Goal: Task Accomplishment & Management: Complete application form

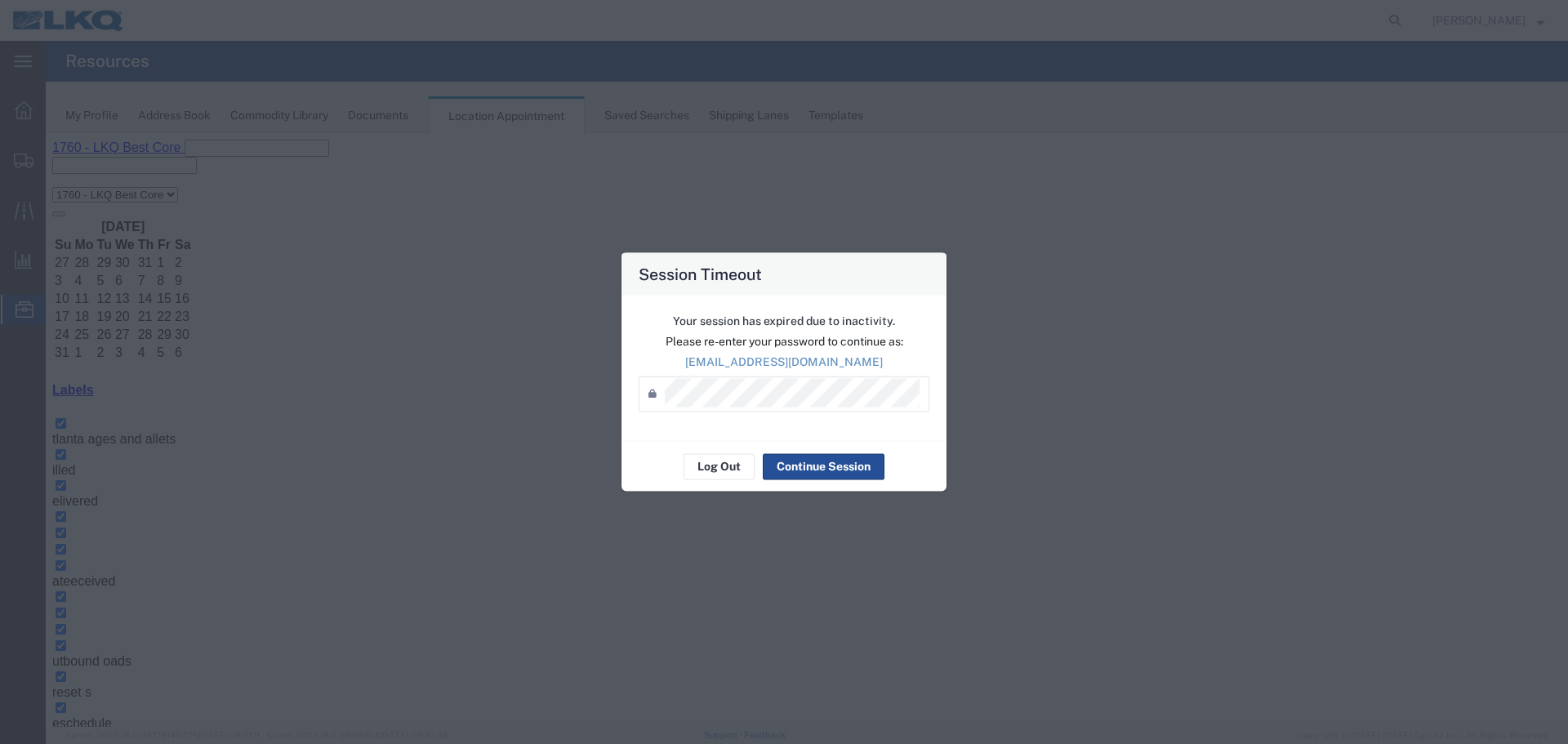
scroll to position [164, 0]
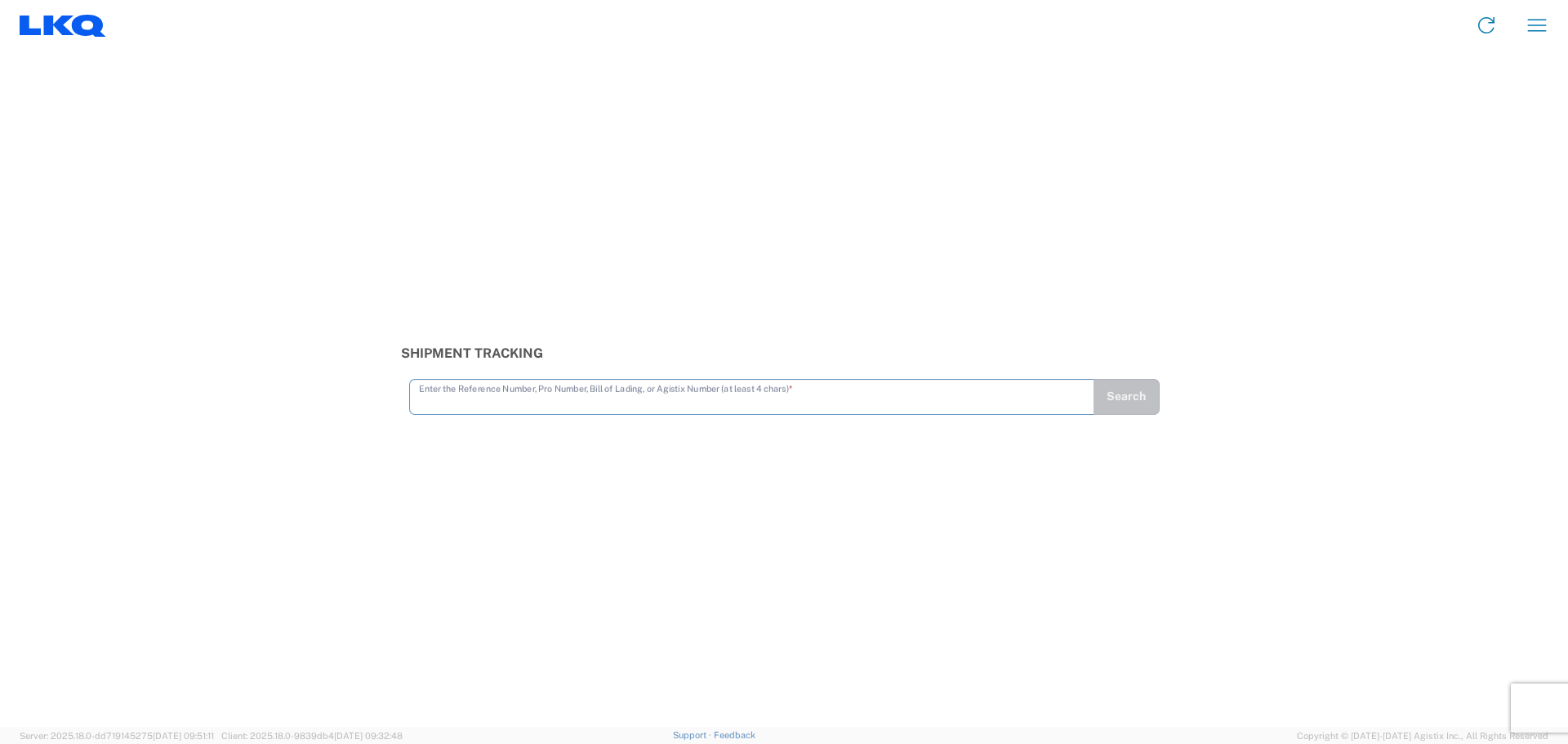
click at [615, 390] on input "text" at bounding box center [752, 395] width 666 height 28
type input "56795179"
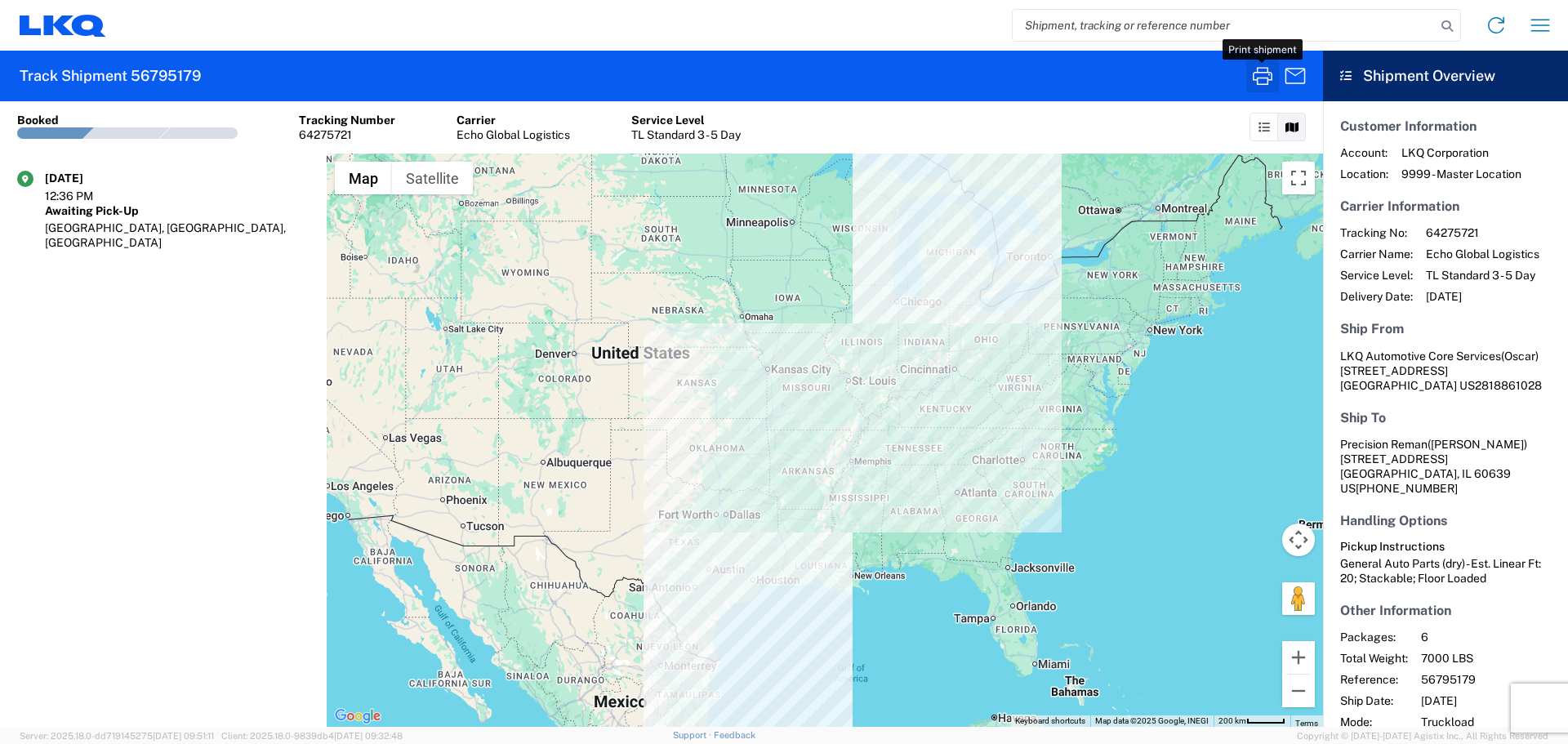
click at [1259, 80] on icon "button" at bounding box center [1263, 77] width 26 height 26
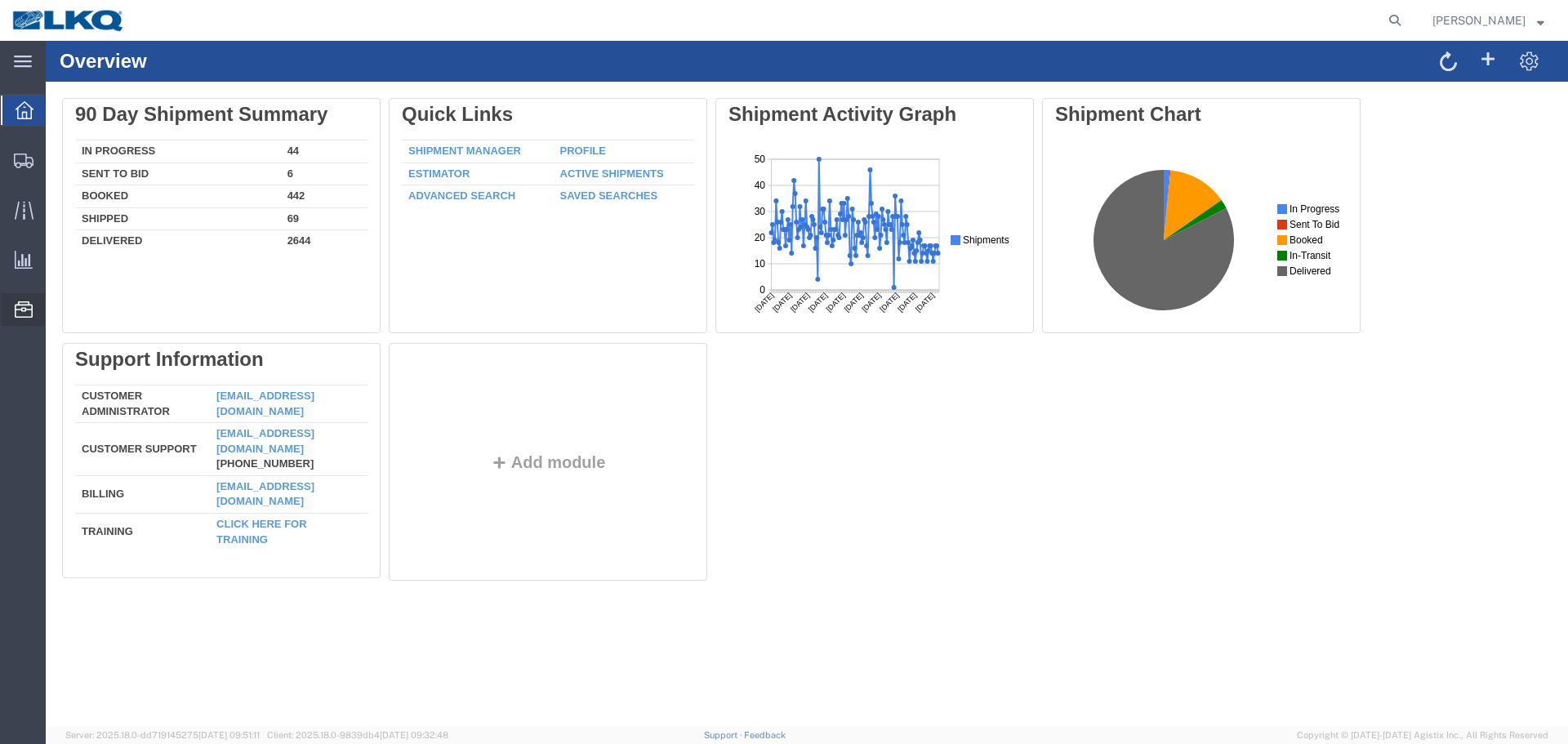
click at [0, 0] on span "Location Appointment" at bounding box center [0, 0] width 0 height 0
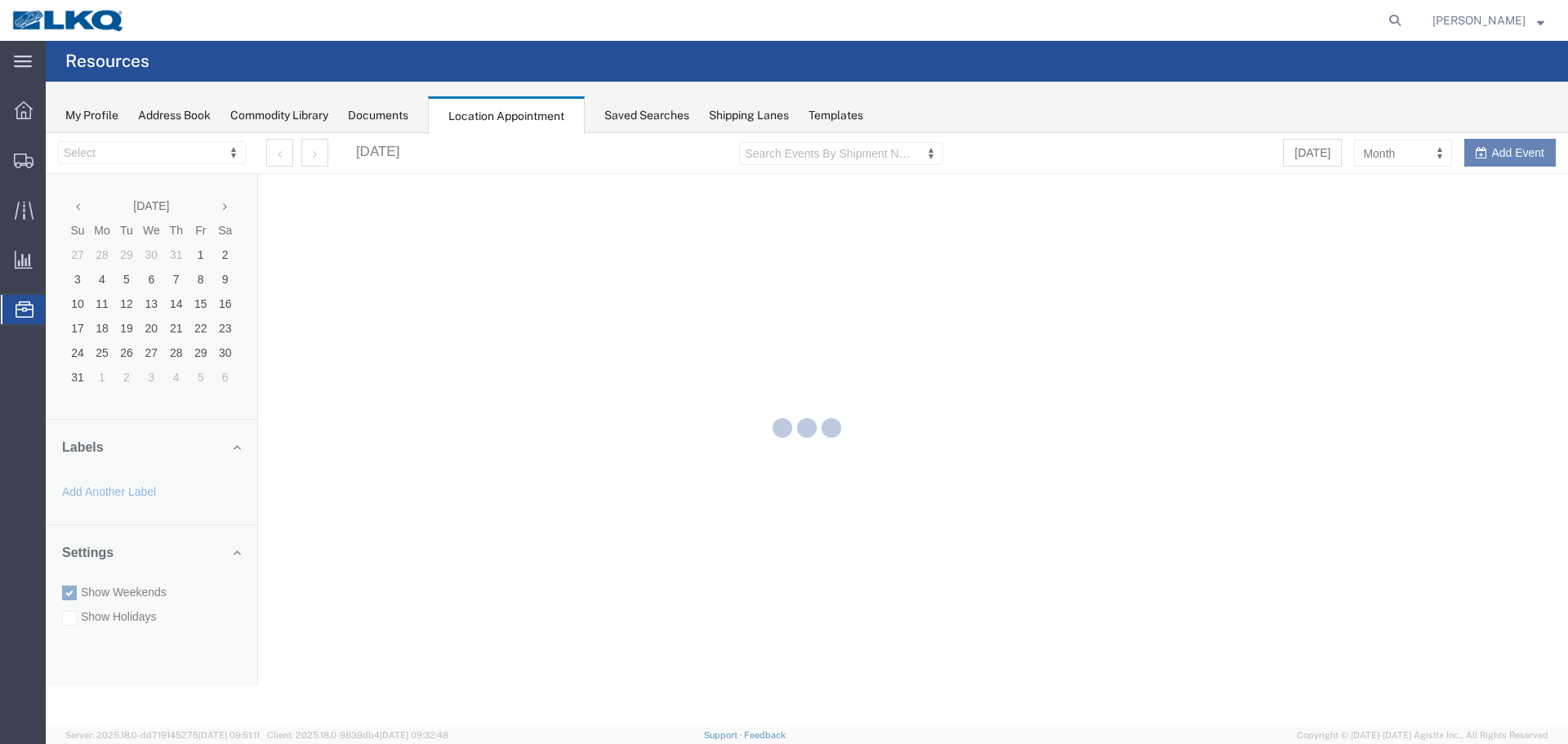
select select "27634"
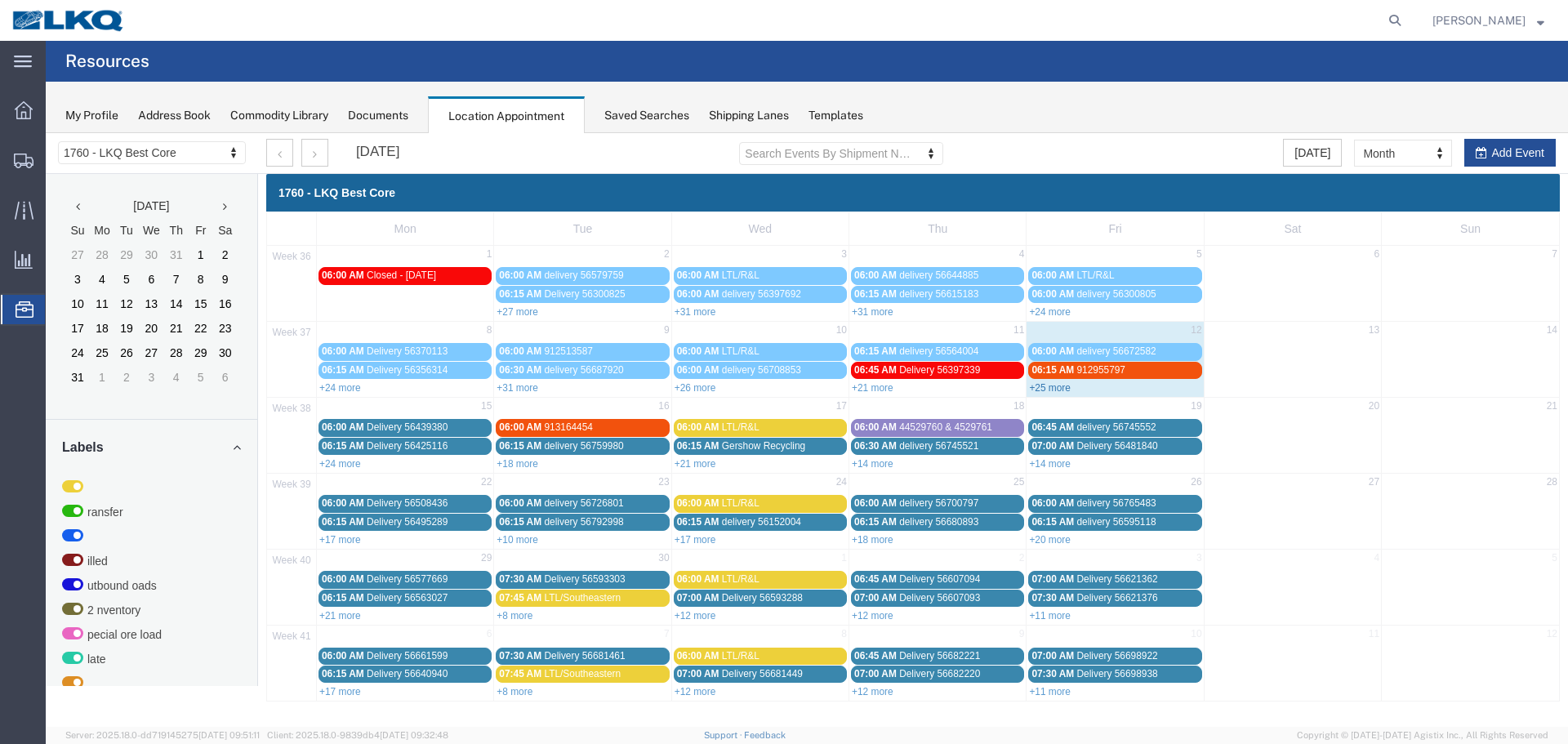
click at [1060, 388] on link "+25 more" at bounding box center [1050, 388] width 42 height 11
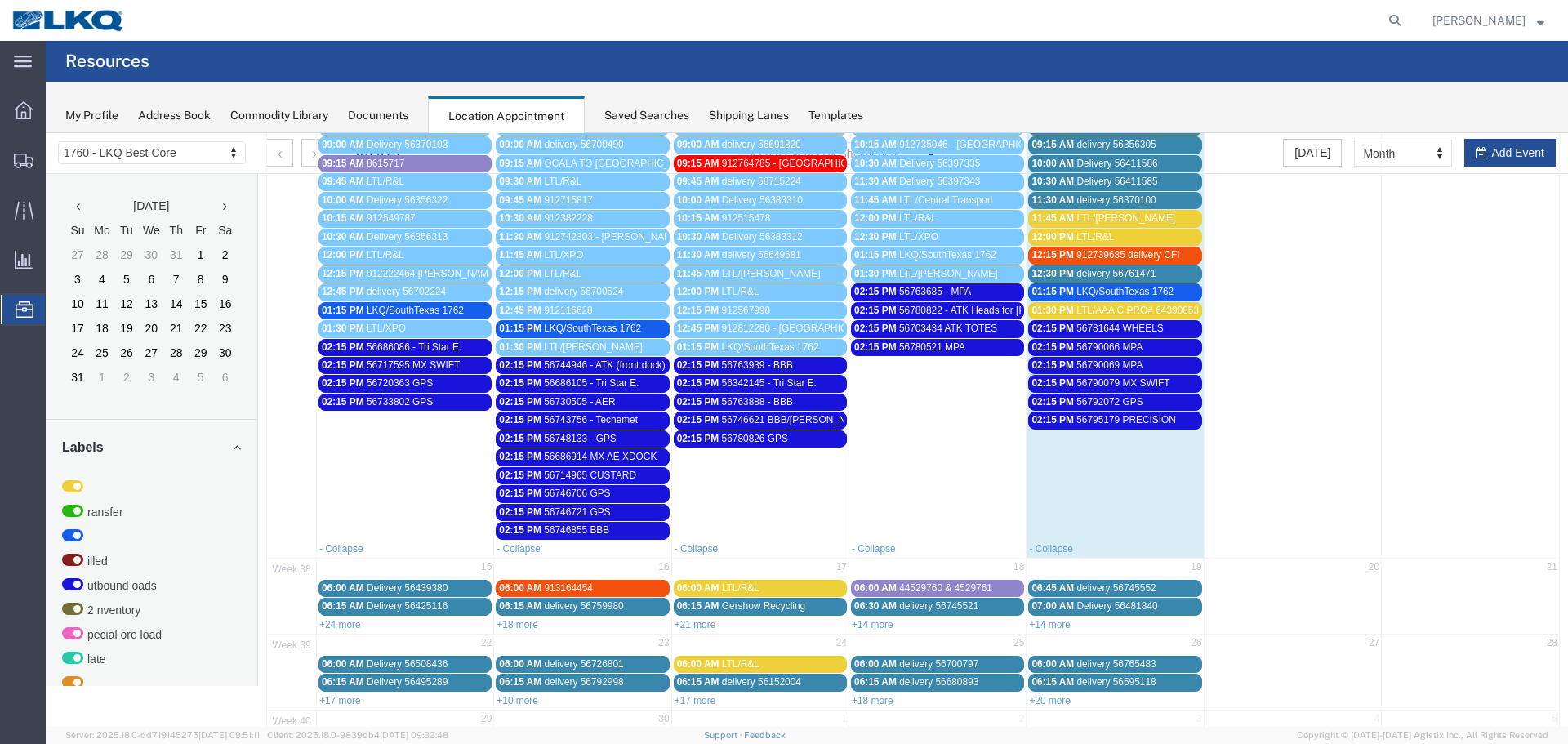
scroll to position [81, 0]
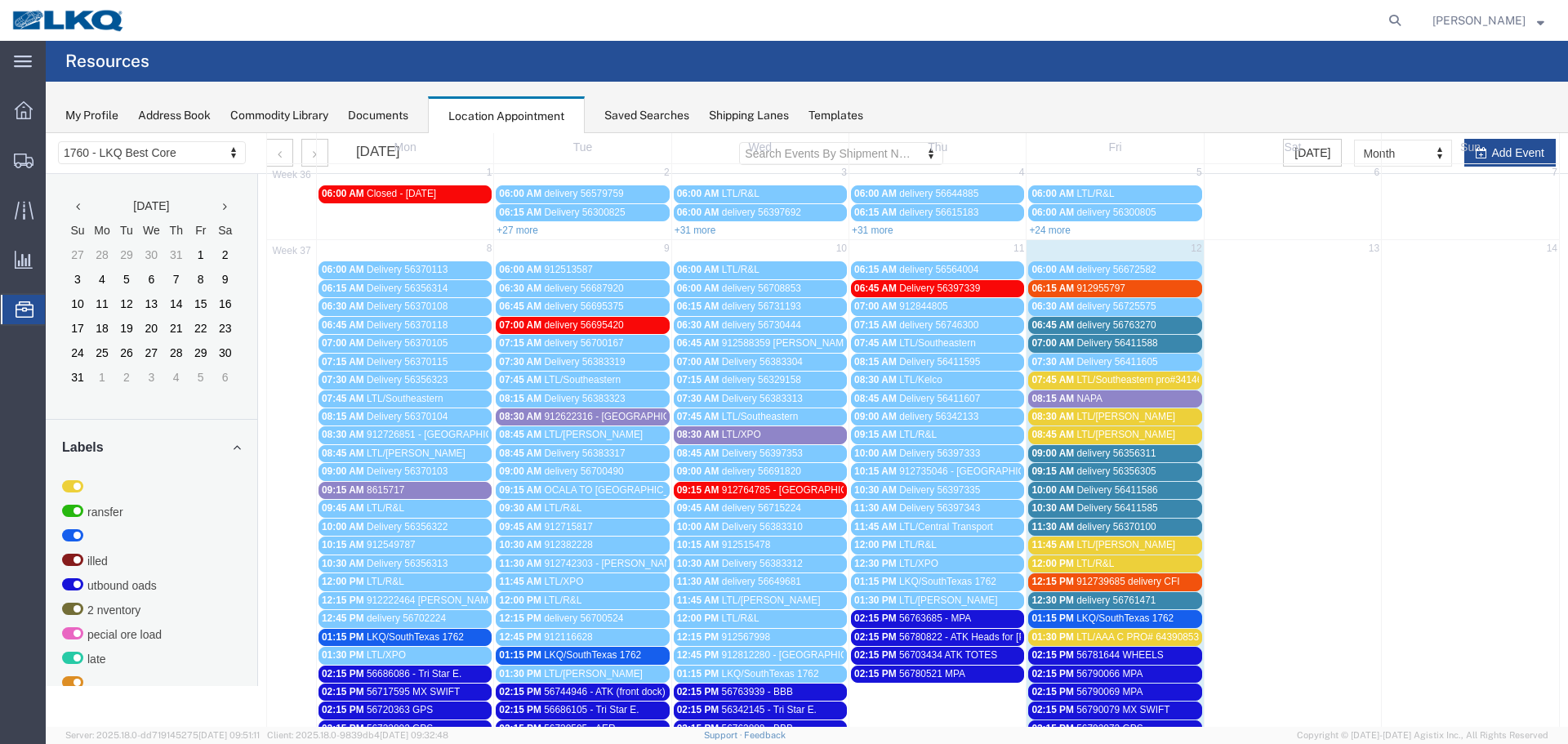
click at [1113, 601] on span "delivery 56761471" at bounding box center [1116, 600] width 79 height 11
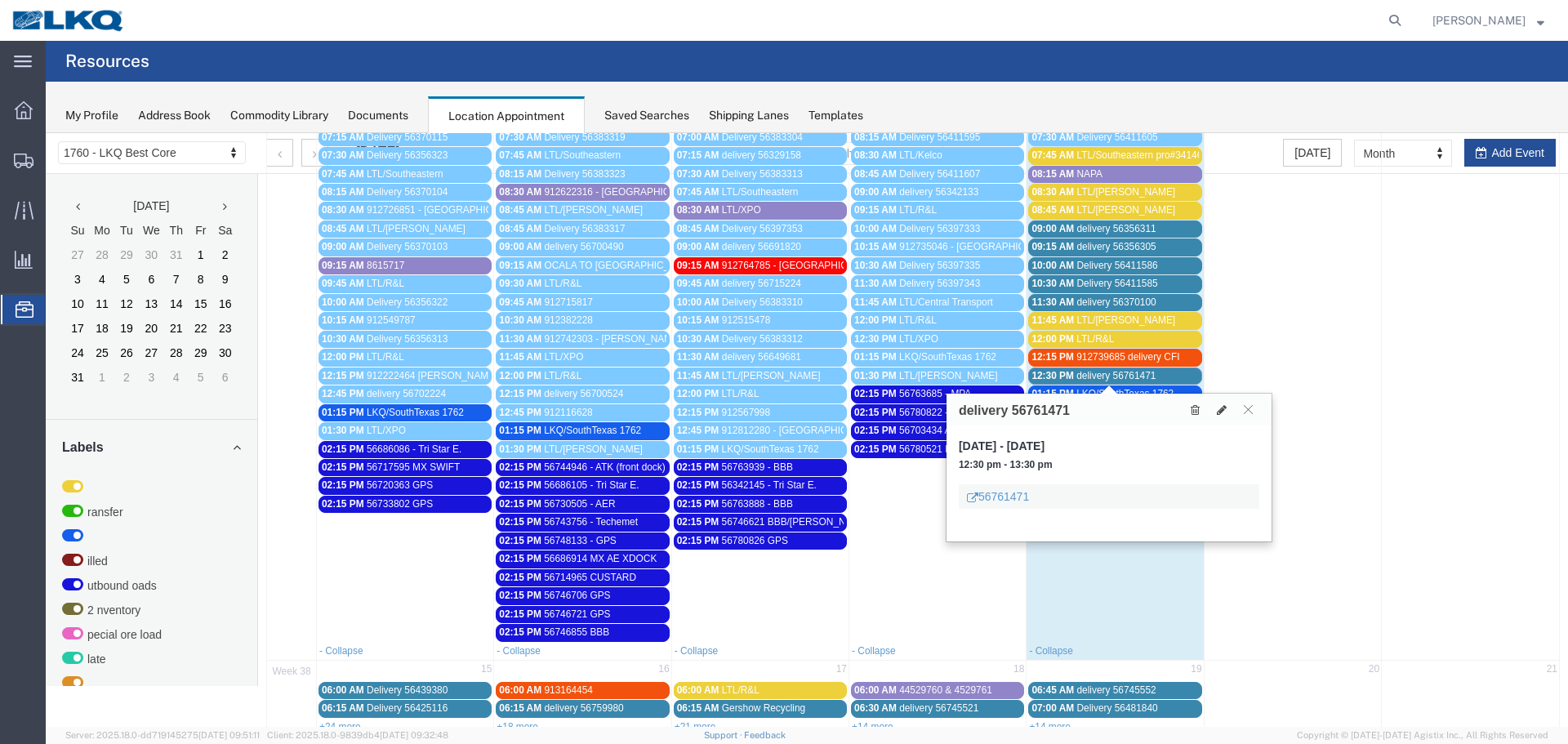
scroll to position [327, 0]
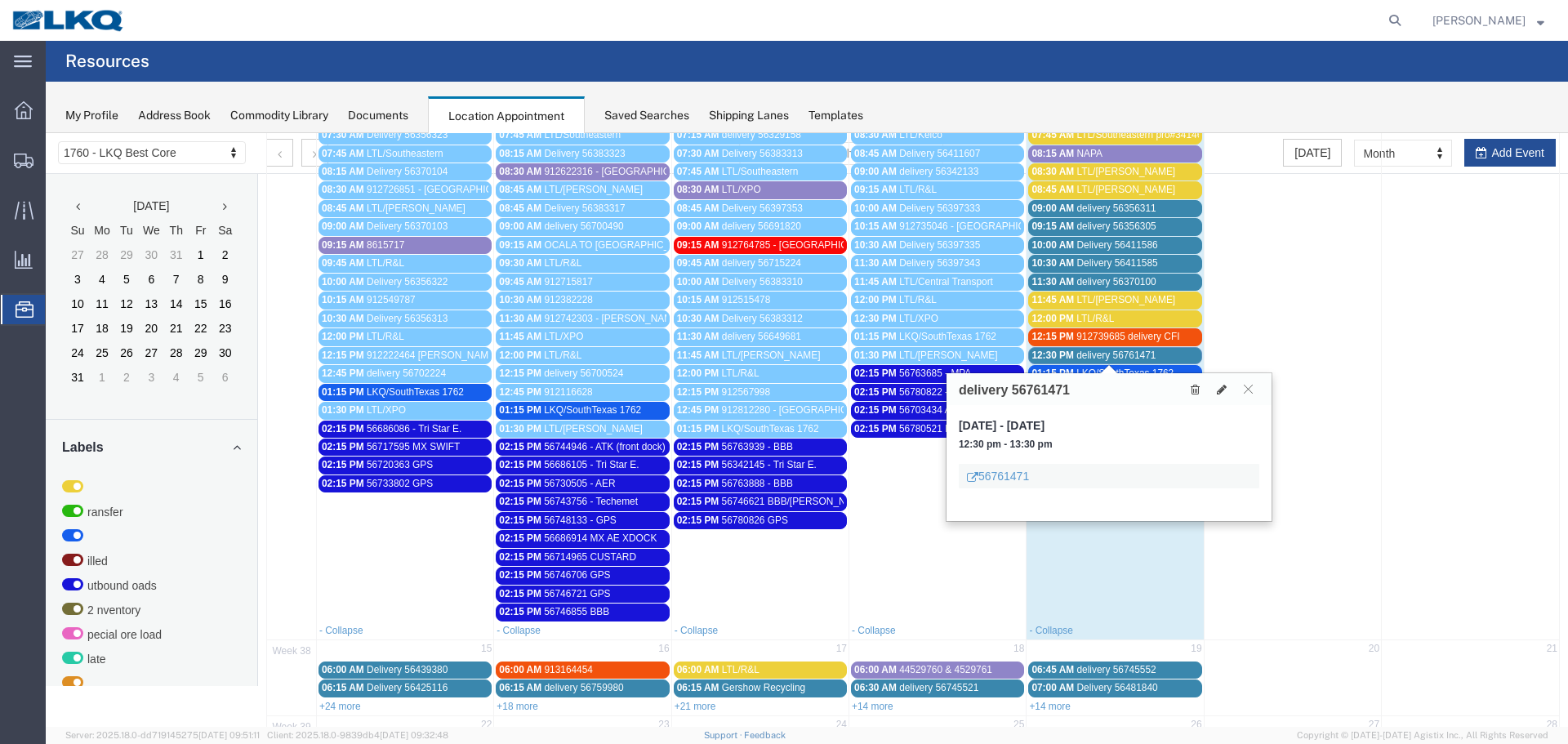
click at [1054, 387] on h3 "delivery 56761471" at bounding box center [1014, 390] width 111 height 15
copy h3 "56761471"
click at [1202, 392] on button at bounding box center [1194, 389] width 22 height 17
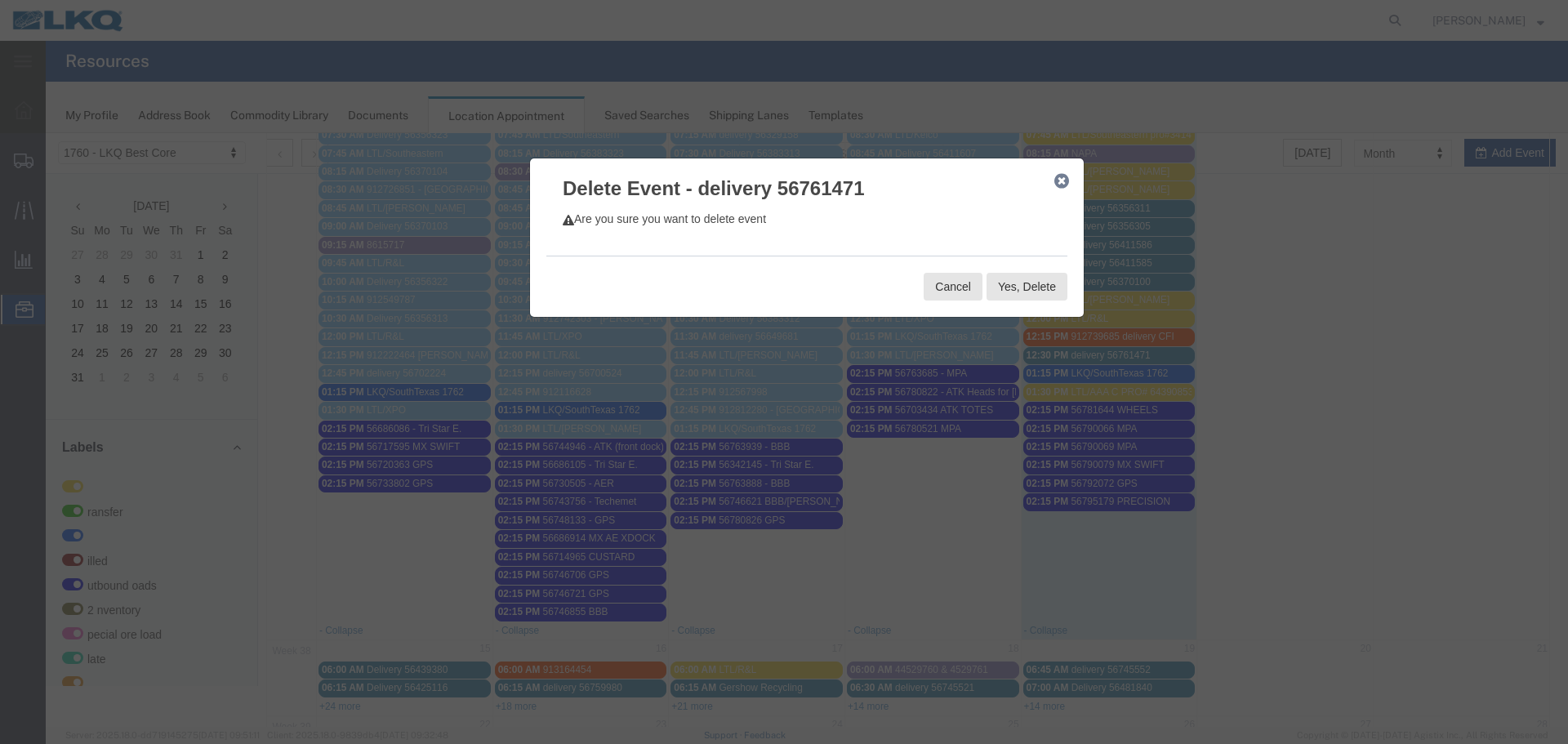
click at [1058, 189] on button "button" at bounding box center [1062, 182] width 21 height 21
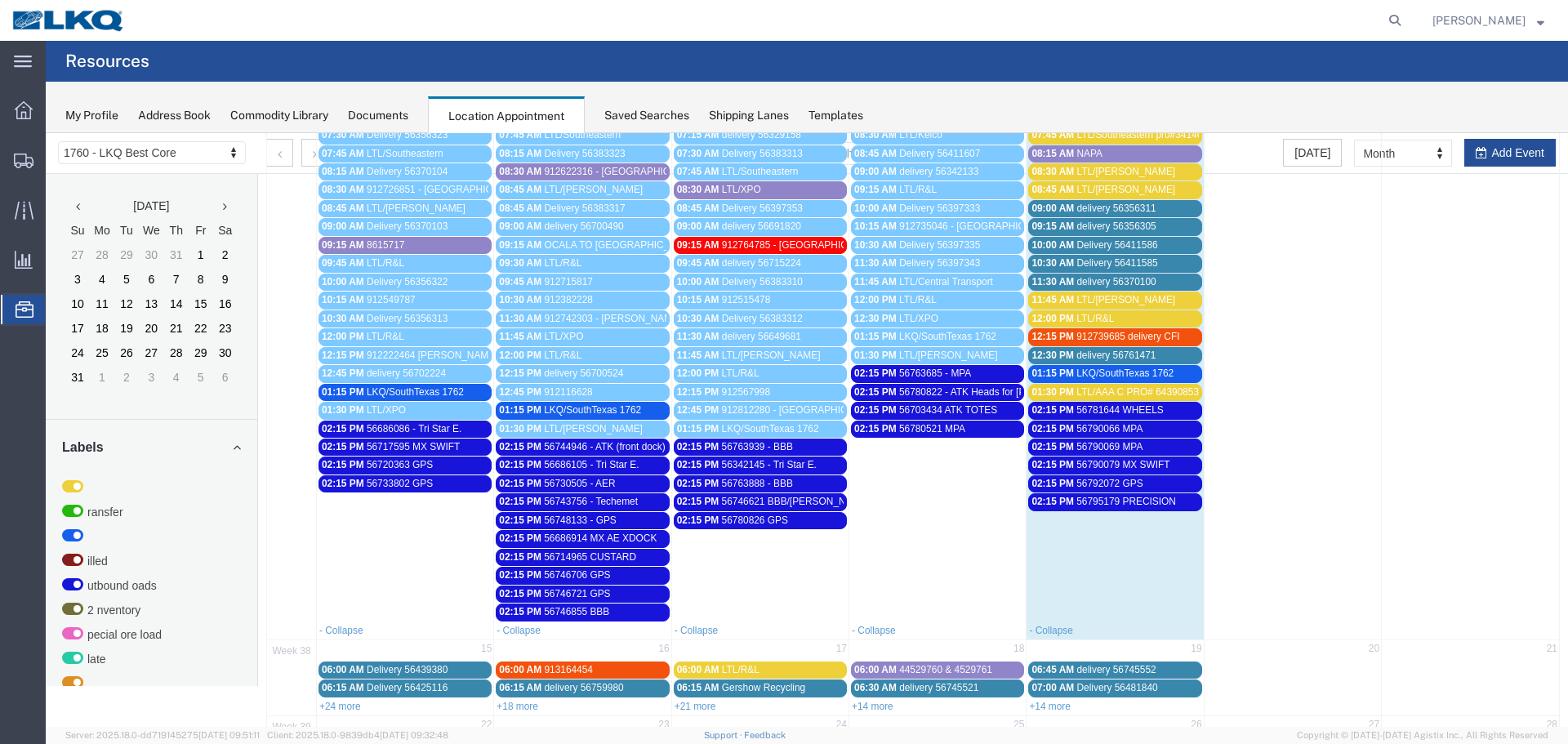
click at [1120, 355] on span "delivery 56761471" at bounding box center [1116, 355] width 79 height 11
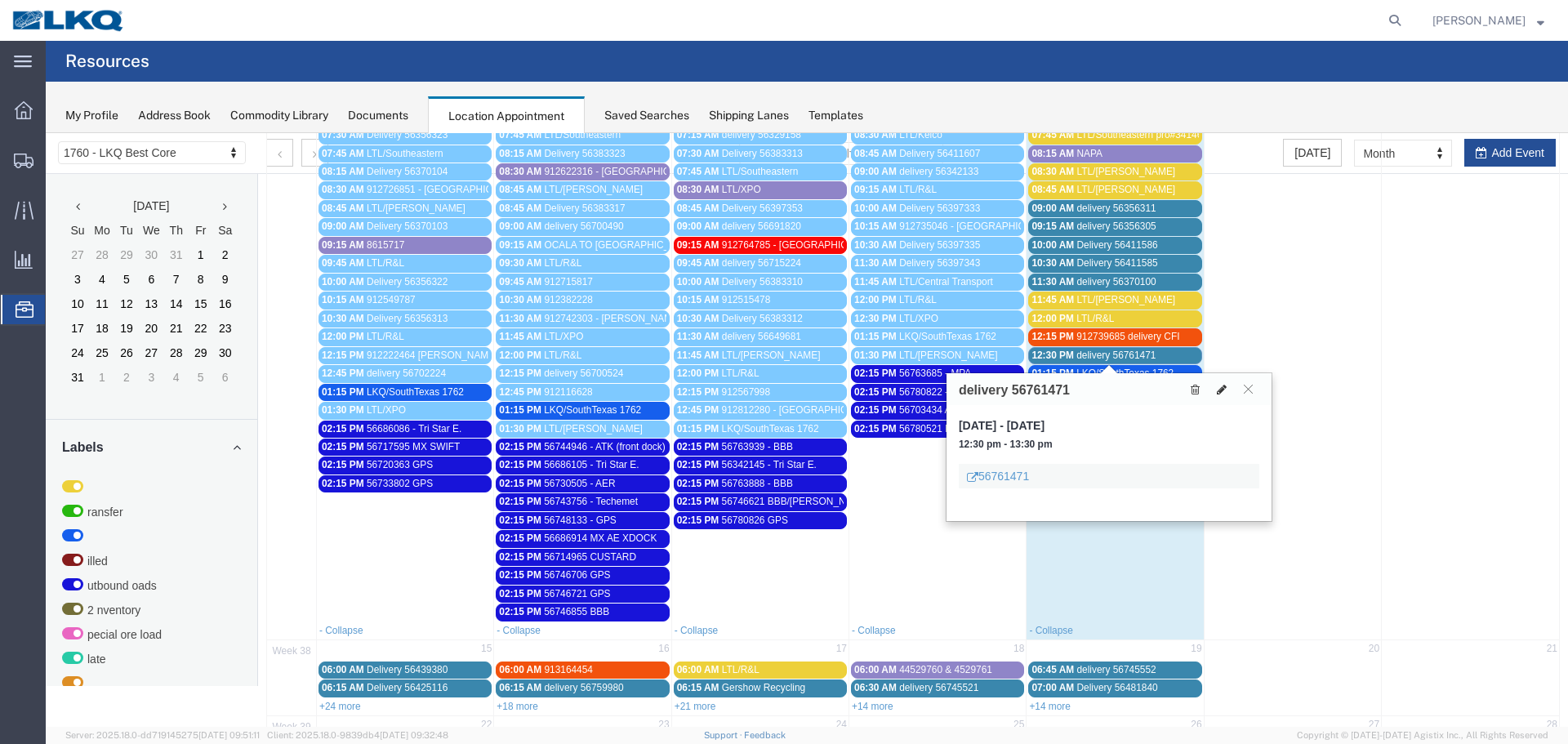
click at [1217, 387] on icon at bounding box center [1222, 389] width 9 height 11
select select "1"
select select
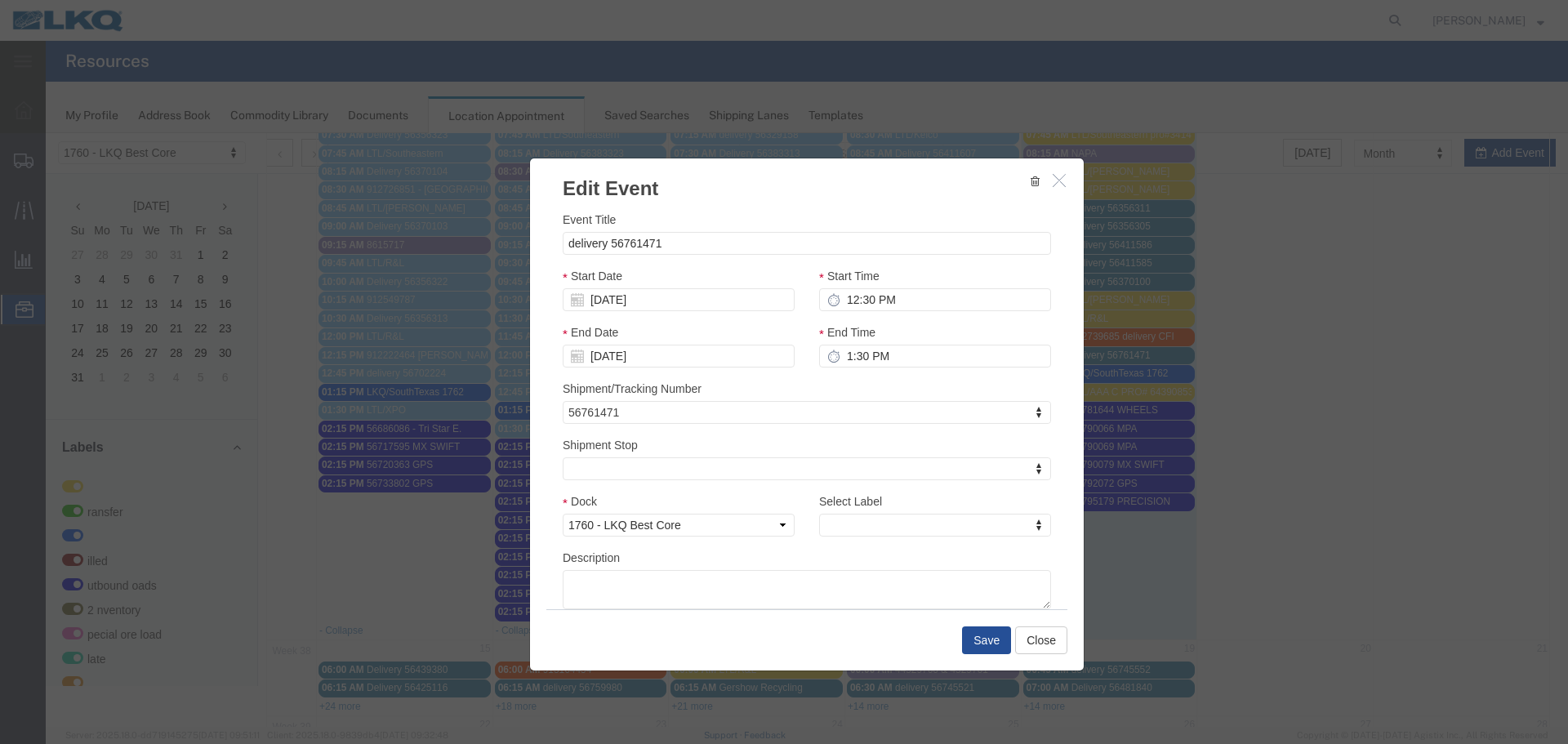
select select
type input "m"
select select "100"
click at [970, 636] on button "Save" at bounding box center [987, 640] width 49 height 27
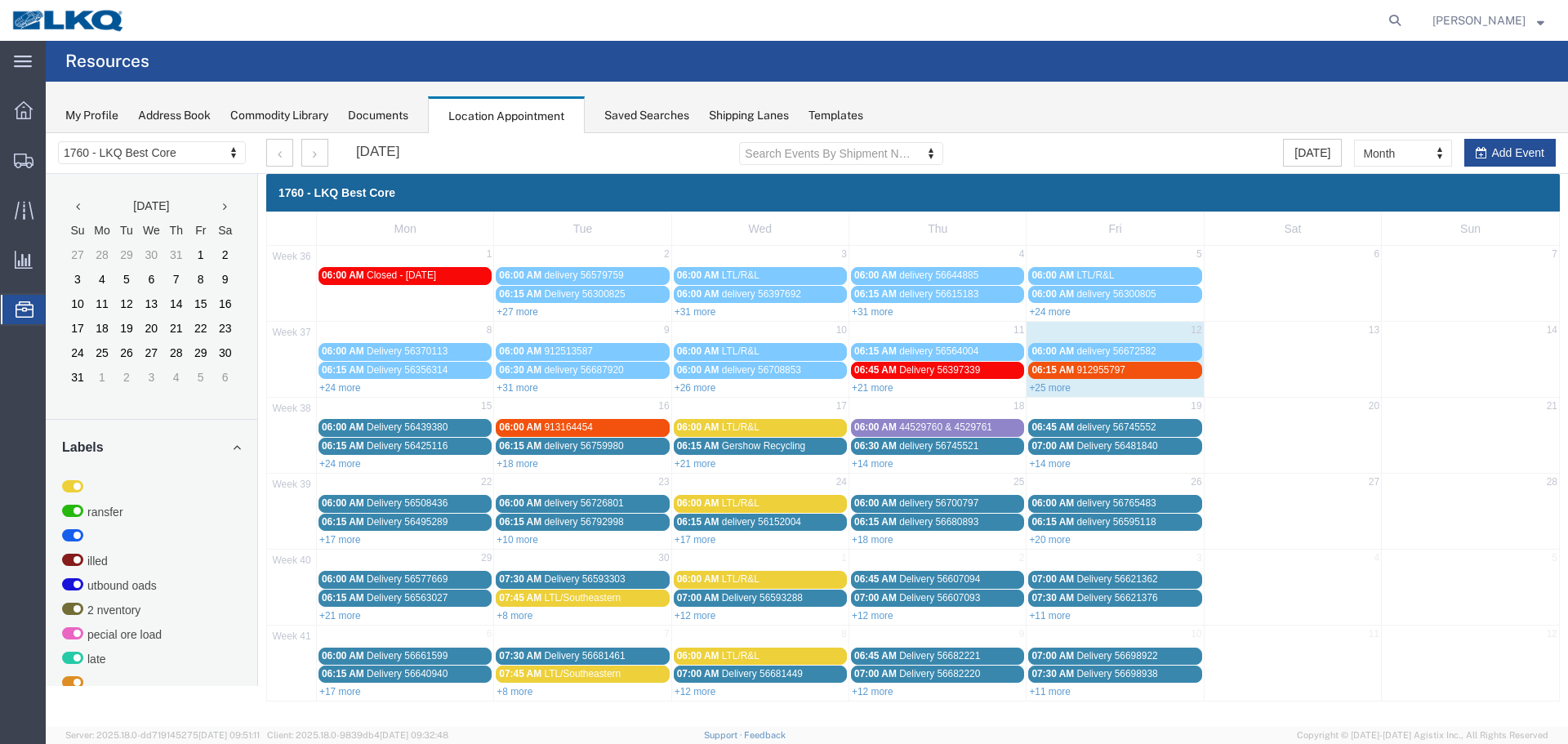
scroll to position [0, 0]
click at [1057, 389] on link "+25 more" at bounding box center [1050, 388] width 42 height 11
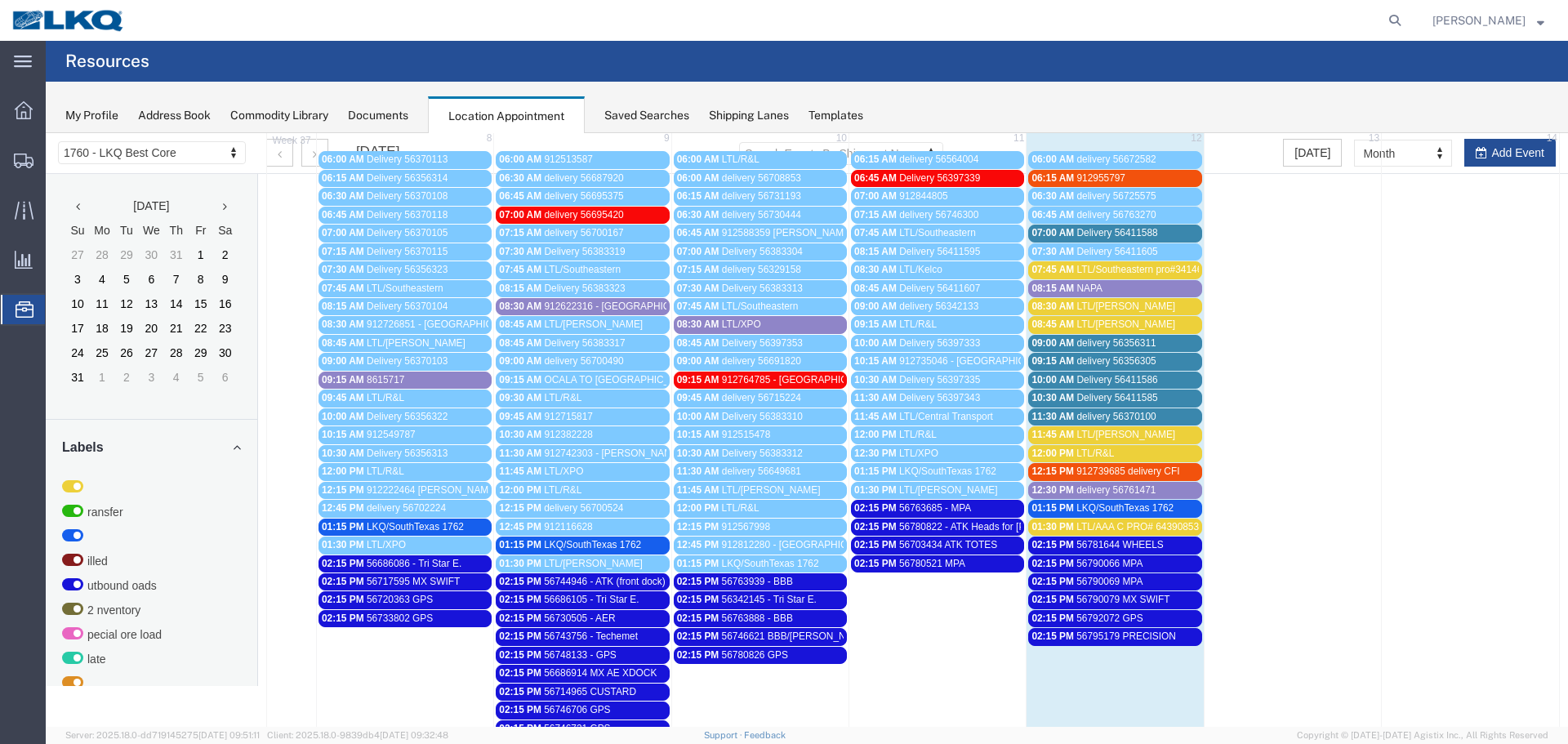
scroll to position [164, 0]
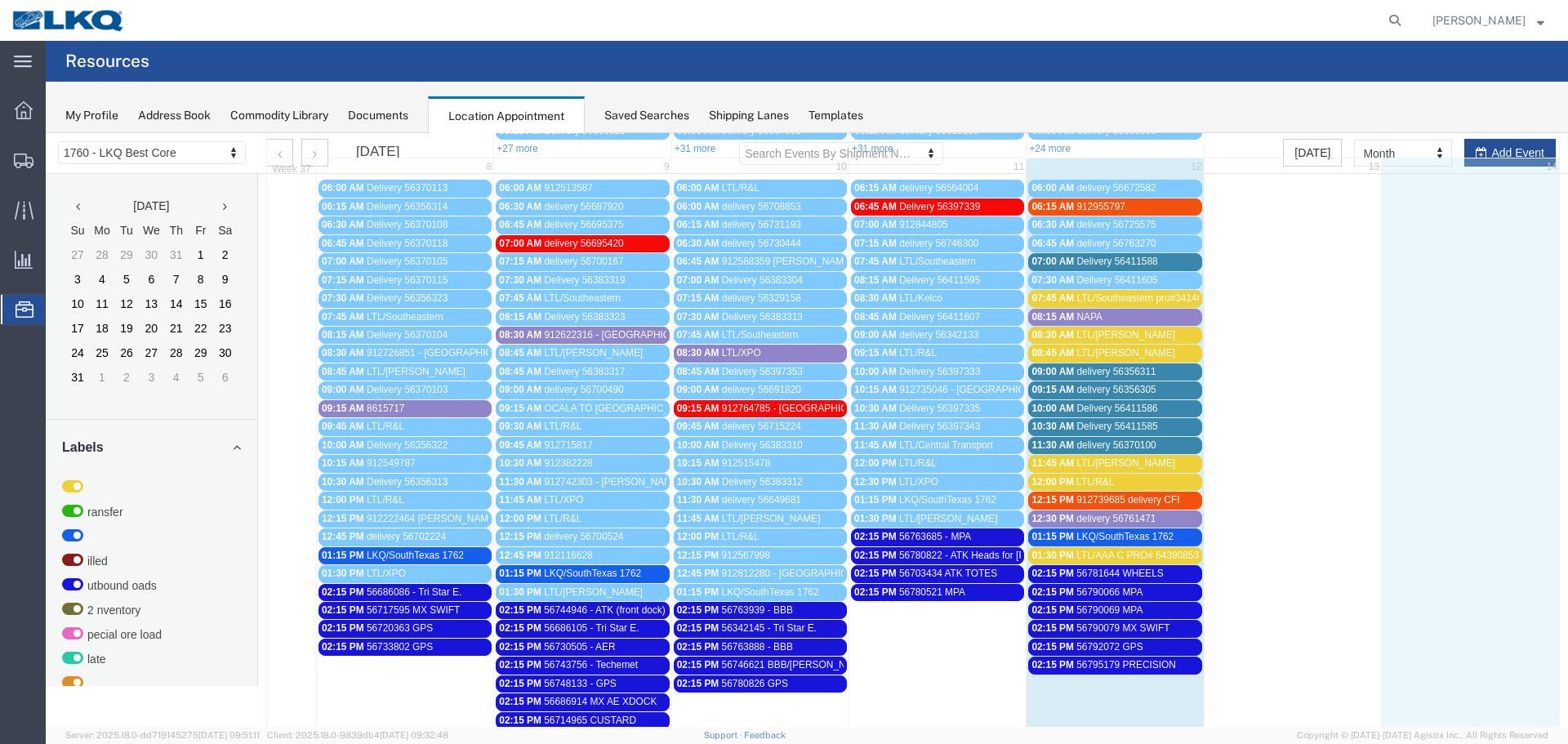
click at [1490, 164] on td "14" at bounding box center [1470, 169] width 177 height 21
select select "1"
select select
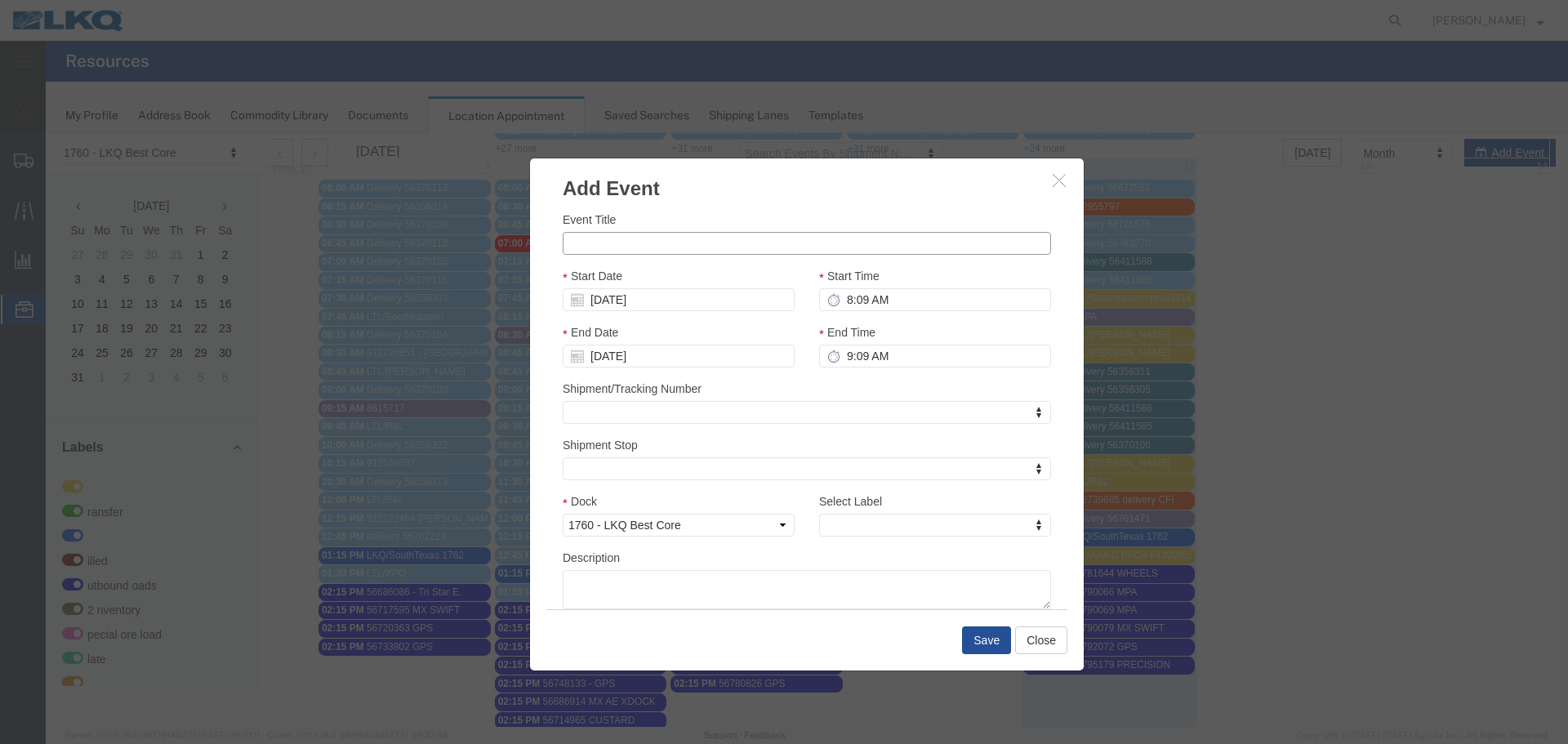
click at [767, 251] on input "Event Title" at bounding box center [807, 243] width 489 height 23
paste input "56804840"
type input "56804840 MX SWIFT"
click at [761, 196] on h3 "Add Event" at bounding box center [808, 181] width 554 height 44
click at [889, 306] on input "8:09 AM" at bounding box center [934, 300] width 232 height 23
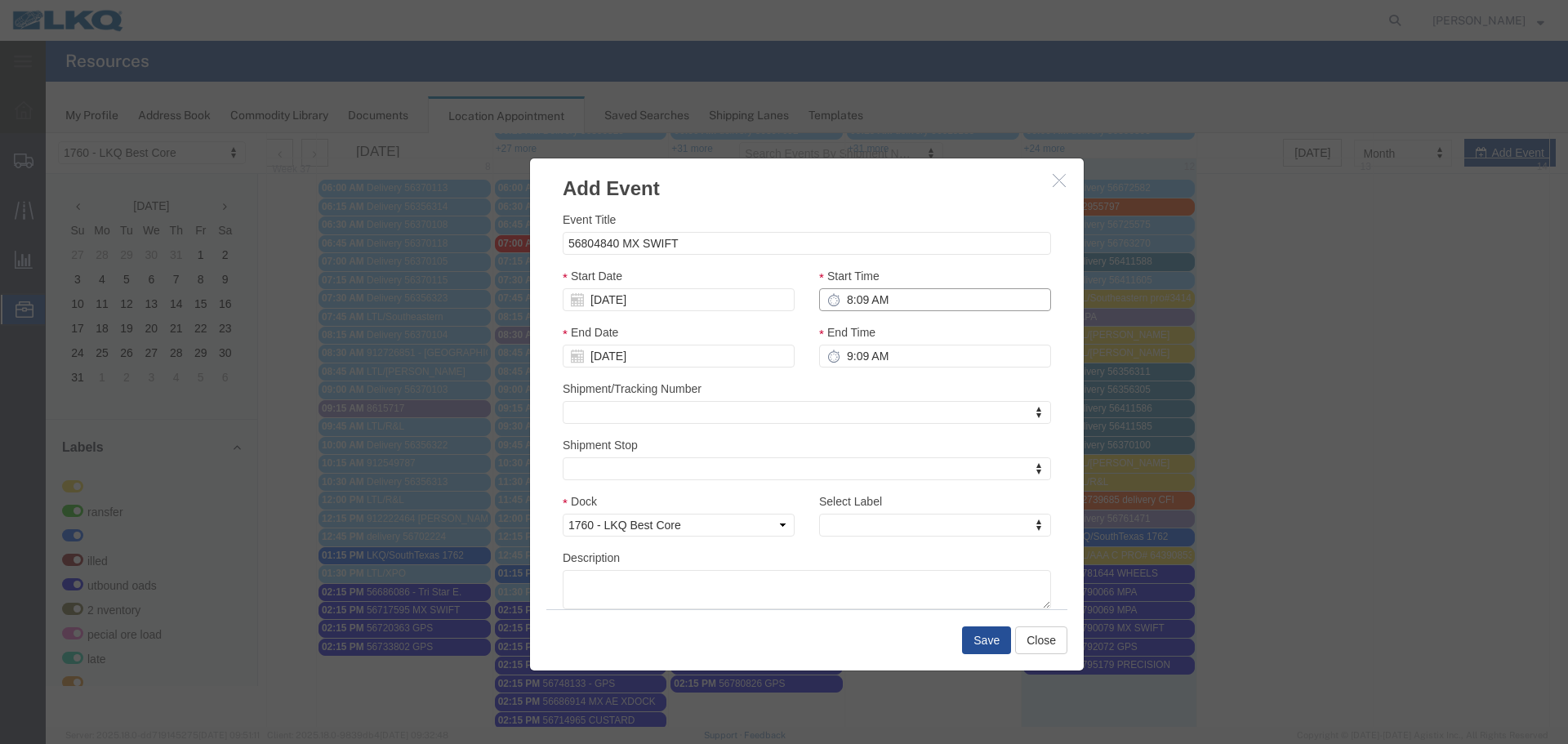
type input "2:09 AM"
type input "3:09 AM"
type input "2:15 AM"
type input "3:15 AM"
type input "2:15 PM"
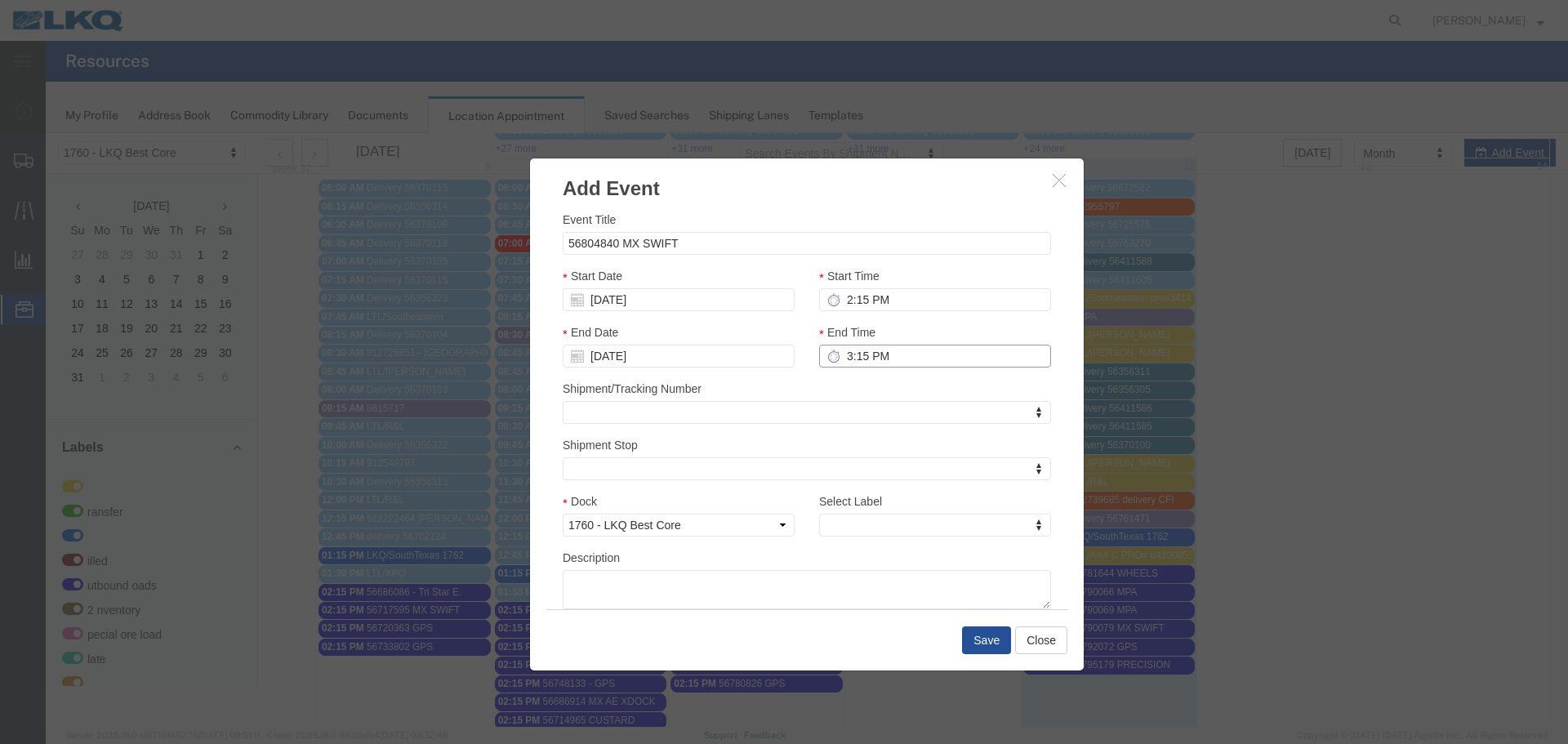
click at [854, 360] on input "3:15 PM" at bounding box center [934, 356] width 232 height 23
type input "2:15 PM"
click at [896, 388] on div "Shipment/Tracking Number Shipment/Tracking Number Shipment/Tracking Number" at bounding box center [807, 402] width 489 height 44
drag, startPoint x: 592, startPoint y: 300, endPoint x: 612, endPoint y: 299, distance: 20.0
click at [592, 299] on input "09/14/2025" at bounding box center [678, 300] width 232 height 23
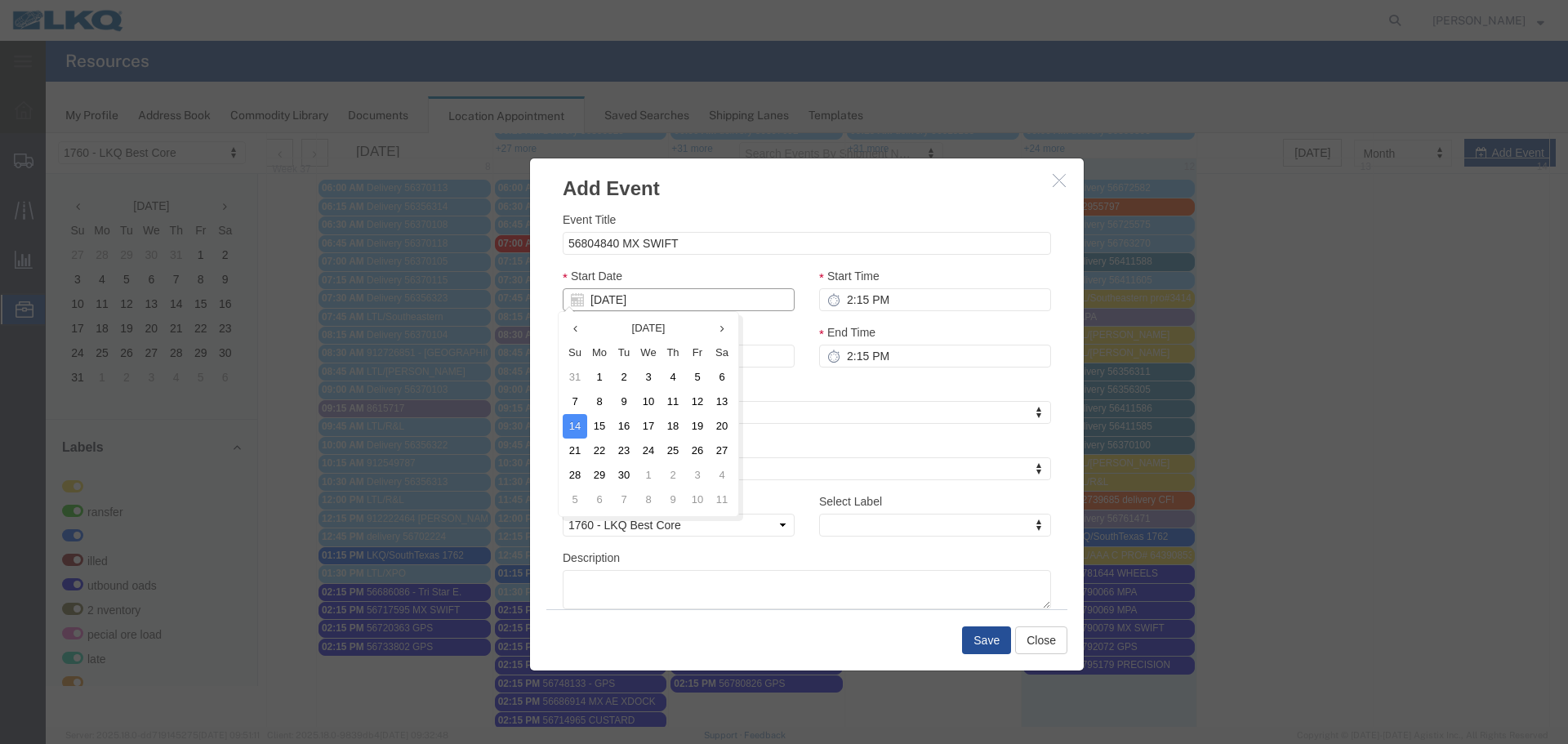
click at [623, 295] on input "09/14/2025" at bounding box center [678, 300] width 232 height 23
type input "9"
type input "[DATE]"
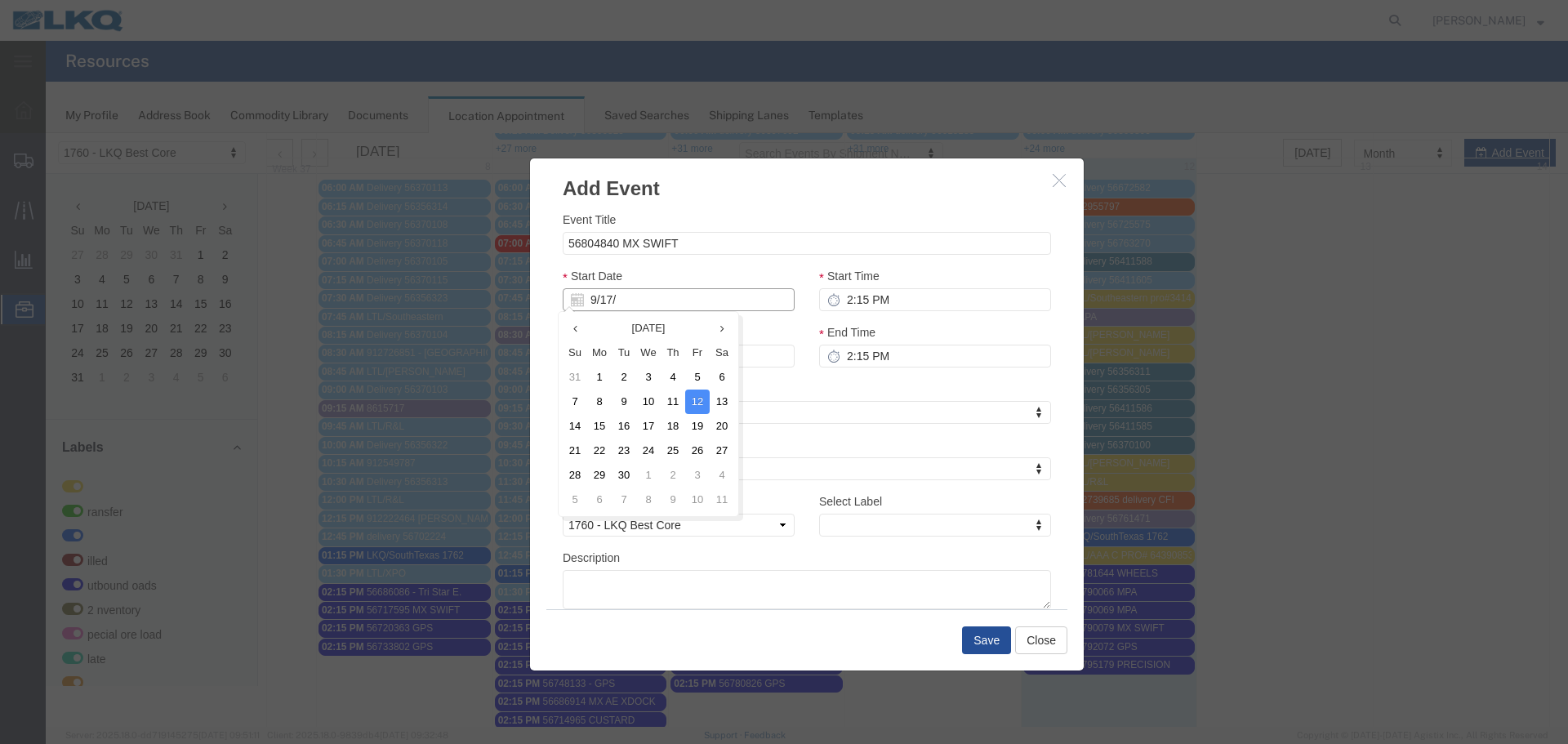
type input "9/17/2"
type input "09/17/2"
type input "9/17/25"
type input "09/17/25"
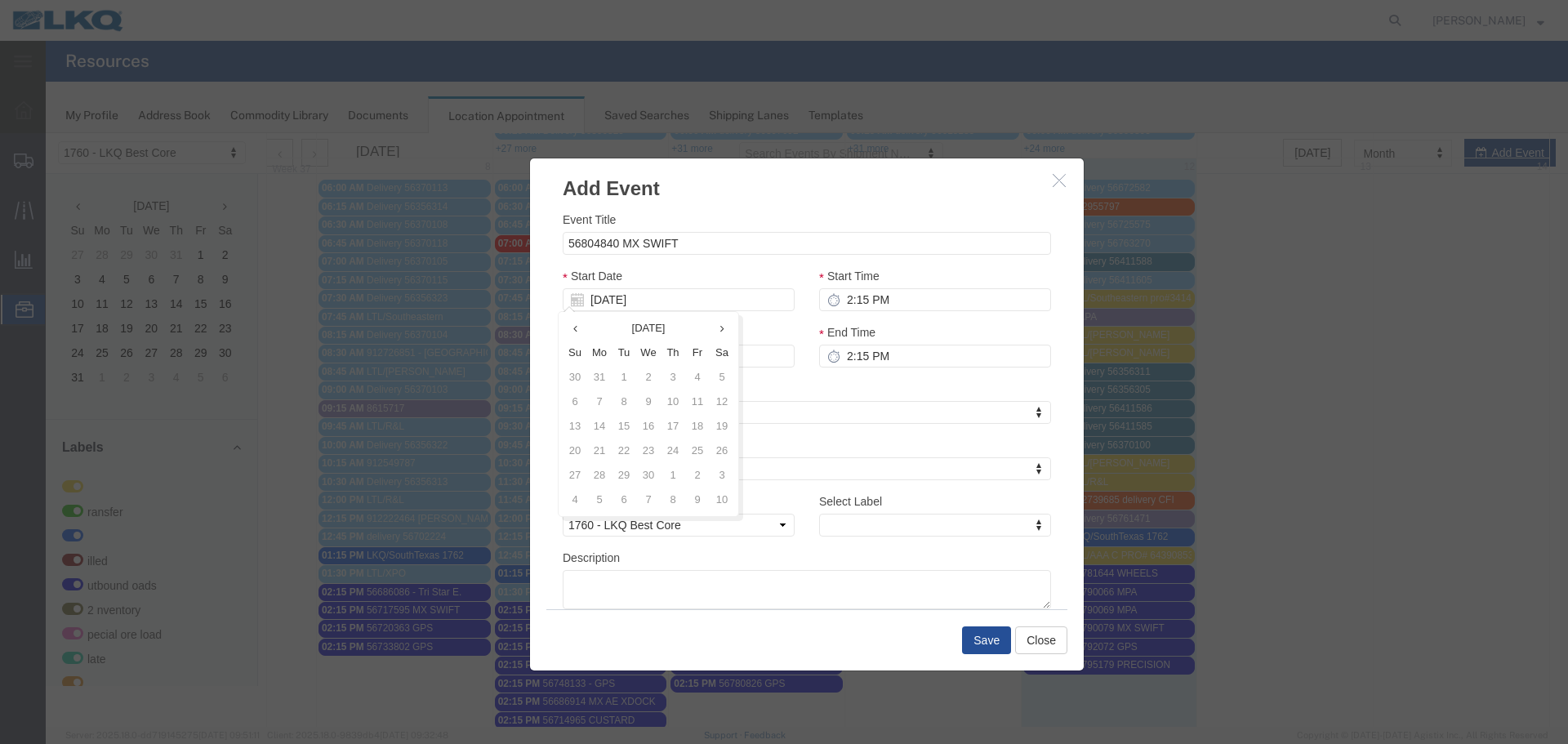
click at [691, 272] on div "Start Date 09/17/25" at bounding box center [678, 288] width 232 height 44
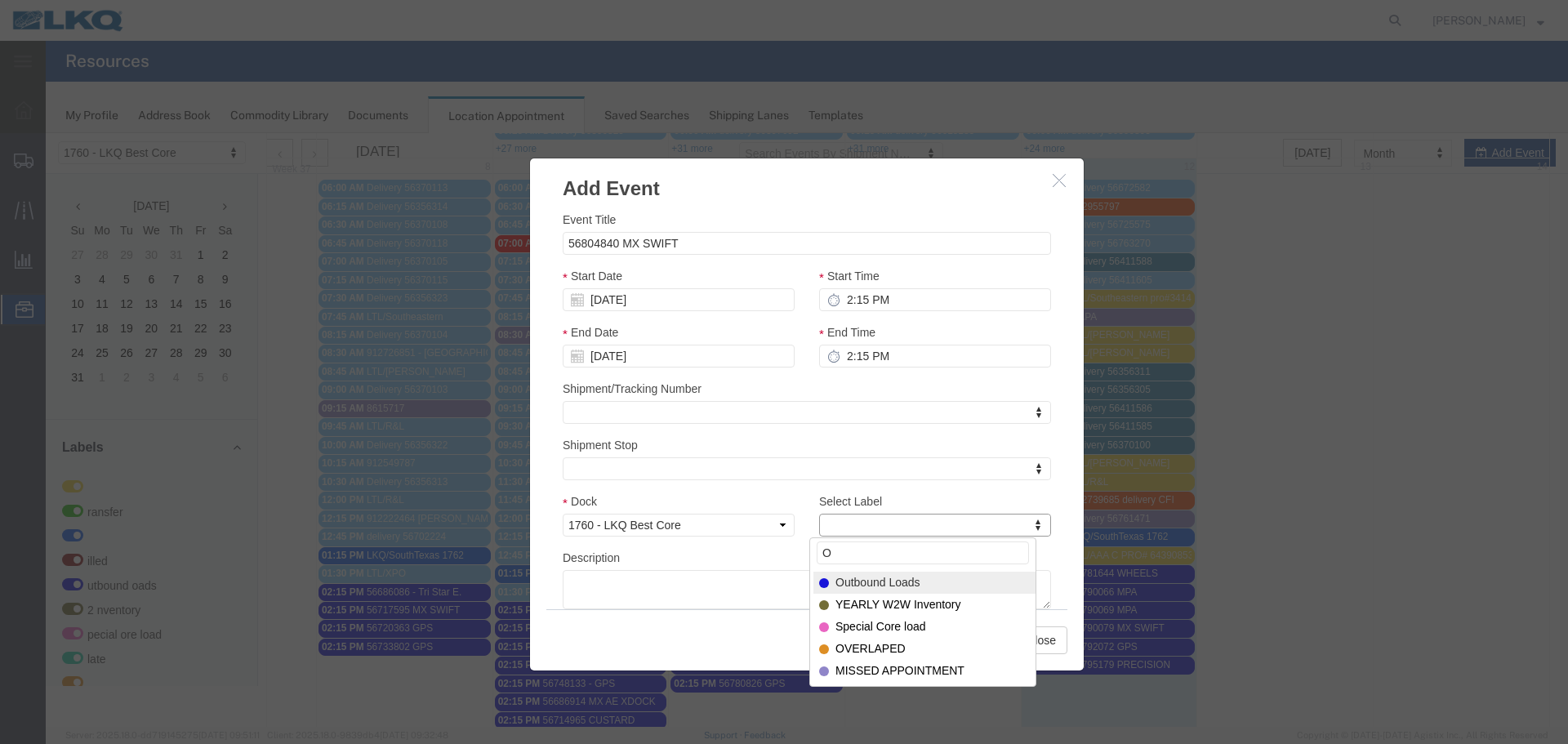
type input "O"
select select "80"
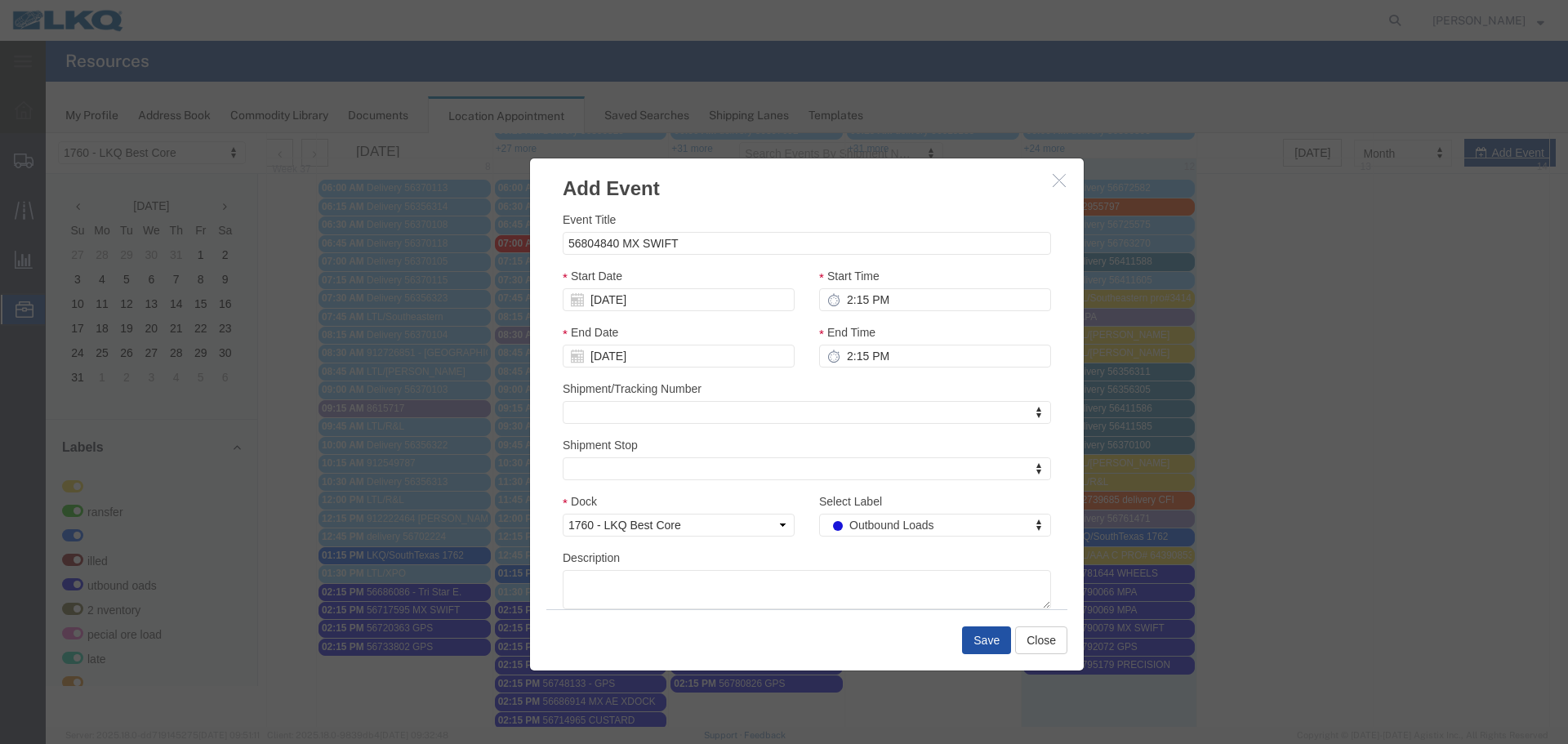
click at [988, 644] on button "Save" at bounding box center [987, 640] width 49 height 27
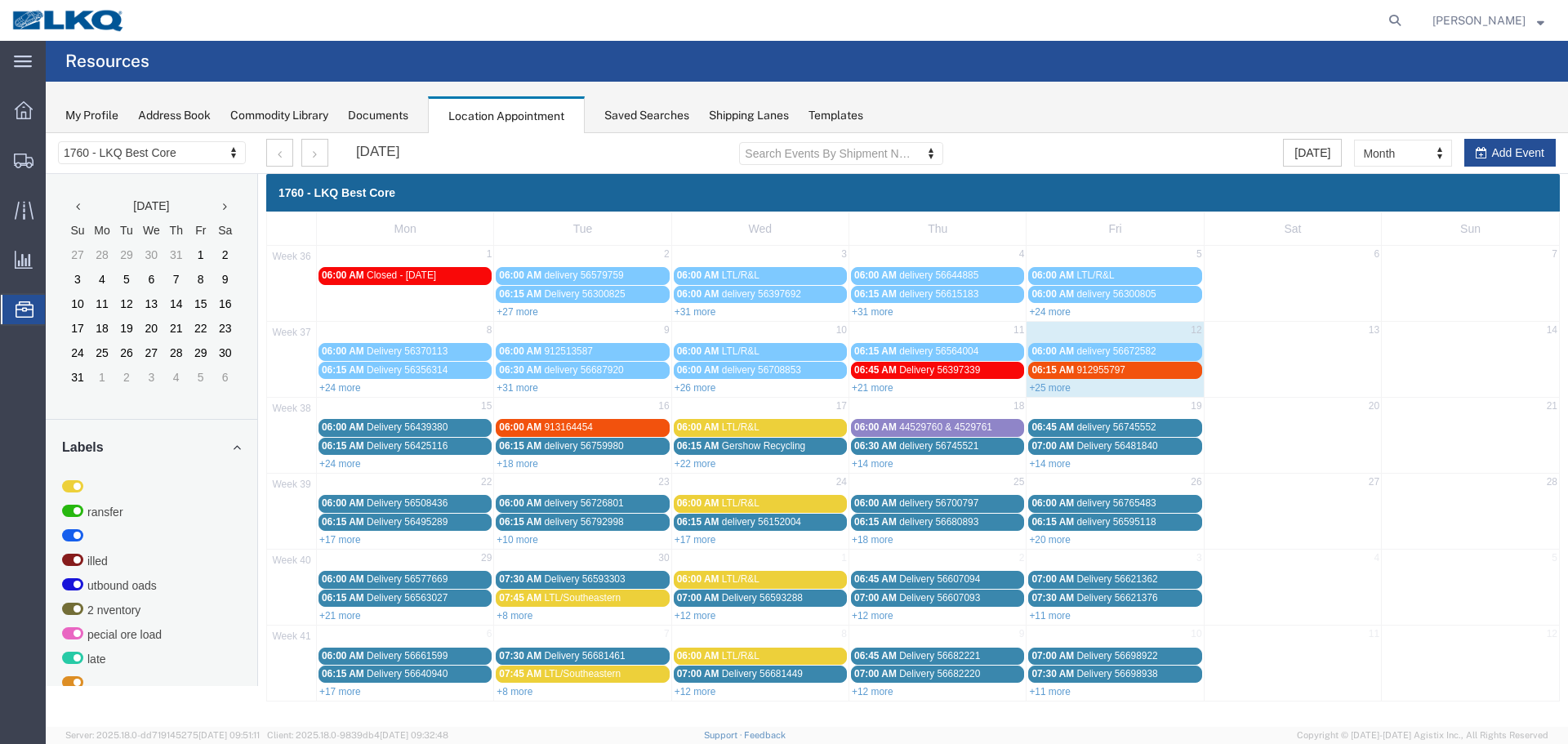
scroll to position [0, 0]
click at [358, 468] on link "+24 more" at bounding box center [340, 464] width 42 height 11
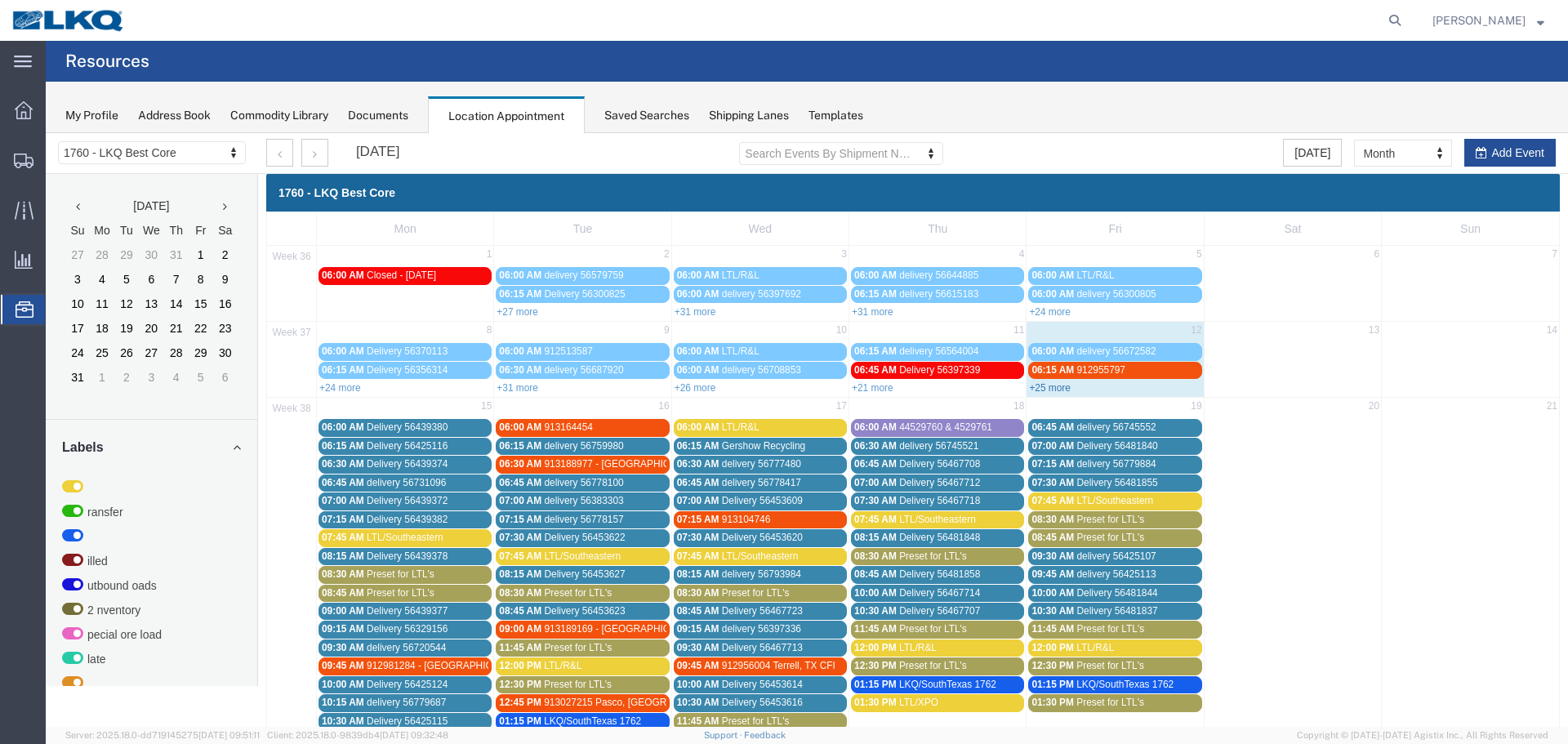
click at [1058, 389] on link "+25 more" at bounding box center [1050, 388] width 42 height 11
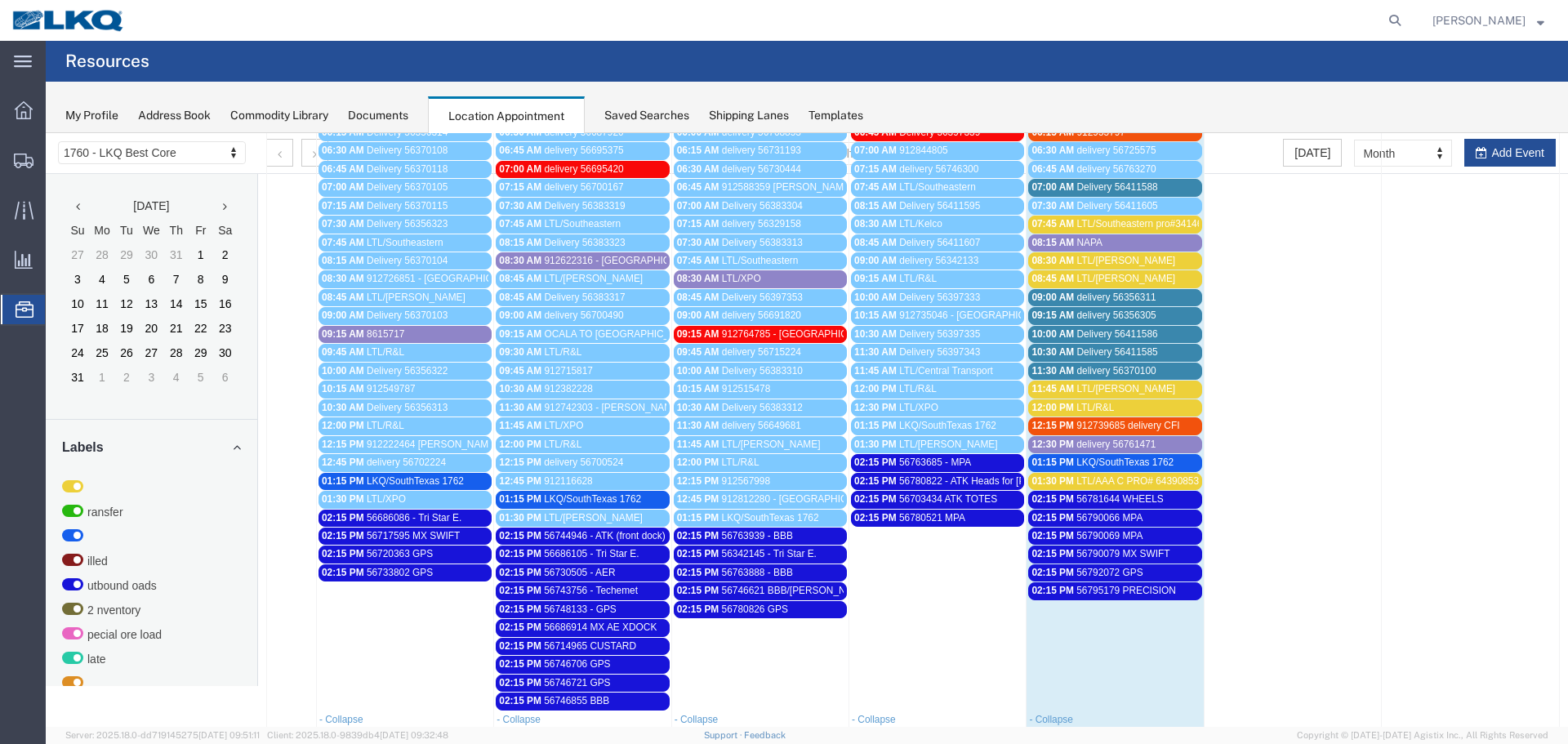
scroll to position [245, 0]
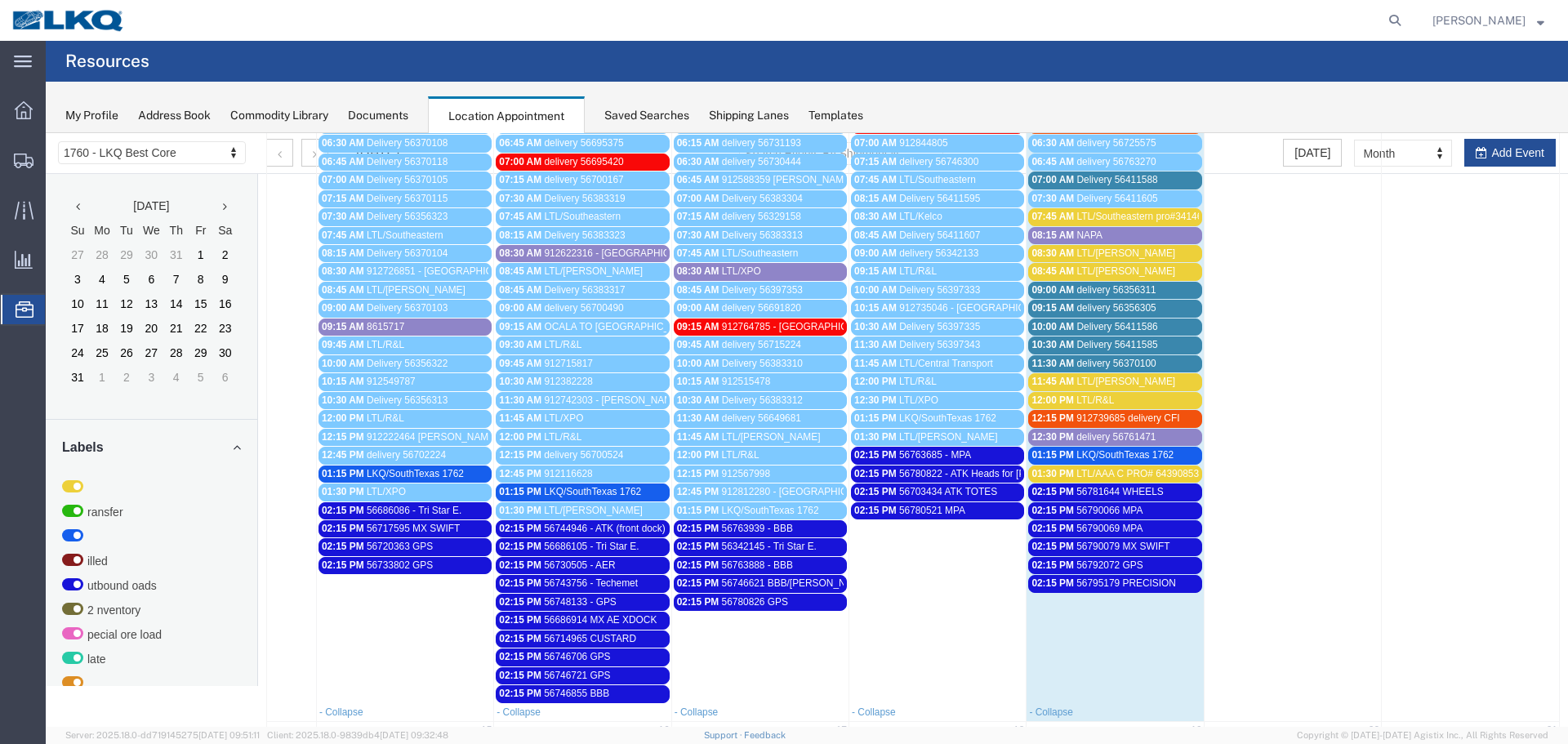
click at [1071, 435] on div "12:30 PM delivery 56761471" at bounding box center [1115, 437] width 166 height 12
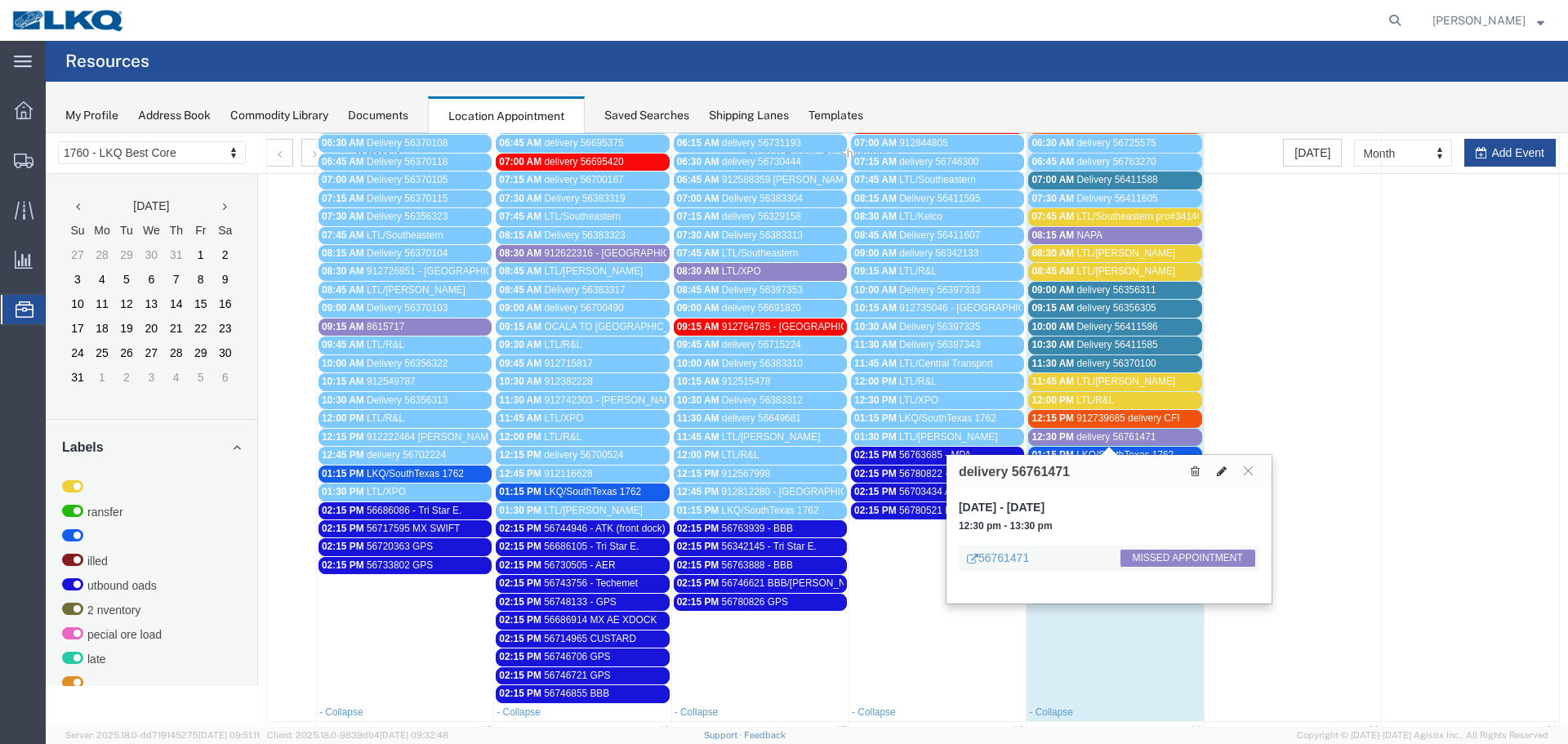
click at [1219, 471] on icon at bounding box center [1222, 471] width 9 height 11
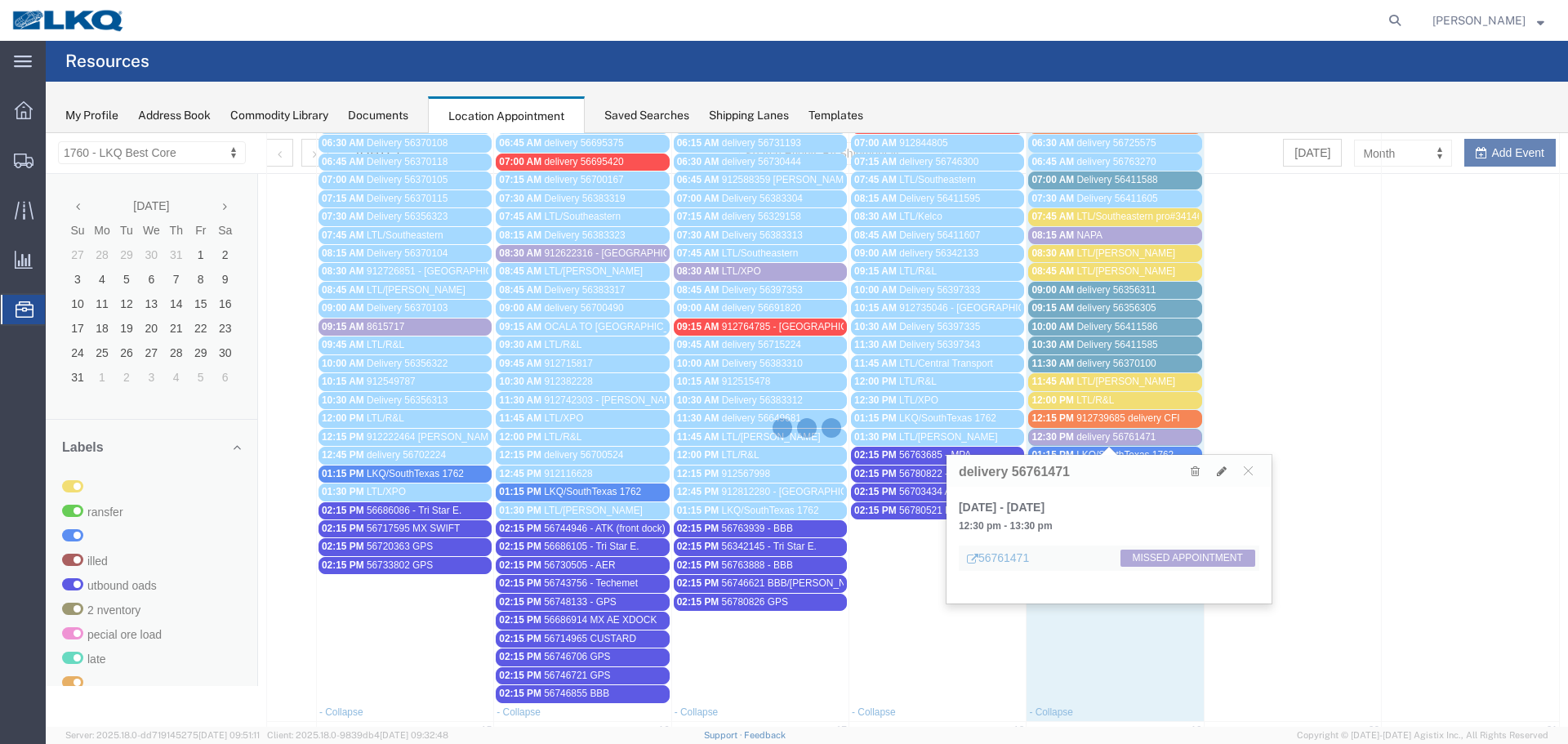
select select "1"
select select "100"
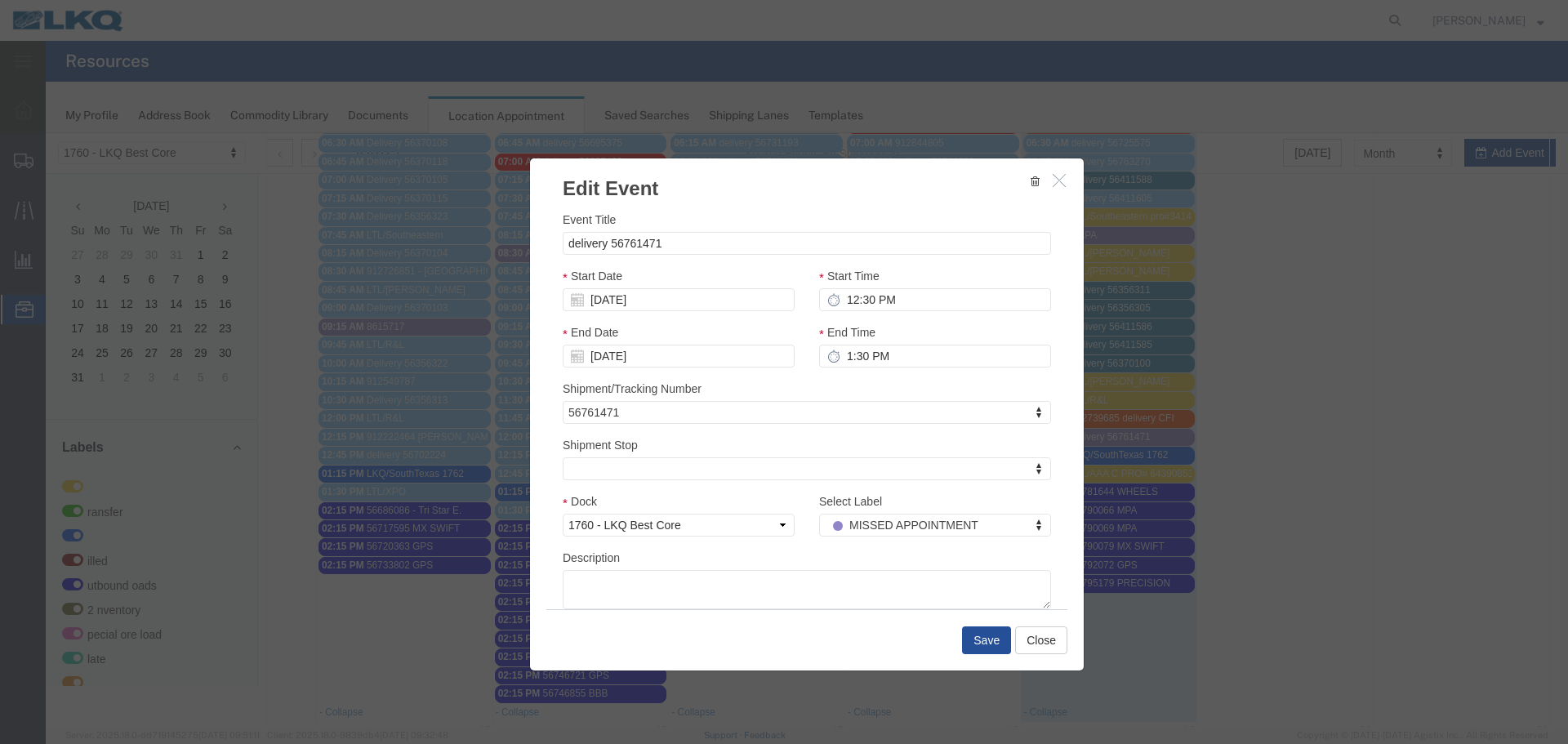
select select
click at [622, 298] on input "[DATE]" at bounding box center [678, 300] width 232 height 23
click at [611, 433] on td "15" at bounding box center [600, 426] width 25 height 25
type input "[DATE]"
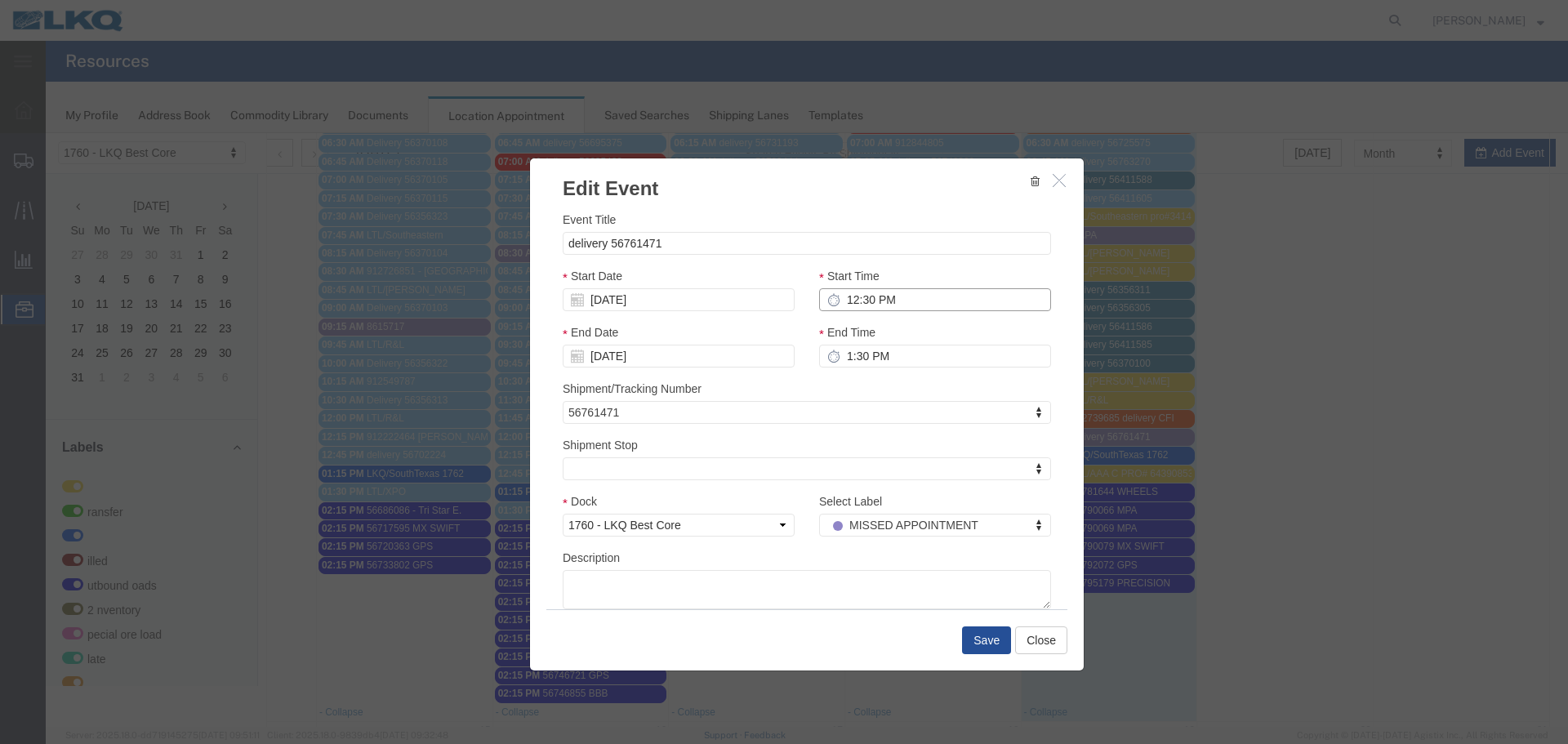
click at [857, 297] on input "12:30 PM" at bounding box center [934, 300] width 232 height 23
type input "6:30 PM"
type input "7:30 PM"
click at [885, 299] on input "6:00 PM" at bounding box center [934, 300] width 232 height 23
type input "6:00 AM"
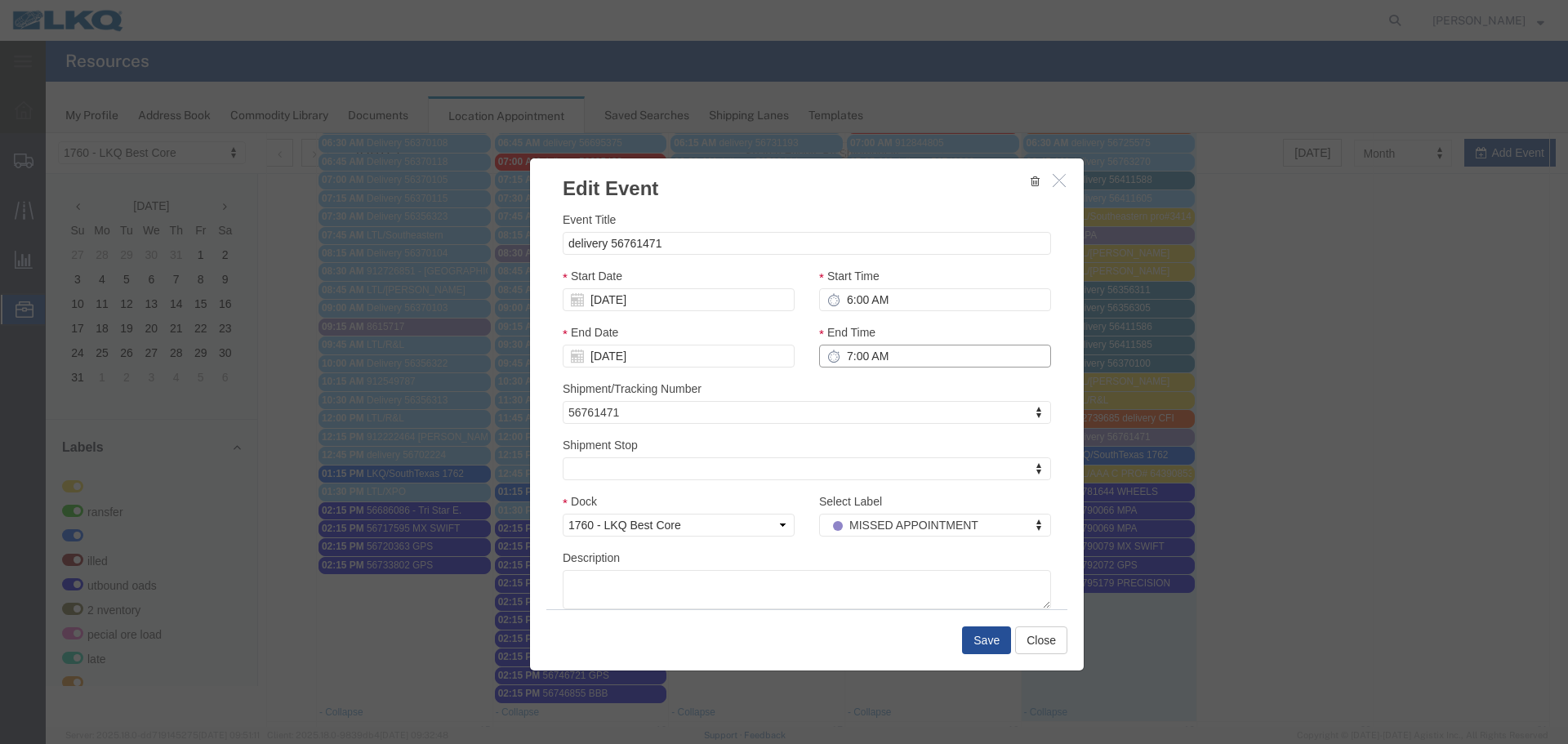
click at [845, 348] on input "7:00 AM" at bounding box center [934, 356] width 232 height 23
type input "6:15 AM"
click at [866, 369] on div "End Time 6:15 AM" at bounding box center [934, 352] width 256 height 57
click at [889, 389] on div "Shipment/Tracking Number 56761471 Shipment/Tracking Number Shipment/Tracking Nu…" at bounding box center [807, 402] width 489 height 44
drag, startPoint x: 653, startPoint y: 234, endPoint x: 697, endPoint y: 243, distance: 44.9
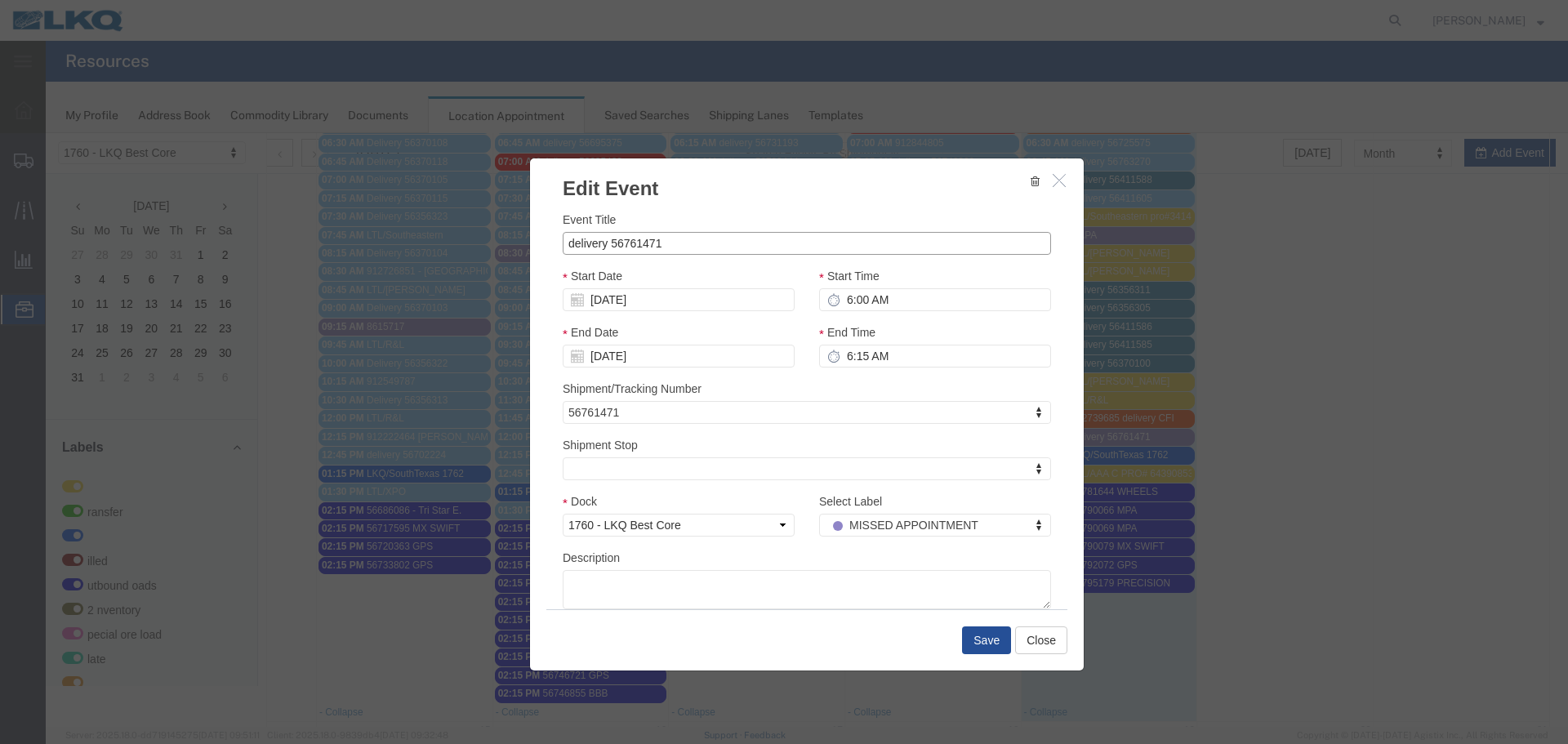
click at [653, 234] on input "delivery 56761471" at bounding box center [807, 243] width 489 height 23
click at [697, 243] on input "delivery 56761471" at bounding box center [807, 243] width 489 height 23
type input "delivery 56761471 MX RETRUNS"
click at [781, 195] on h3 "Edit Event" at bounding box center [808, 181] width 554 height 44
click at [970, 644] on button "Save" at bounding box center [987, 640] width 49 height 27
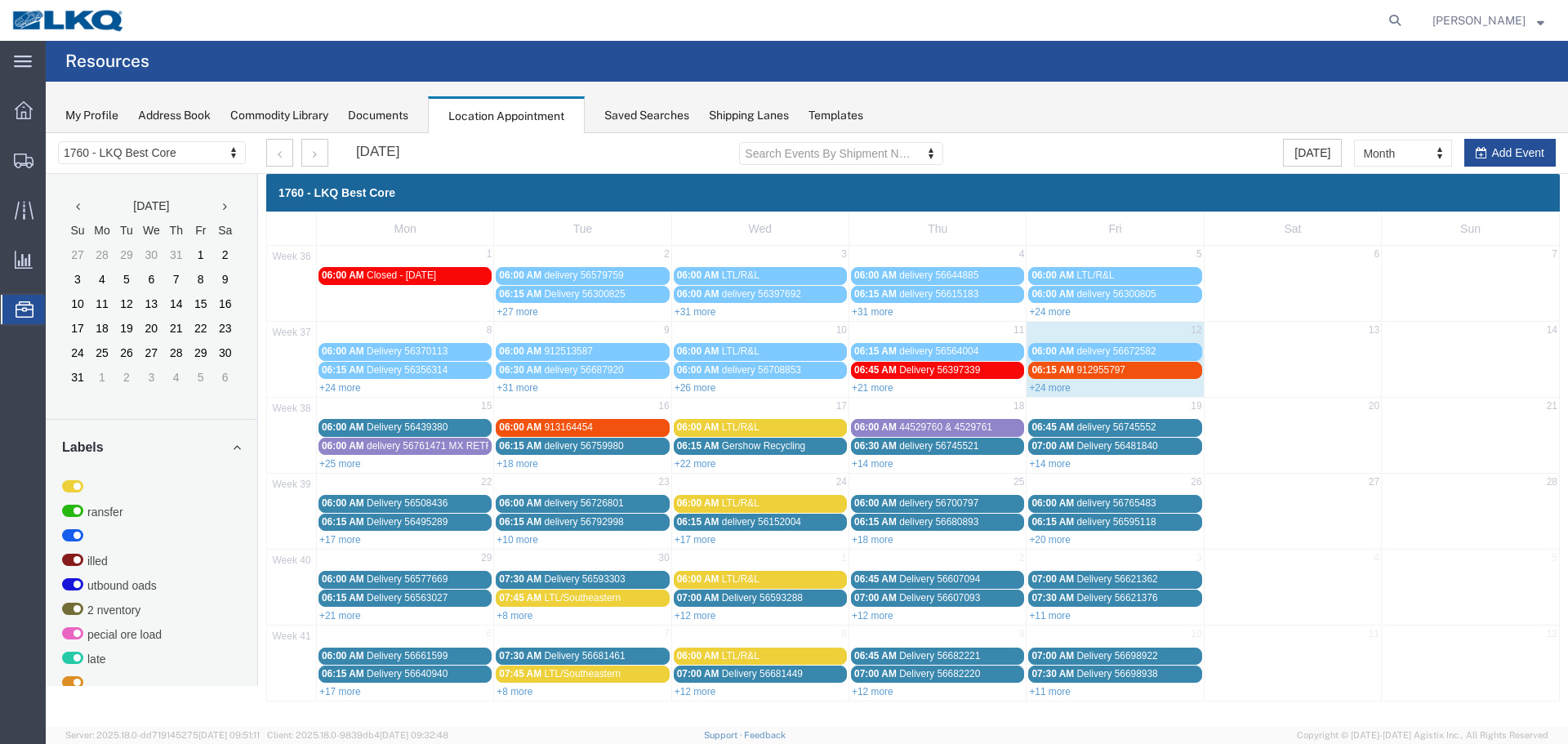
scroll to position [0, 0]
click at [342, 464] on link "+25 more" at bounding box center [340, 464] width 42 height 11
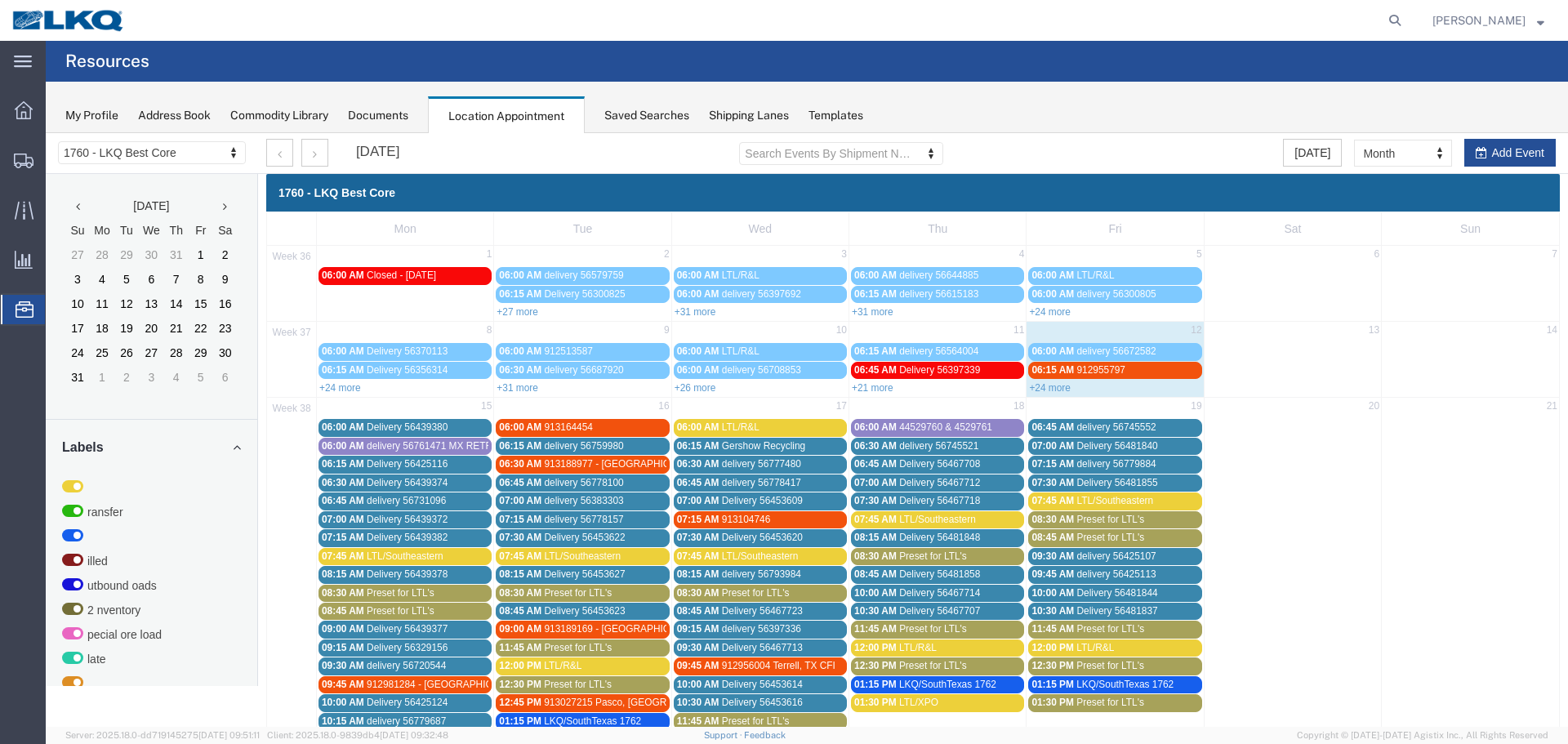
click at [376, 443] on span "delivery 56761471 MX RETRUNS" at bounding box center [440, 446] width 147 height 11
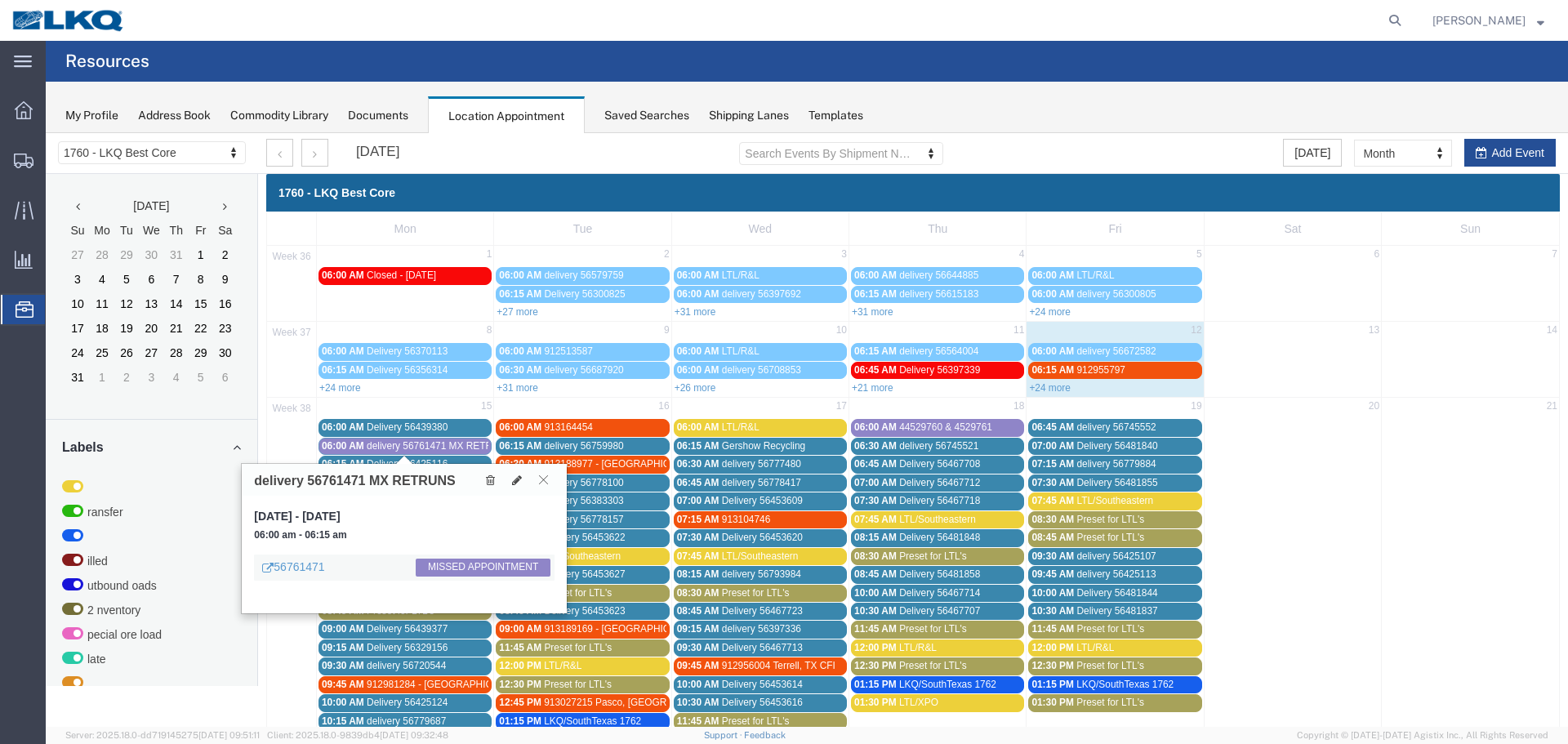
click at [544, 484] on icon at bounding box center [544, 479] width 9 height 9
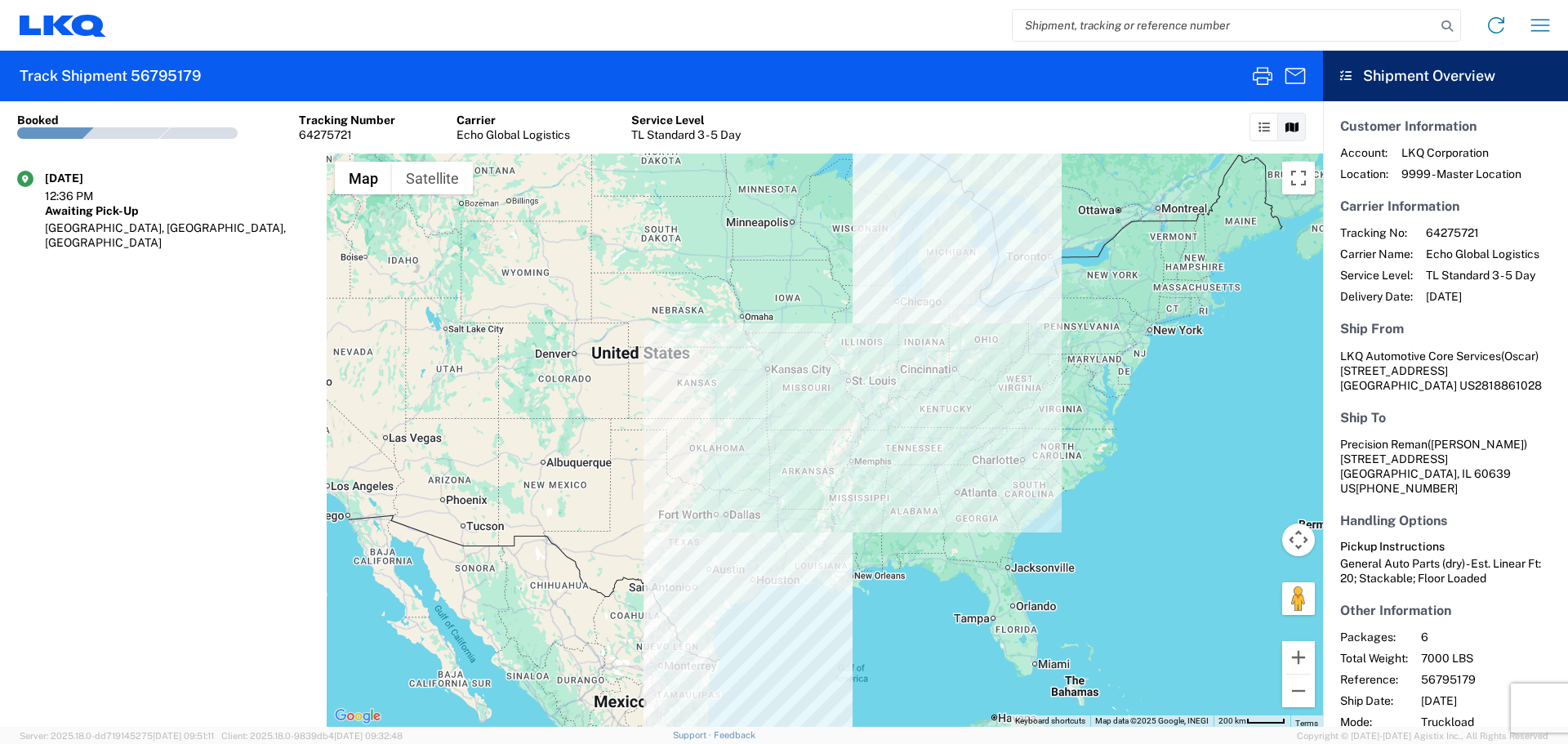
click at [1181, 26] on input "search" at bounding box center [1224, 25] width 423 height 31
type input "56790079"
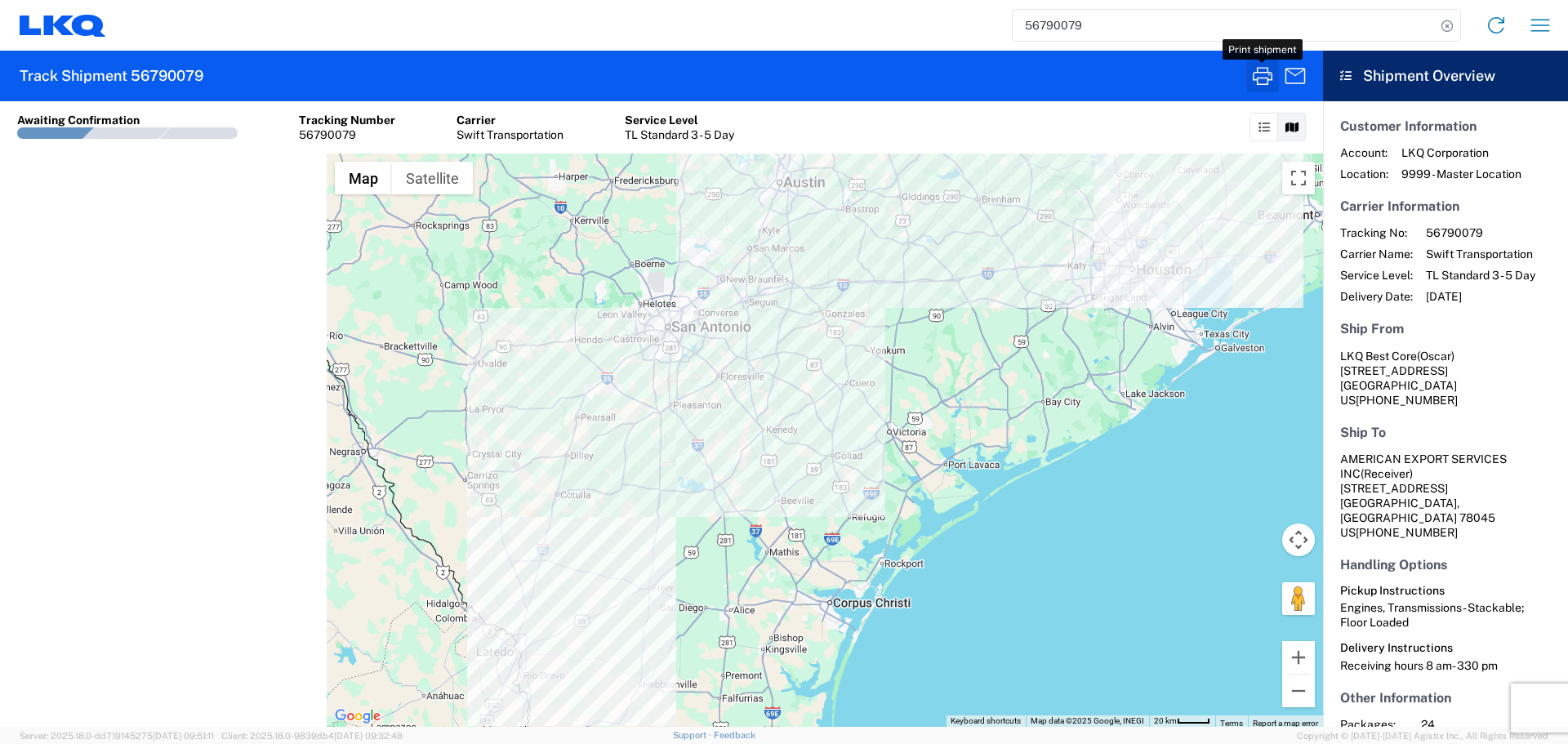
click at [1256, 71] on icon "button" at bounding box center [1263, 77] width 26 height 26
click at [1540, 38] on icon "button" at bounding box center [1541, 26] width 26 height 26
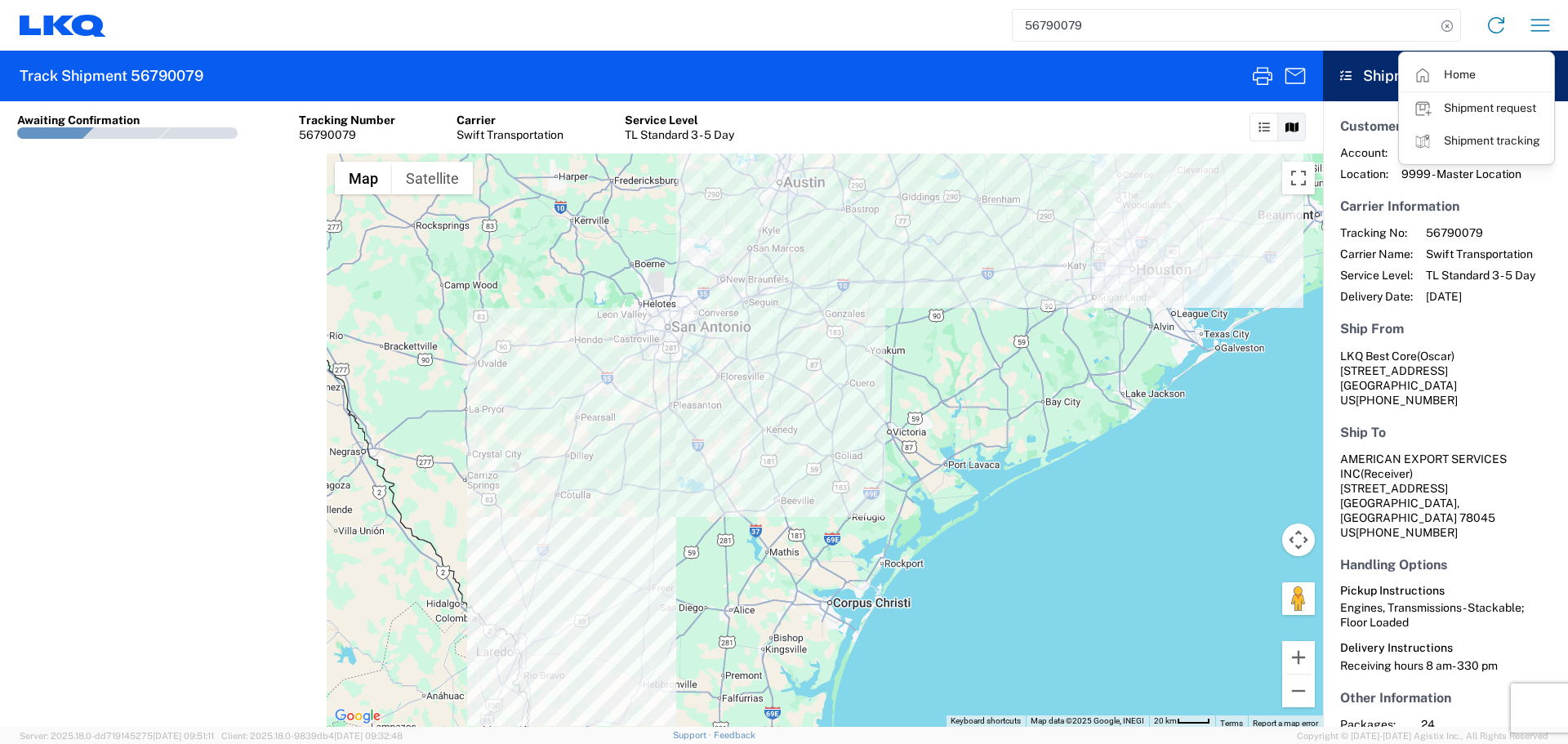
click at [1033, 24] on input "56790079" at bounding box center [1224, 25] width 423 height 31
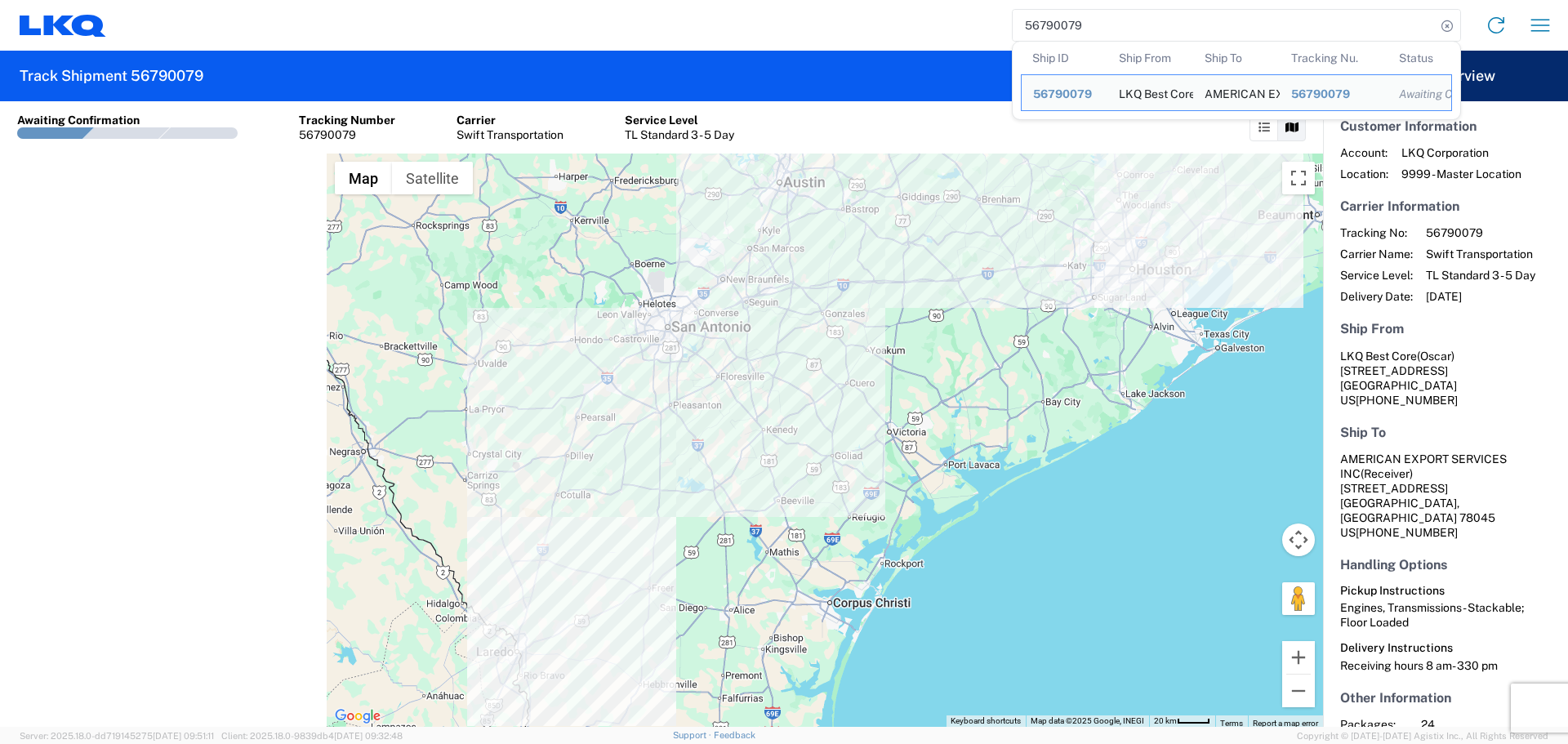
click at [1033, 24] on input "56790079" at bounding box center [1224, 25] width 423 height 31
click at [1534, 29] on icon "button" at bounding box center [1541, 26] width 26 height 26
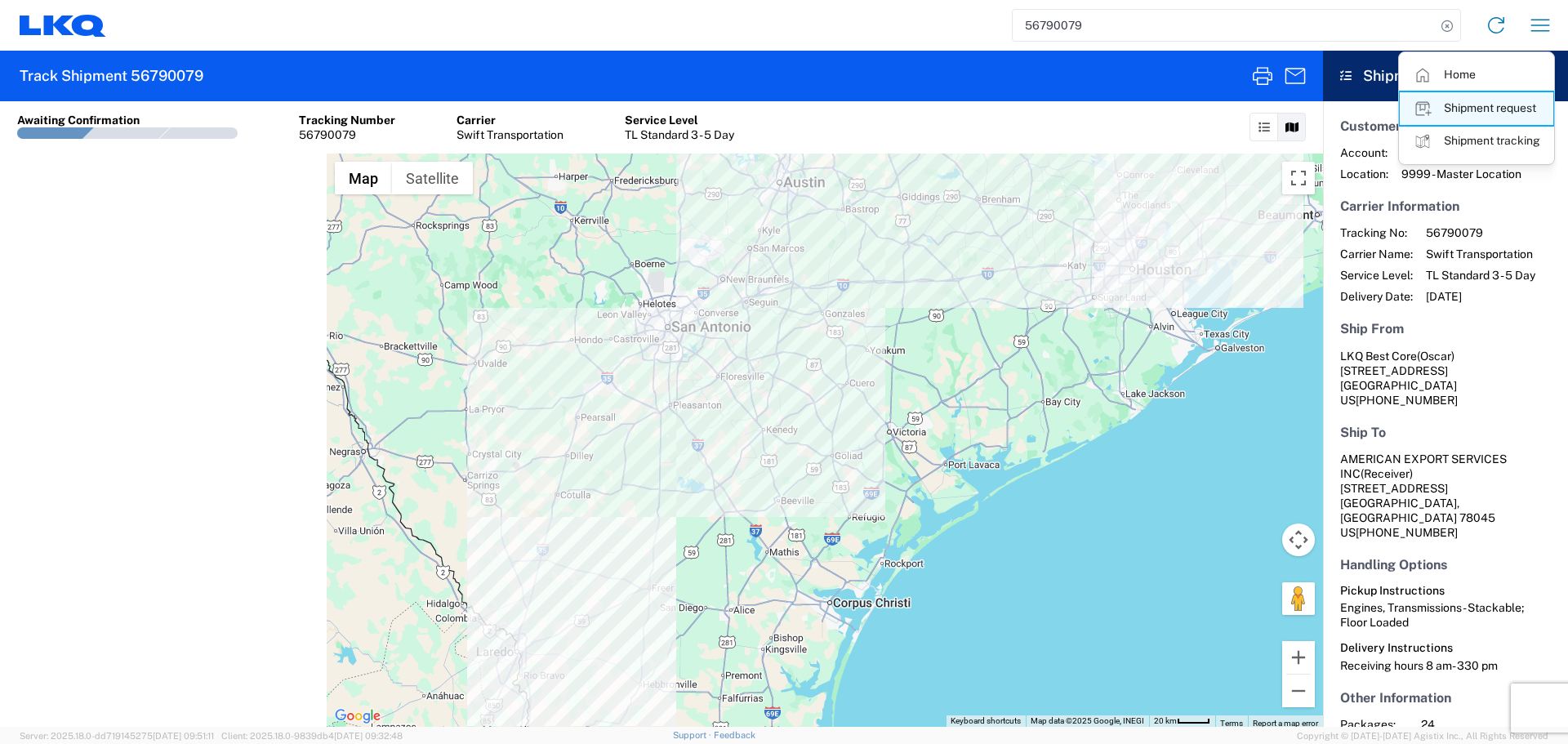
click at [1474, 112] on link "Shipment request" at bounding box center [1476, 109] width 153 height 33
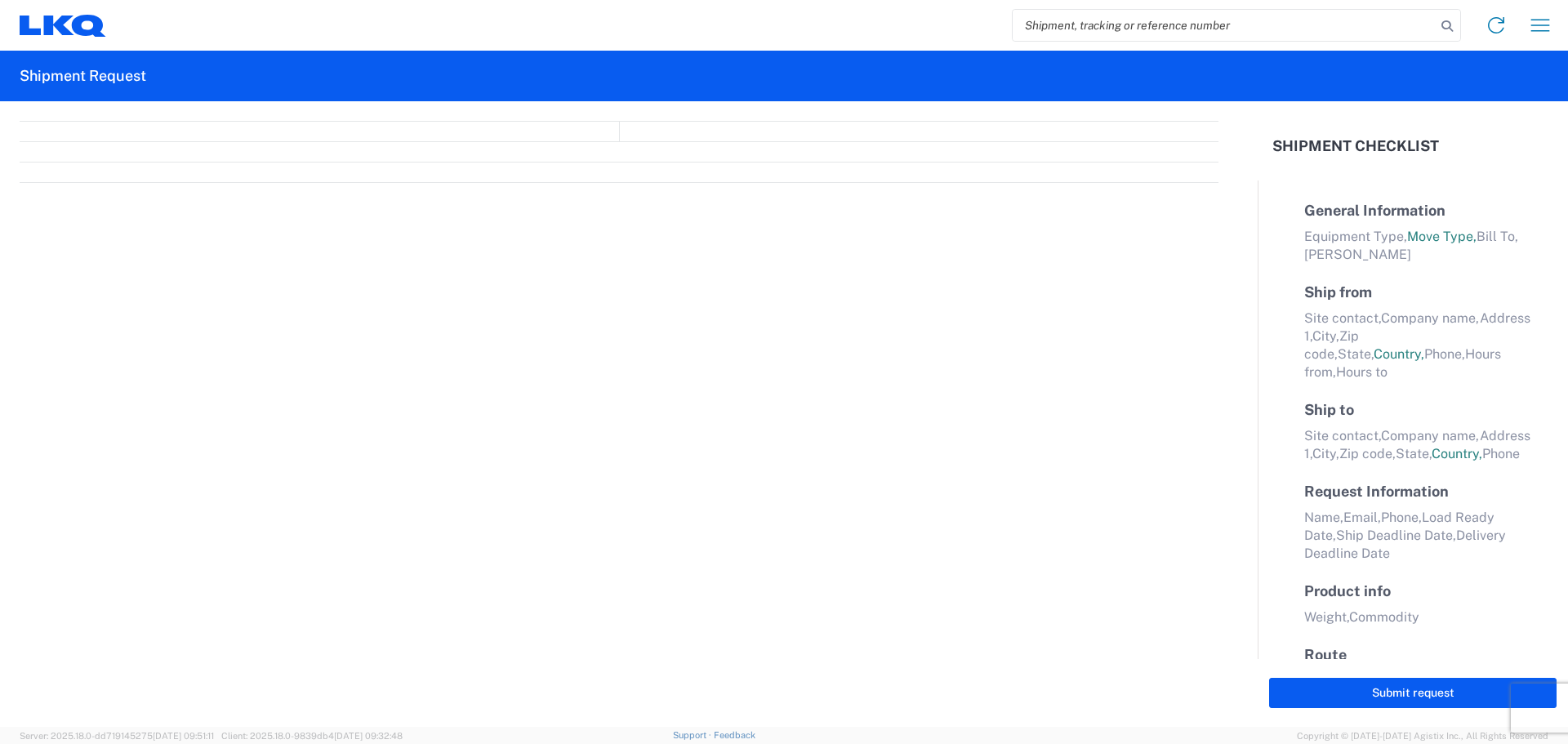
select select "FULL"
select select "LBS"
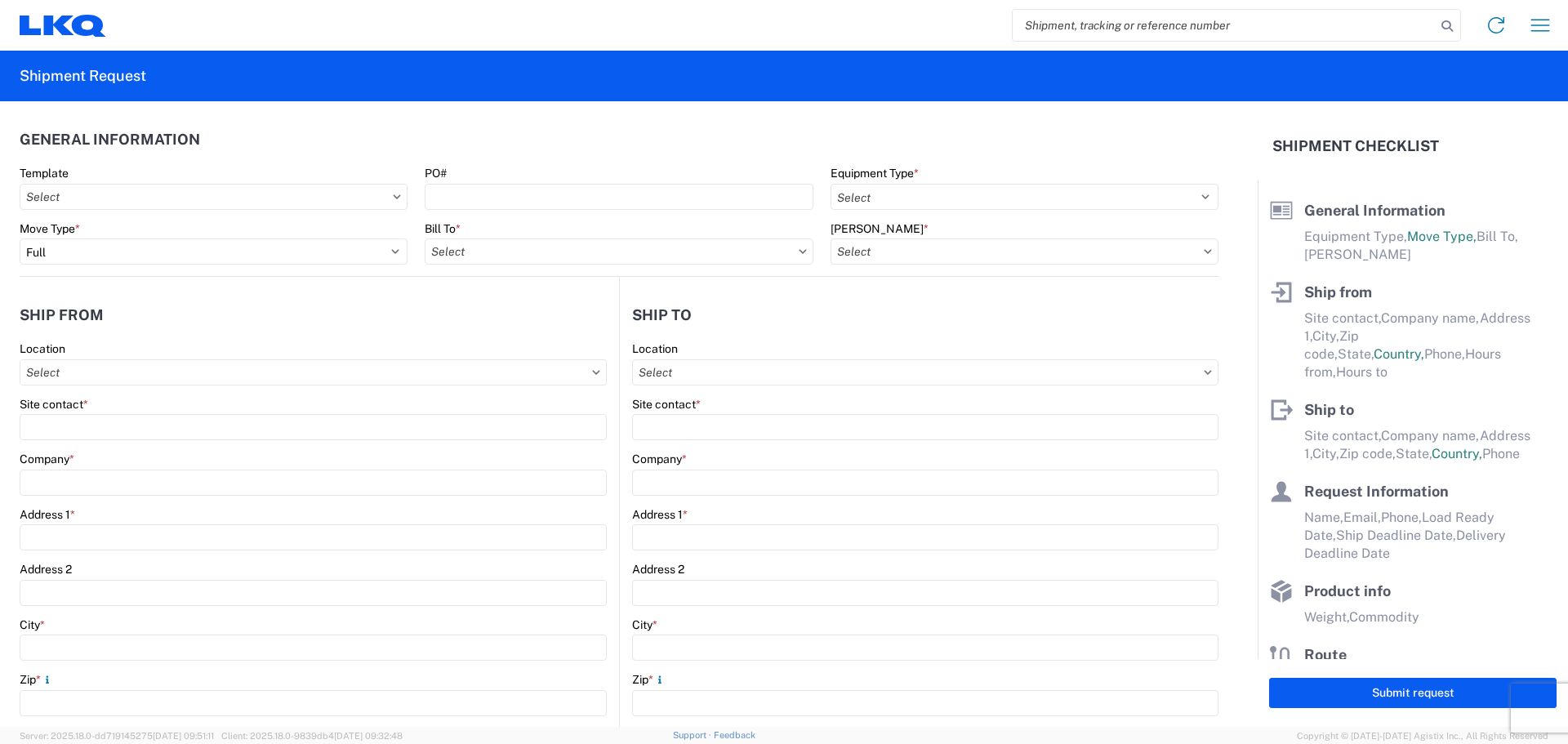
click at [1092, 32] on input "search" at bounding box center [1224, 25] width 423 height 31
paste input "56790079"
type input "56790079"
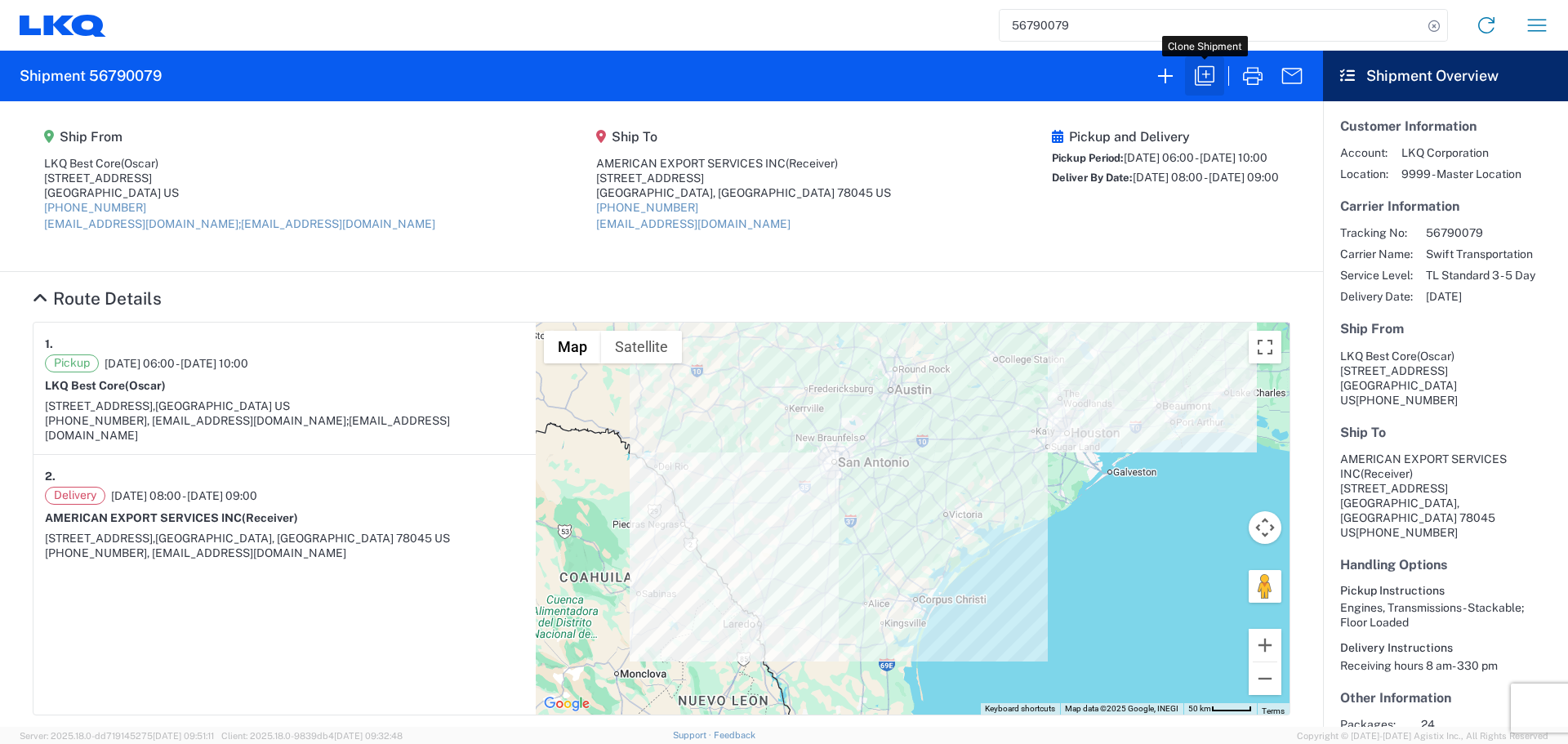
click at [1209, 75] on icon "button" at bounding box center [1205, 76] width 20 height 20
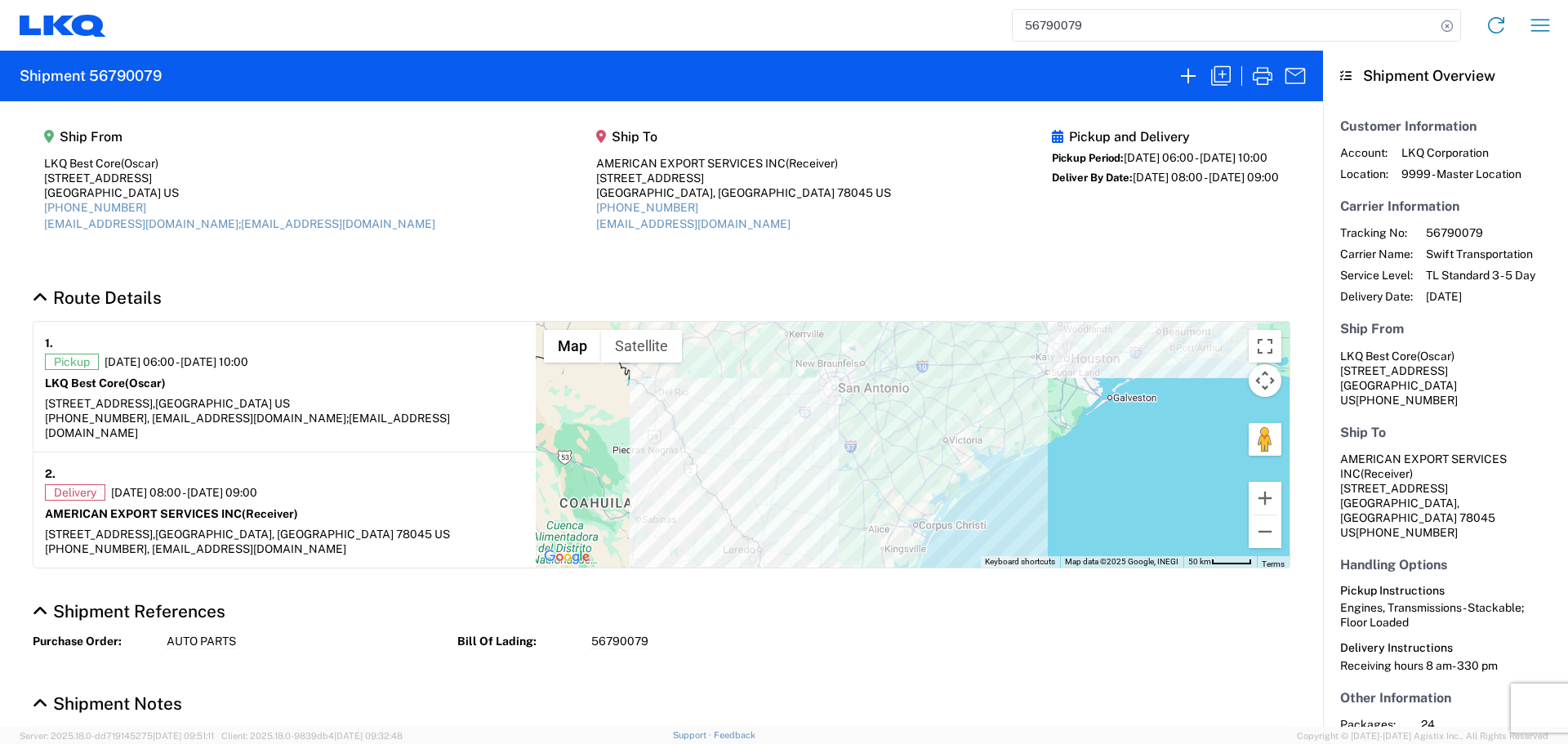
select select "FULL"
select select "US"
select select "LBS"
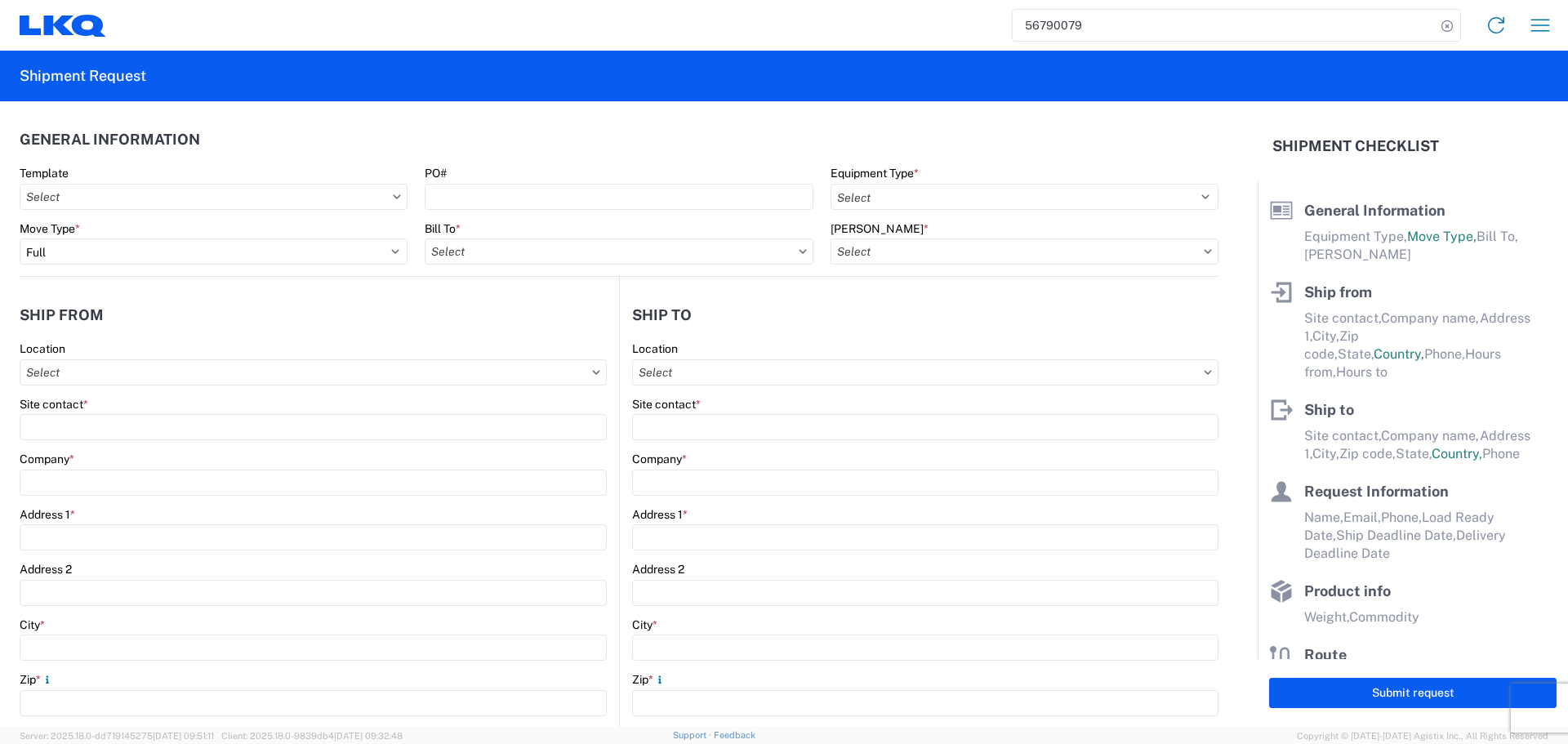
select select "STDV"
type input "Oscar"
type input "LKQ Best Core"
type input "[STREET_ADDRESS]"
type input "[GEOGRAPHIC_DATA]"
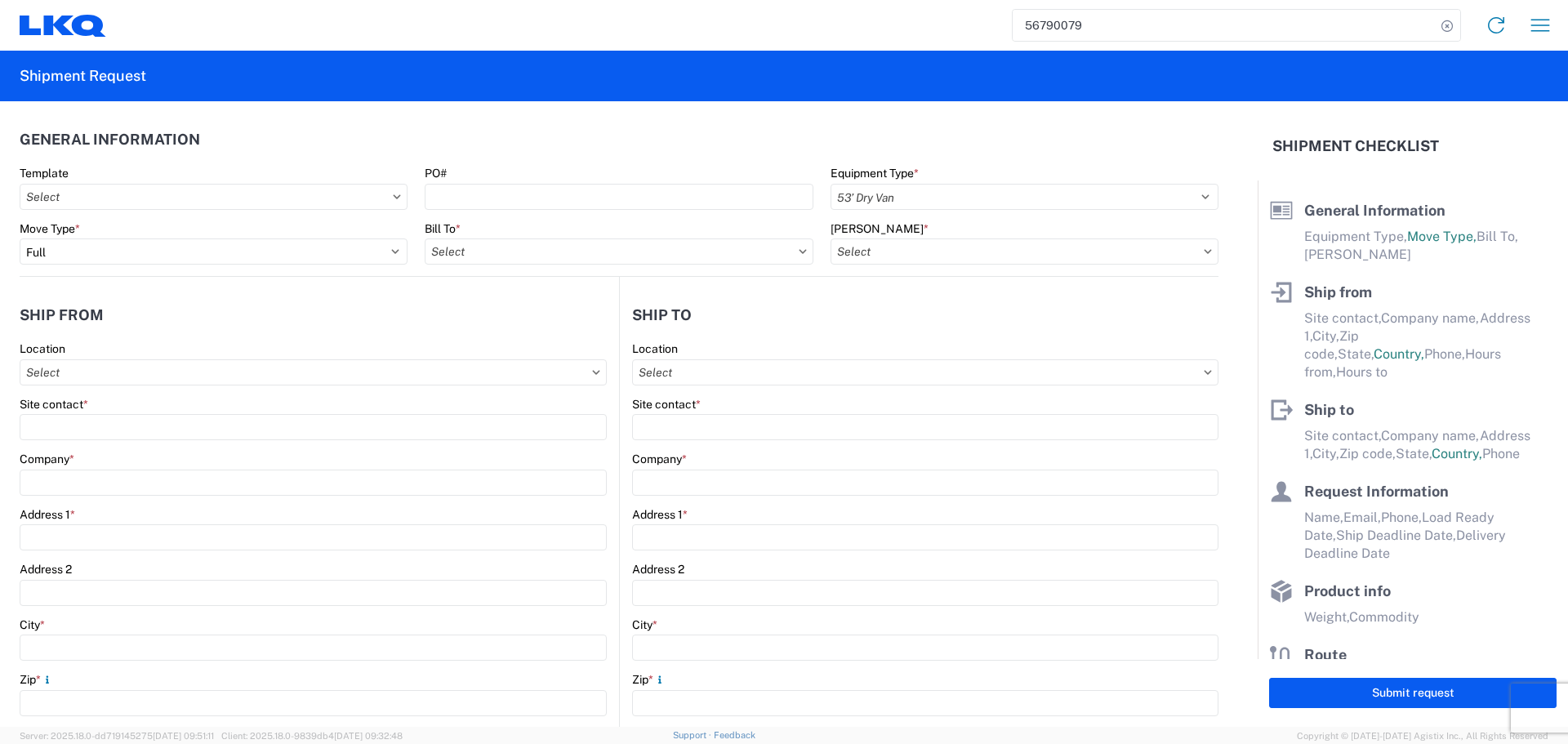
type input "77038"
type input "[EMAIL_ADDRESS][DOMAIN_NAME];[EMAIL_ADDRESS][DOMAIN_NAME]"
type input "Receiver"
type input "AMERICAN EXPORT SERVICES INC"
type input "[STREET_ADDRESS]"
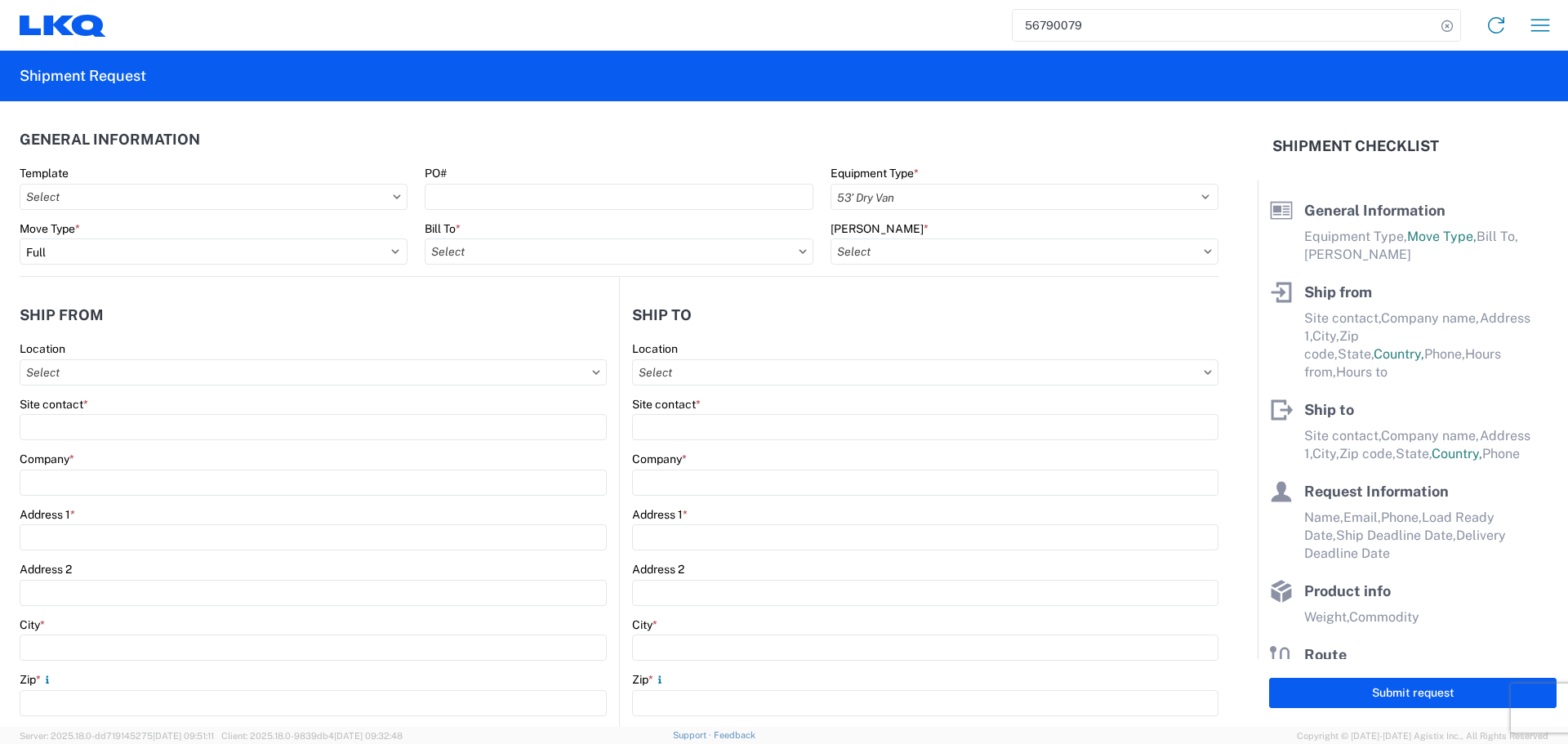
type input "Laredo"
type input "78045"
type input "[EMAIL_ADDRESS][DOMAIN_NAME]"
type input "Oscar"
type input "[EMAIL_ADDRESS][DOMAIN_NAME]"
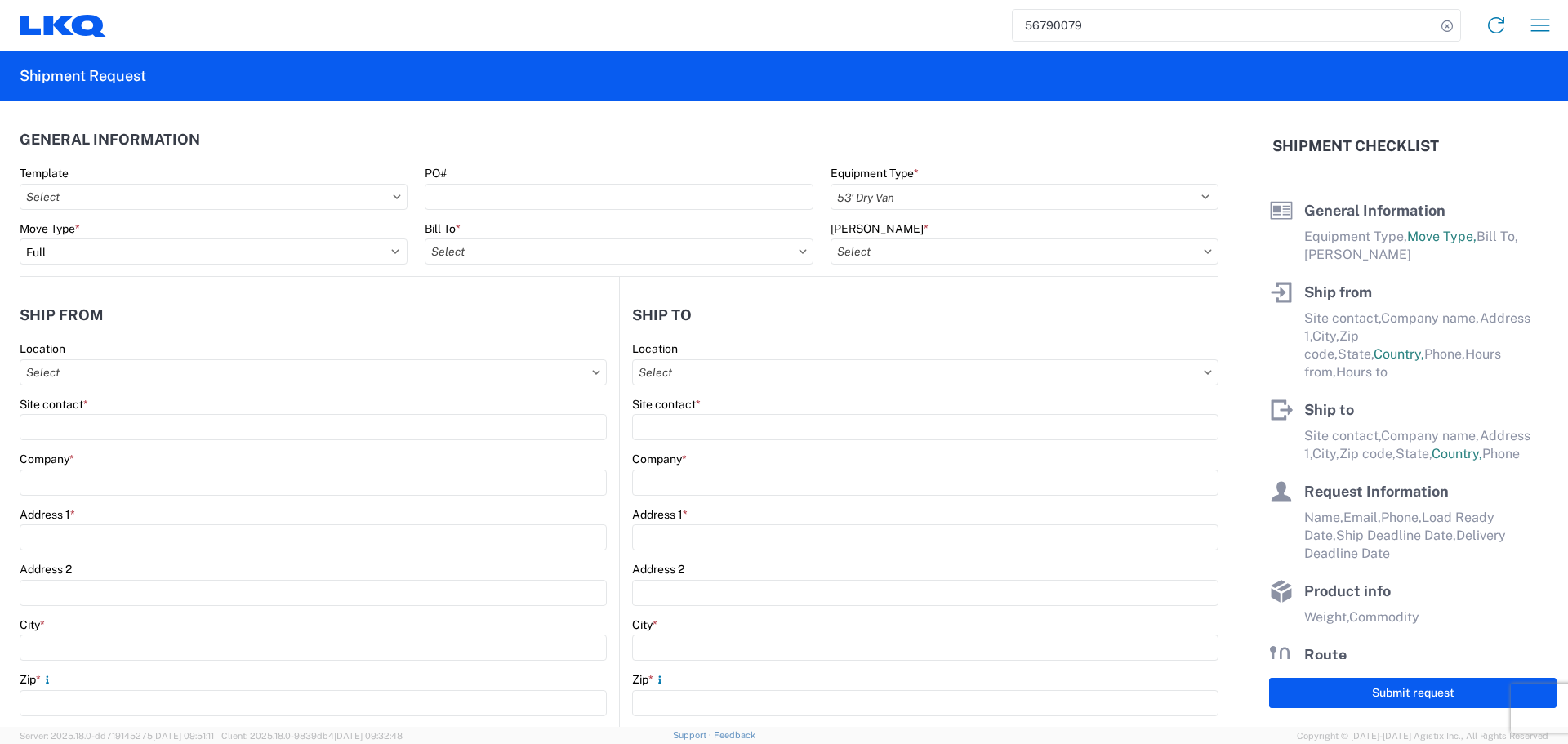
type input "[PHONE_NUMBER]"
type input "[DATE]"
type textarea "Receiving hours 8 am- 330 pm"
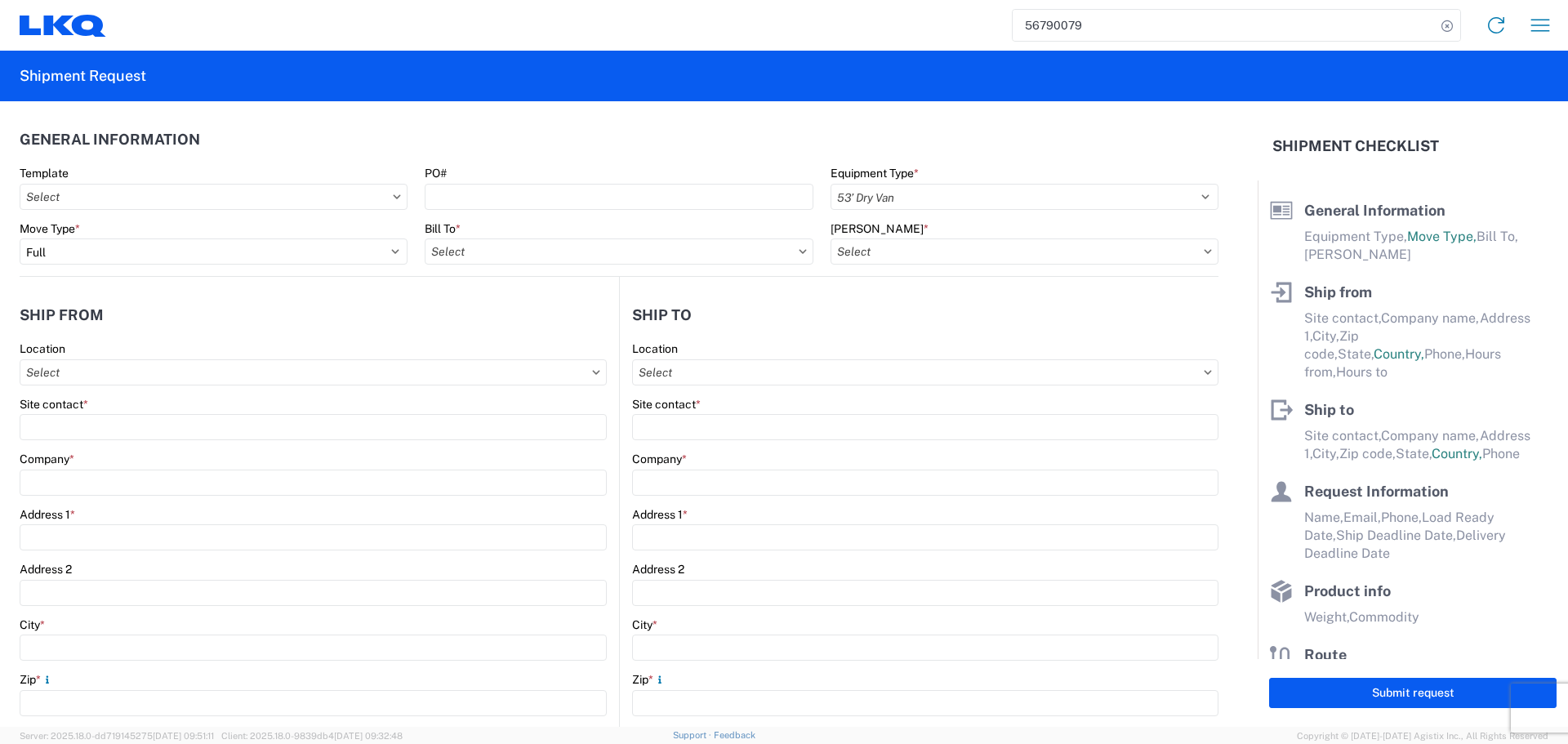
type input "42500"
type input "Engines, Transmissions"
type input "24"
type input "0"
type input "480"
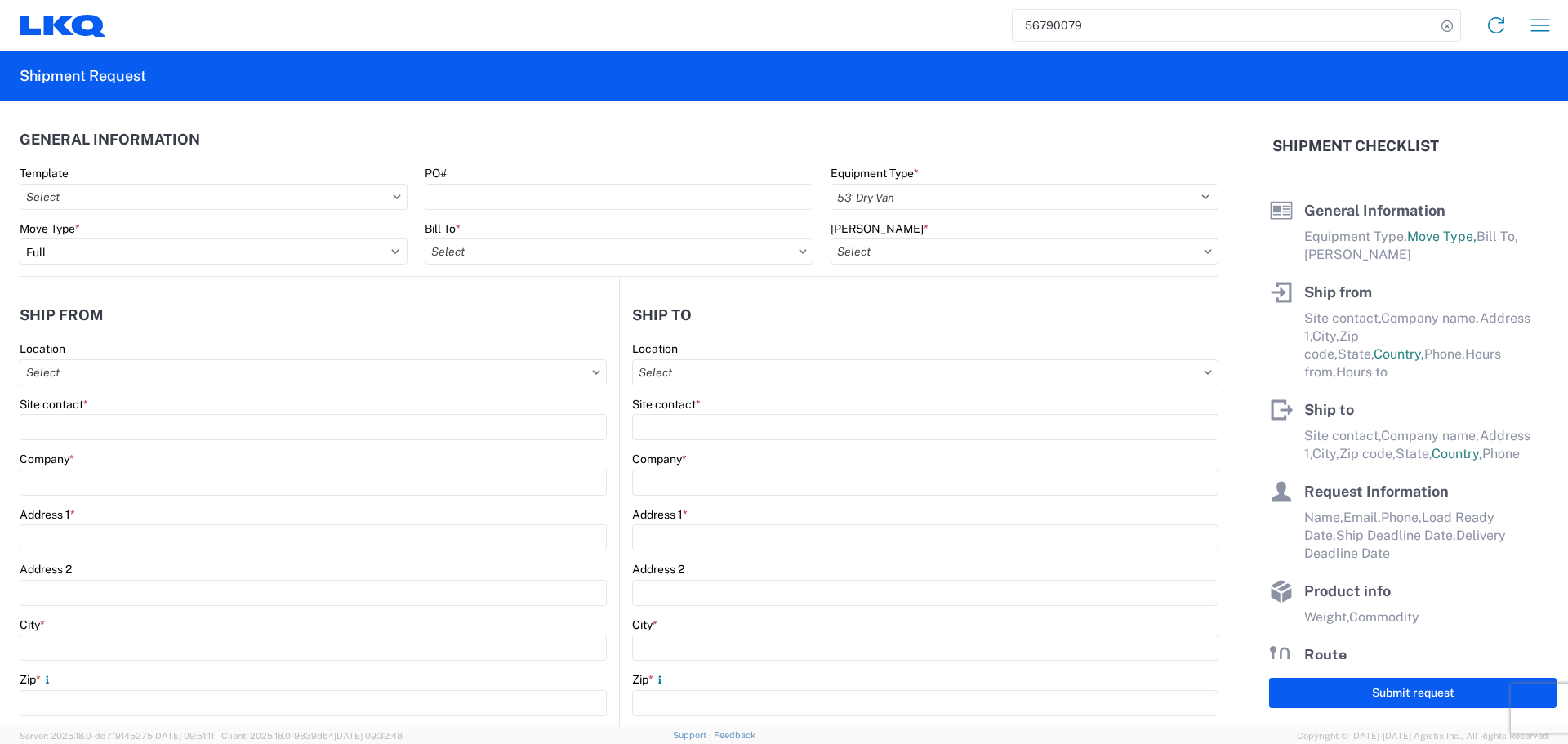
type input "480"
type input "432"
select select "IN"
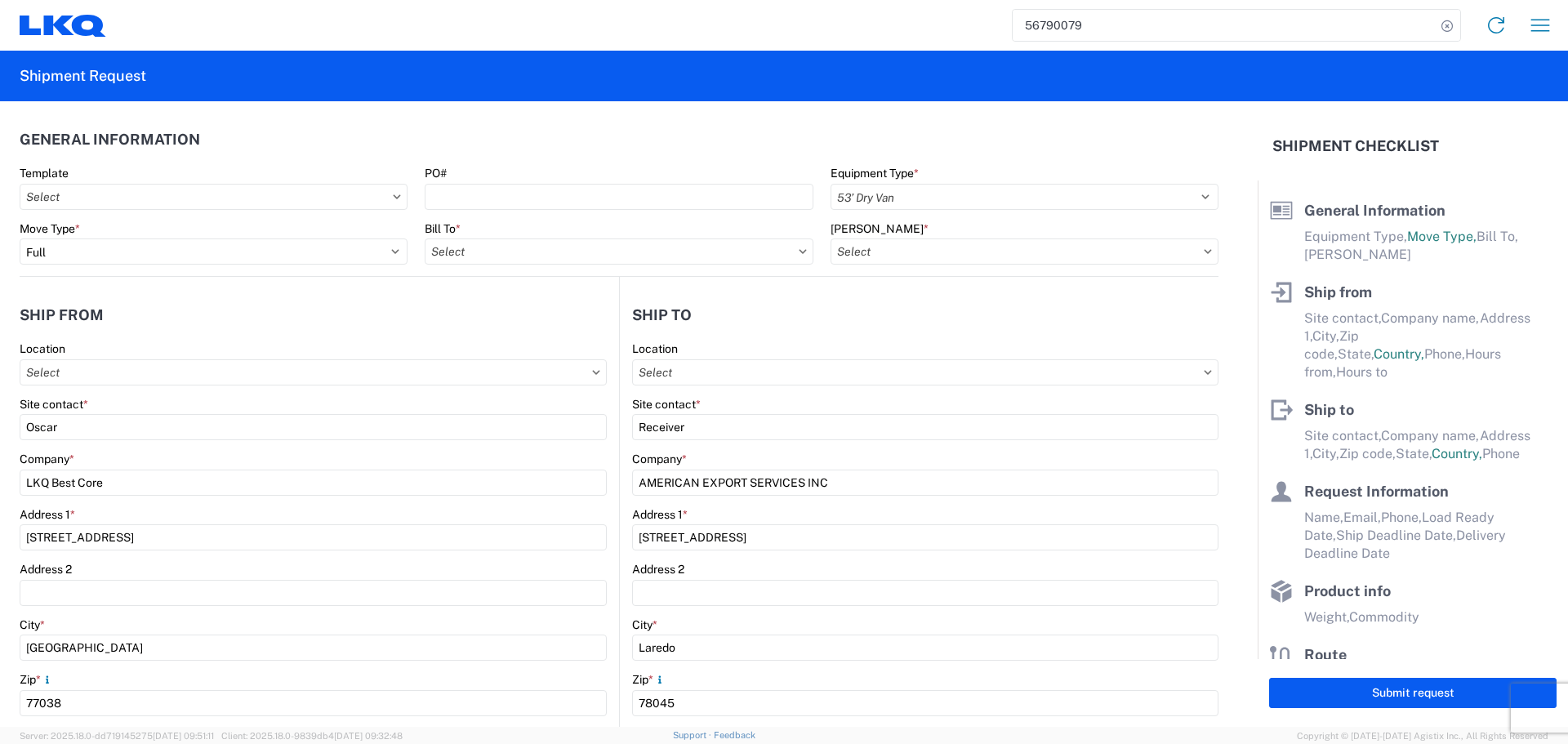
select select "US"
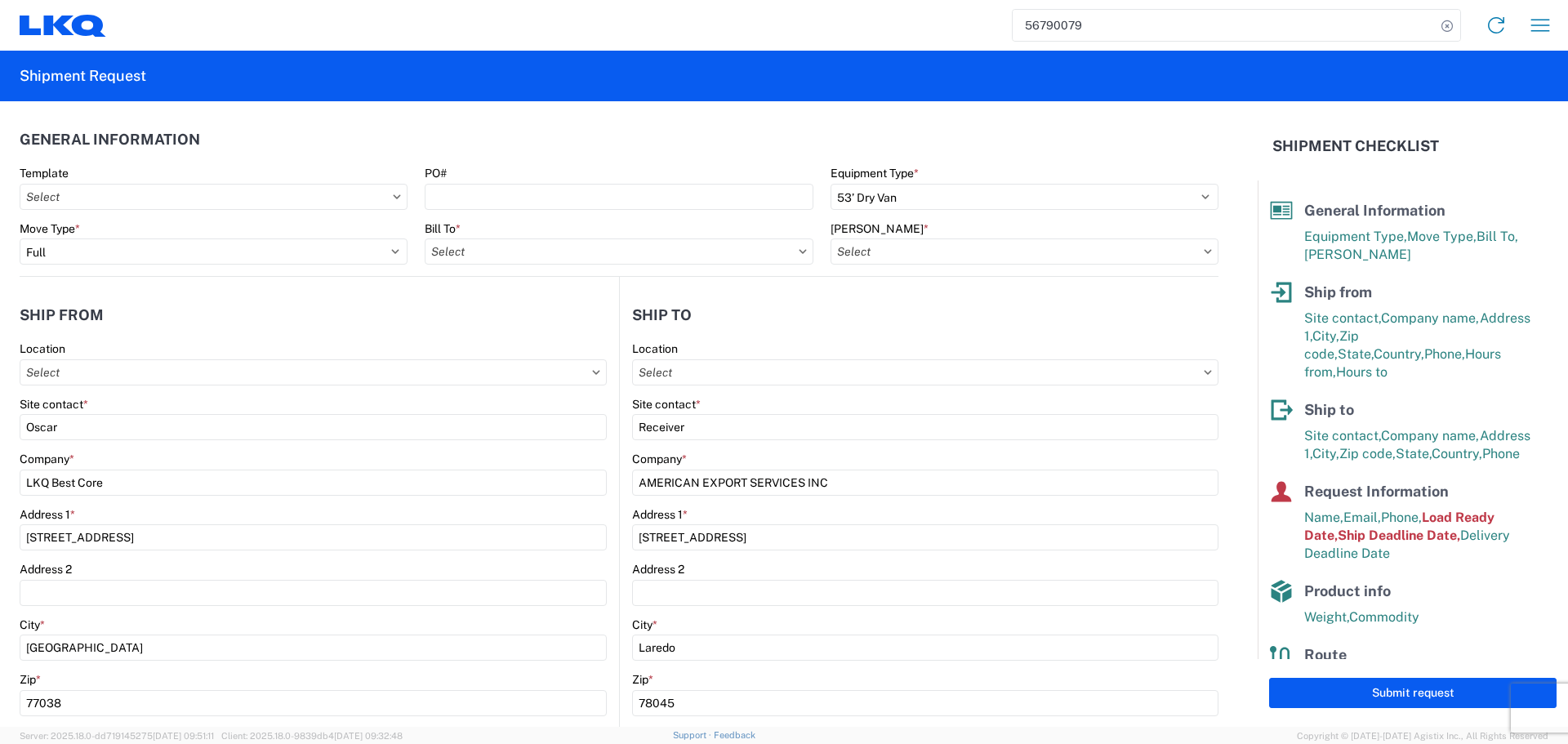
type input "1760 - LKQ Best Core"
type input "1760-6300-66000-0000 - 1760 Freight Out"
type input "1760 - LKQ Best Core"
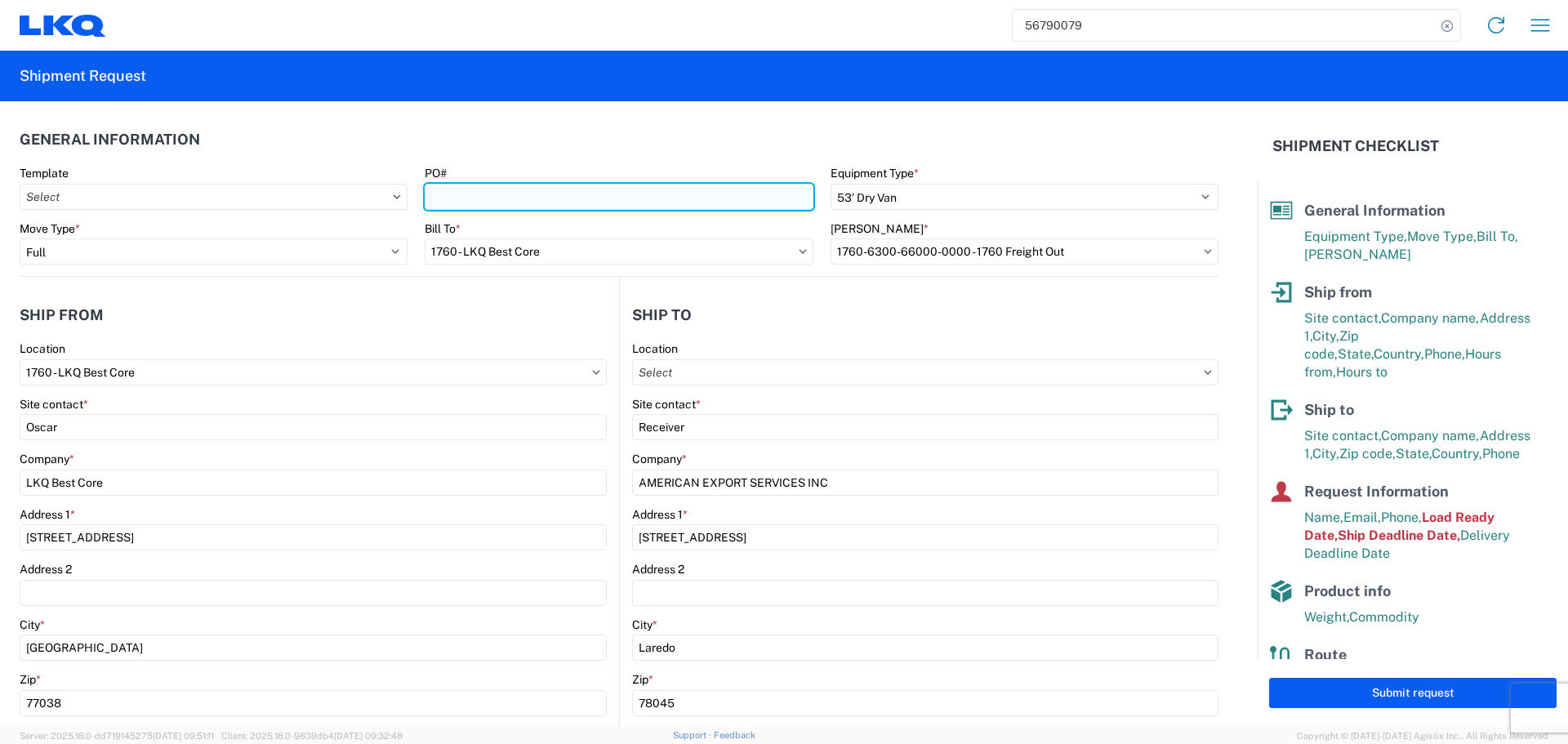
click at [507, 209] on input "PO#" at bounding box center [618, 197] width 388 height 26
type input "AUTO PARTS"
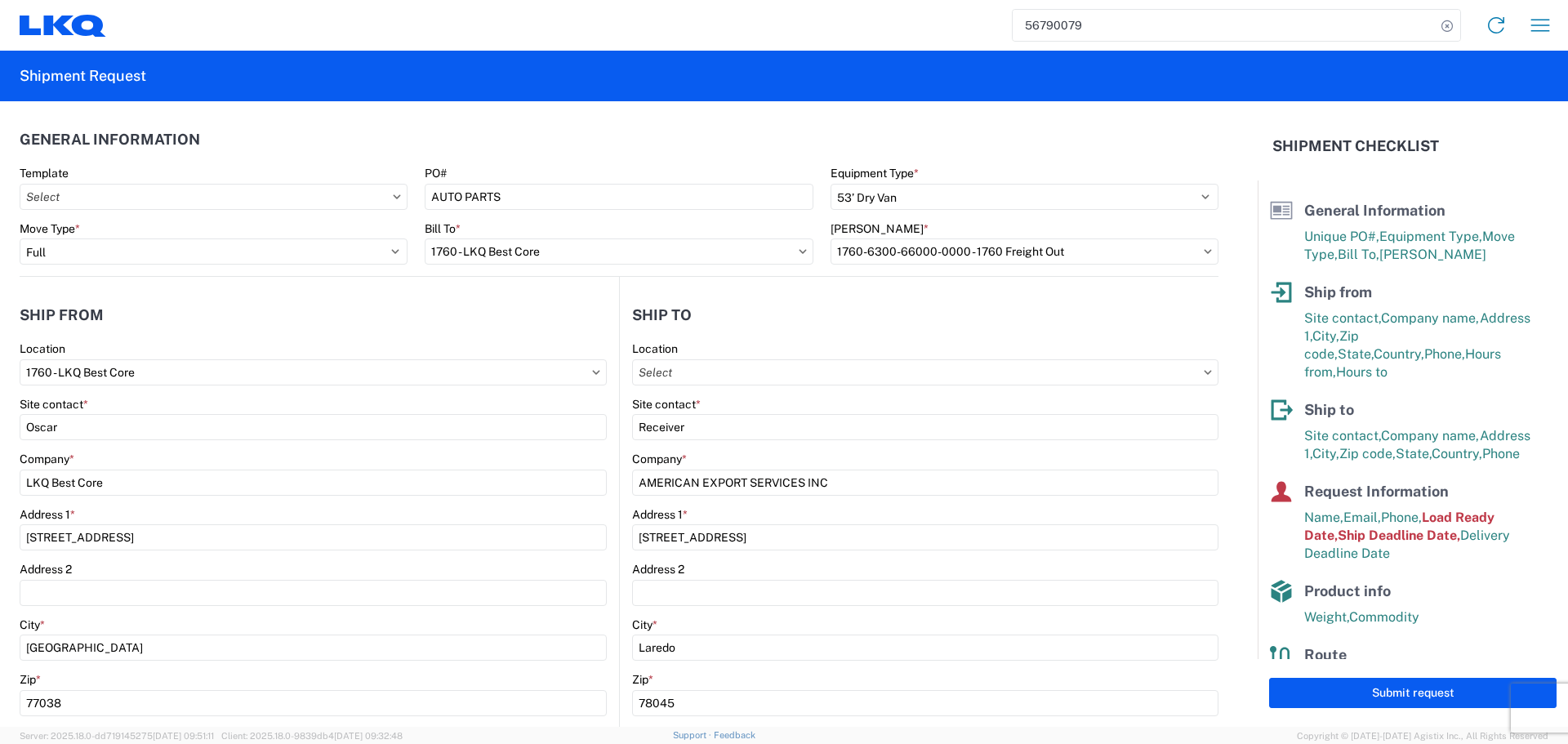
click at [531, 124] on header "General Information" at bounding box center [619, 139] width 1199 height 37
click at [486, 327] on header "Ship from" at bounding box center [320, 315] width 600 height 37
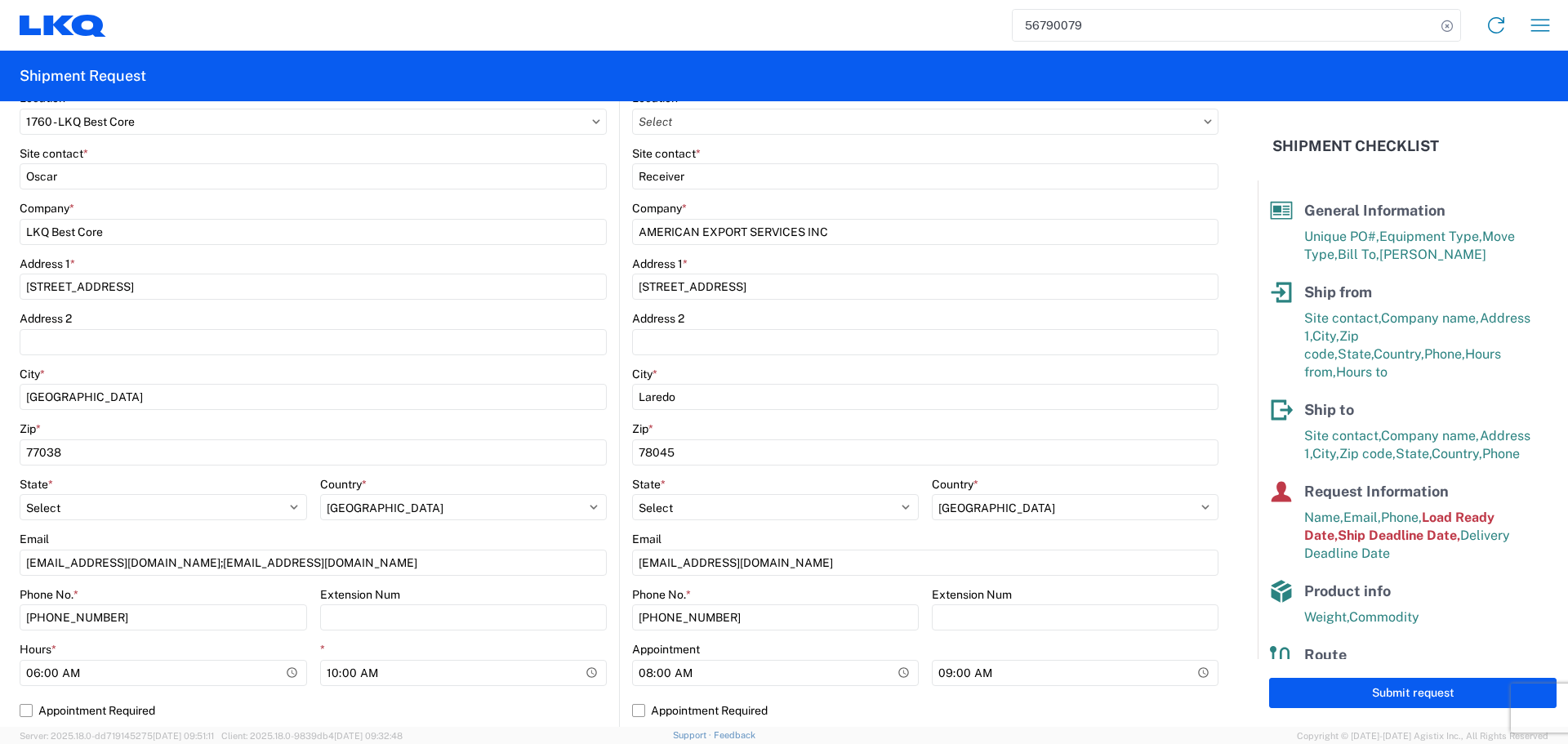
scroll to position [572, 0]
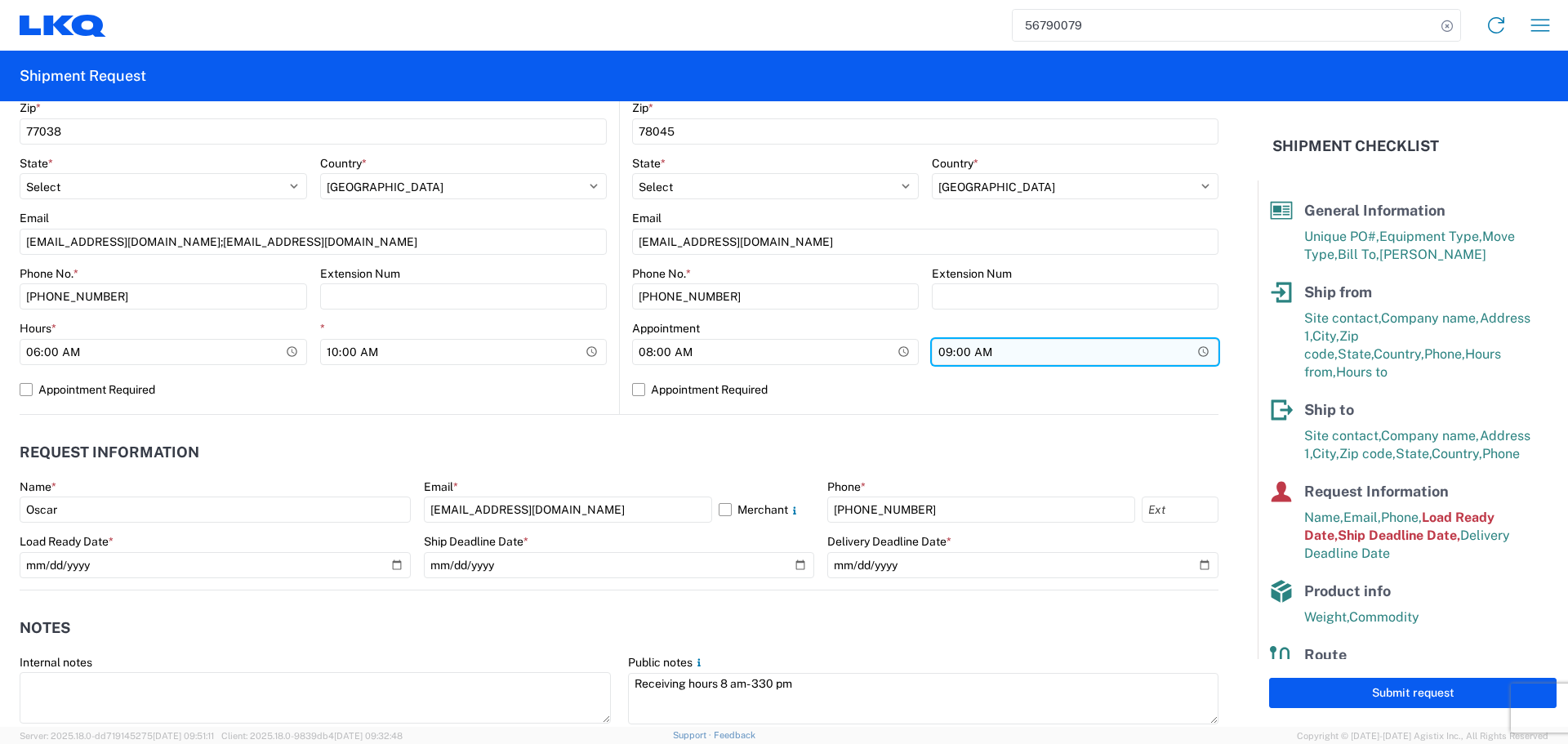
click at [1193, 355] on input "09:00:00" at bounding box center [1075, 352] width 287 height 26
type input "13:00"
click at [708, 469] on header "Request Information" at bounding box center [619, 453] width 1199 height 37
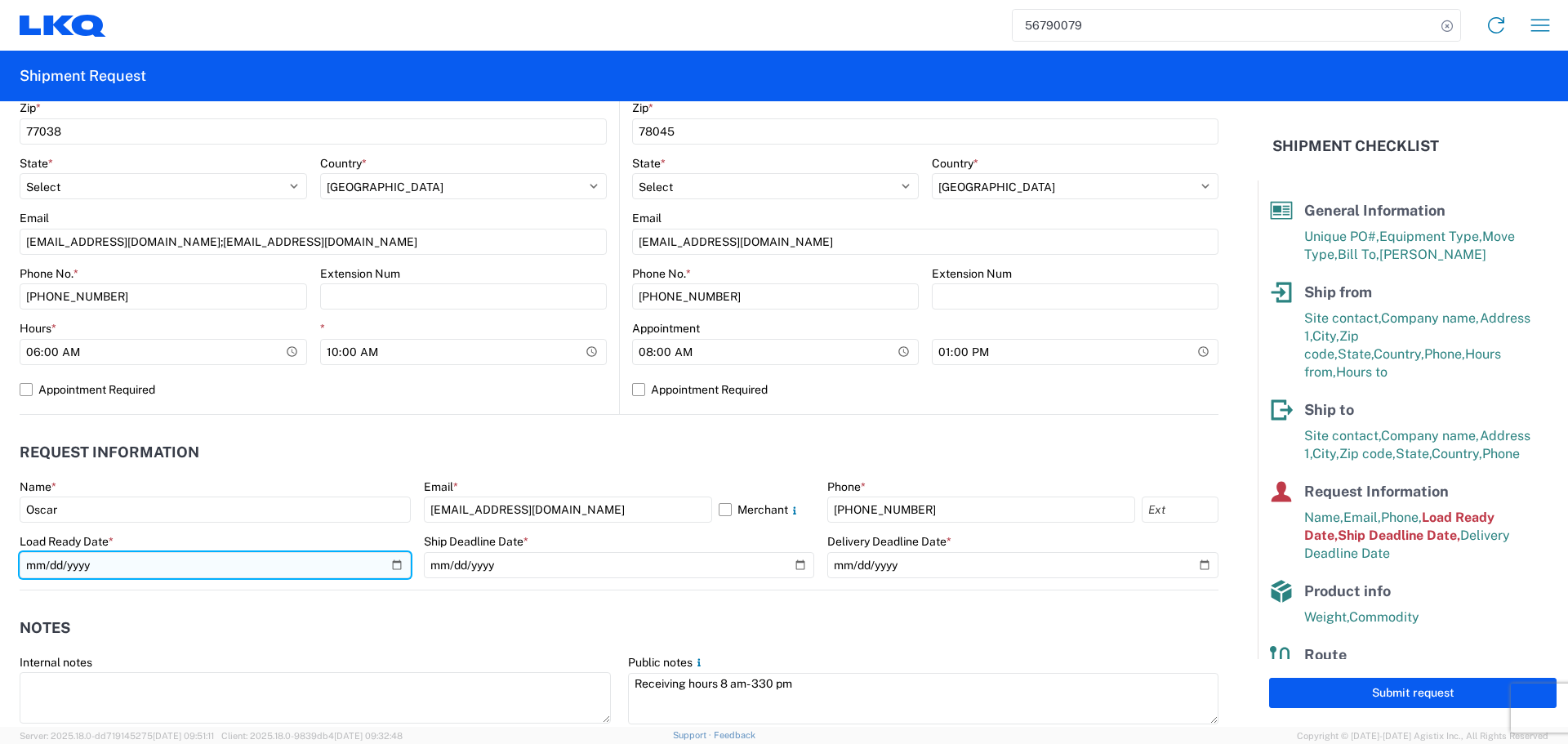
click at [390, 560] on input "[DATE]" at bounding box center [216, 565] width 392 height 26
type input "[DATE]"
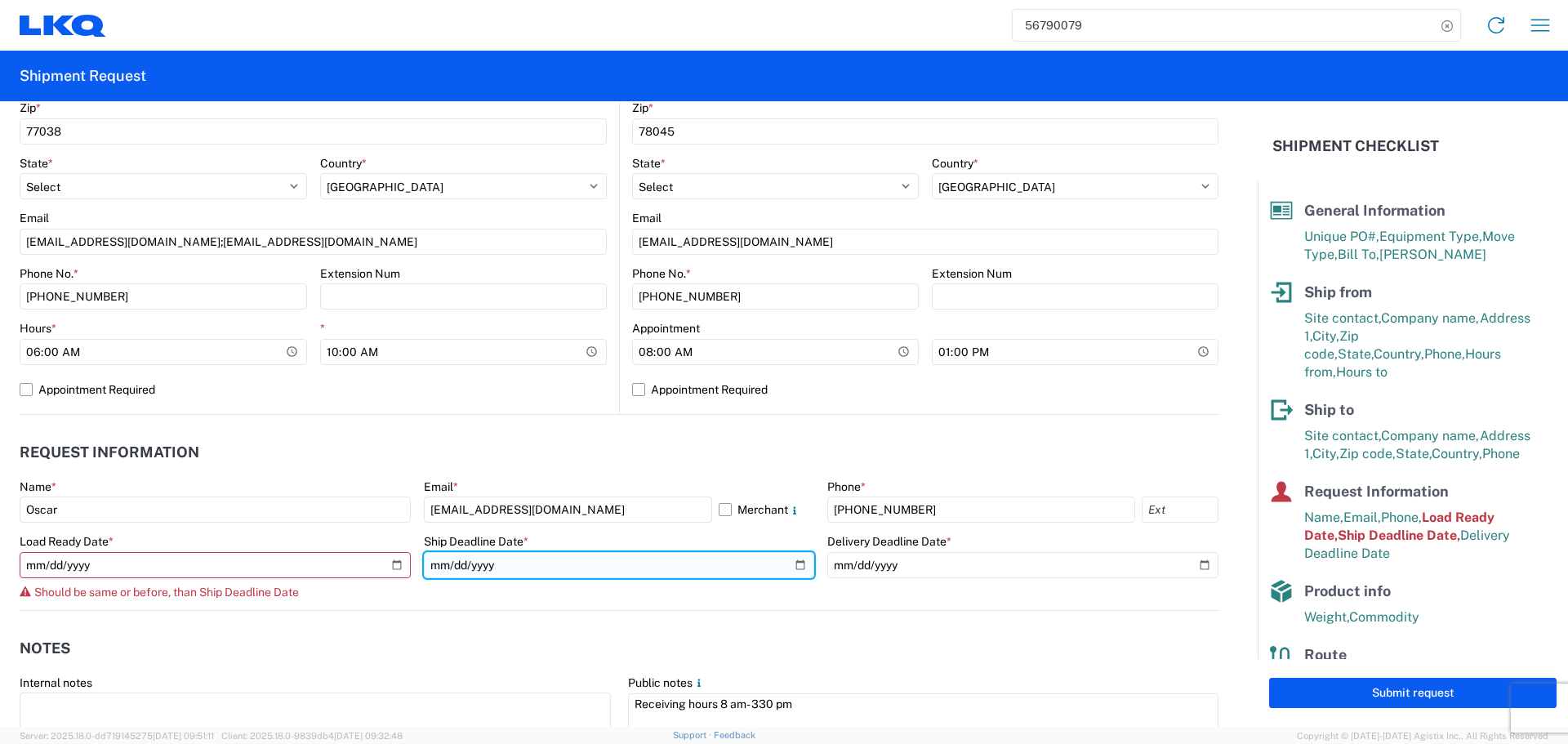
click at [793, 561] on input "[DATE]" at bounding box center [619, 565] width 392 height 26
type input "[DATE]"
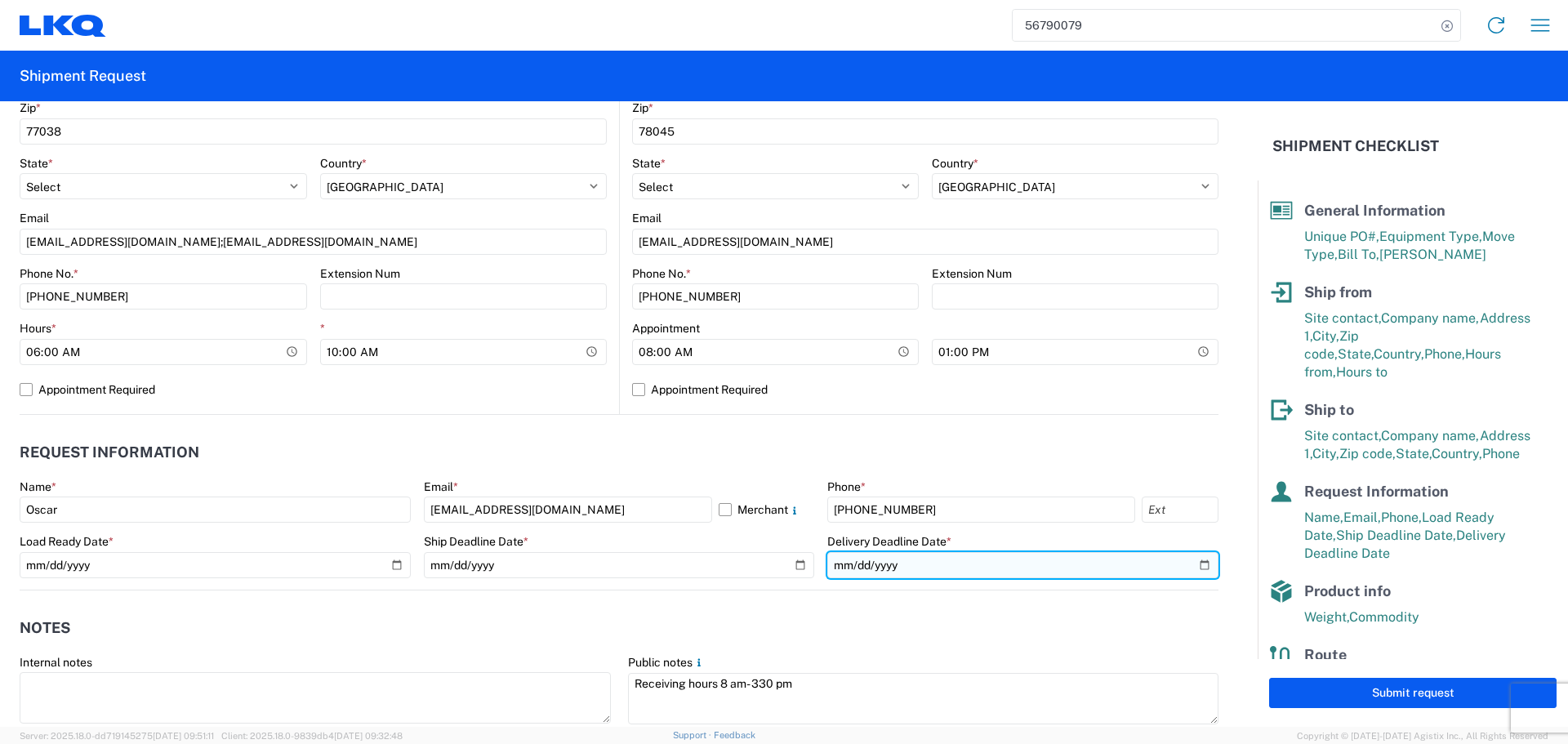
click at [1175, 562] on input "[DATE]" at bounding box center [1023, 565] width 392 height 26
click at [1182, 562] on input "[DATE]" at bounding box center [1023, 565] width 392 height 26
click at [1196, 566] on input "[DATE]" at bounding box center [1023, 565] width 392 height 26
type input "[DATE]"
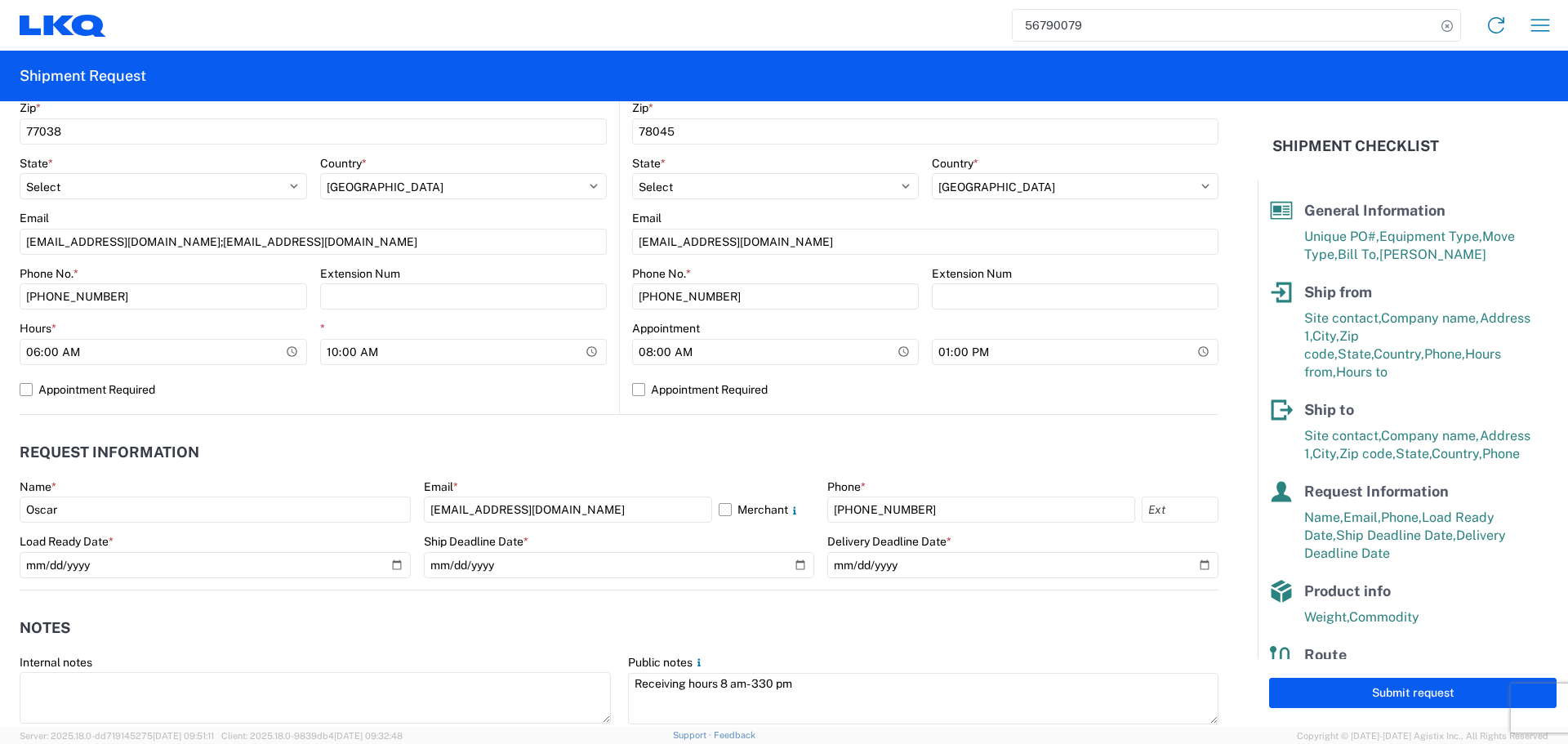
click at [550, 452] on header "Request Information" at bounding box center [619, 453] width 1199 height 37
click at [675, 445] on header "Request Information" at bounding box center [619, 453] width 1199 height 37
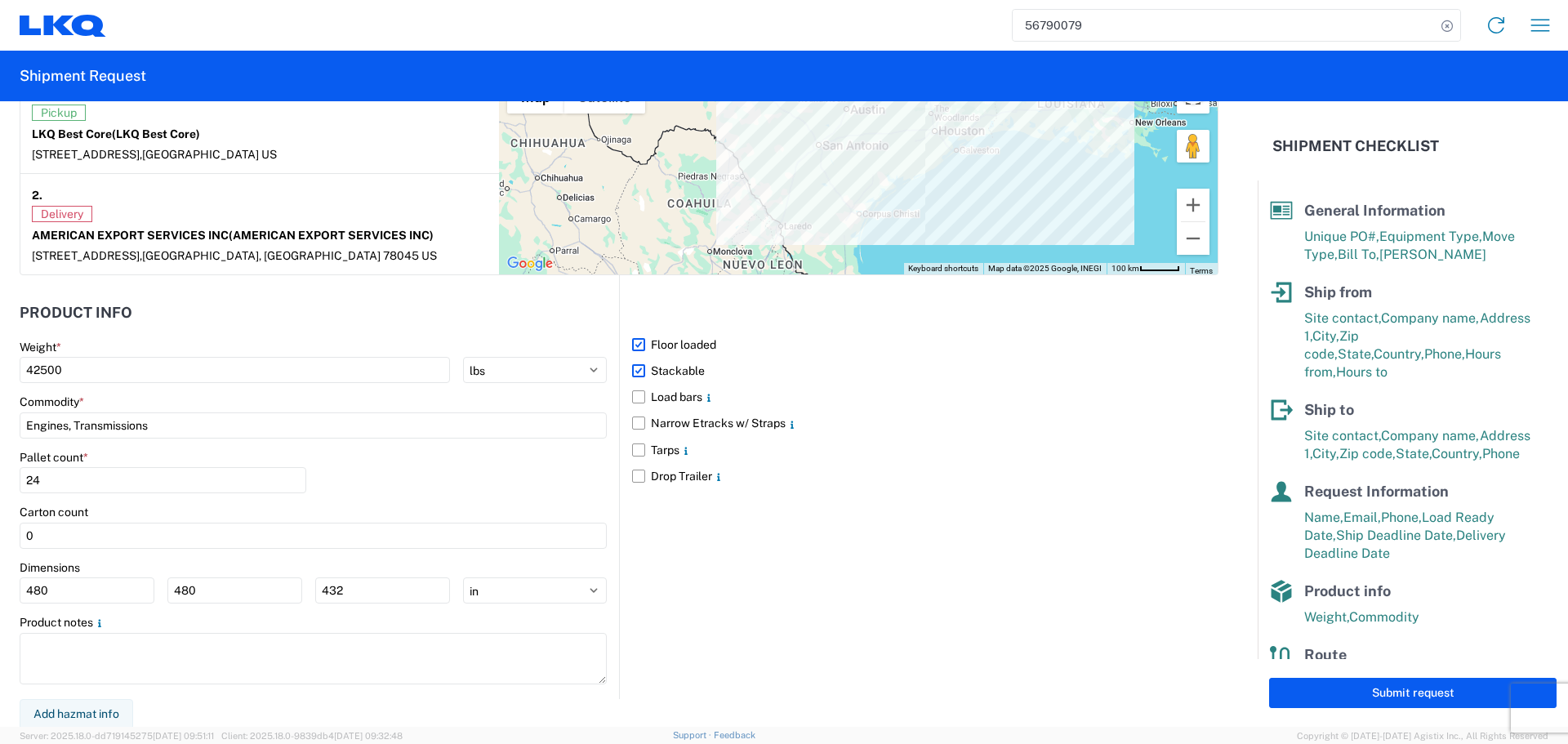
scroll to position [1333, 0]
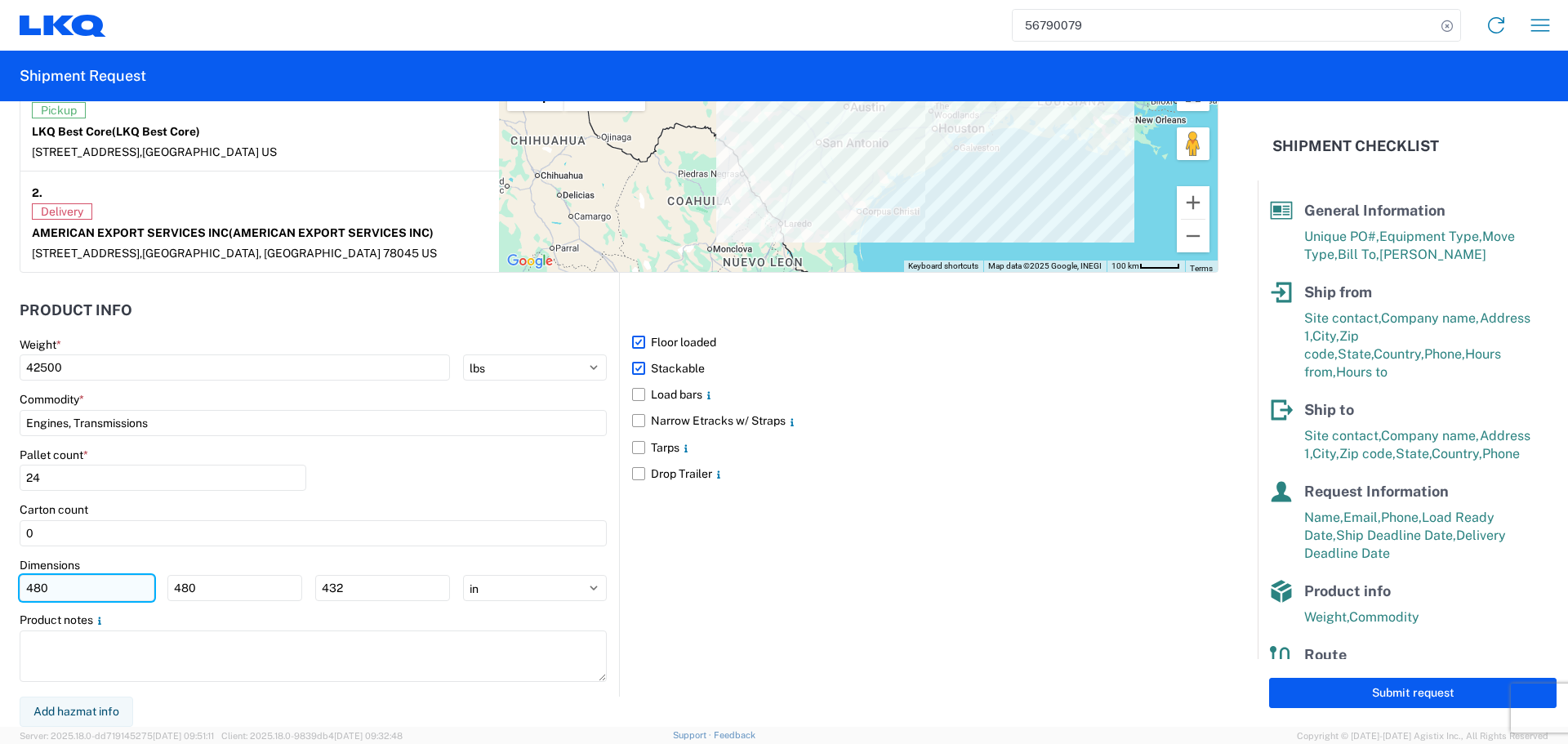
click at [70, 579] on input "480" at bounding box center [87, 588] width 135 height 26
type input "4"
type input "40"
click at [227, 591] on input "480" at bounding box center [235, 588] width 135 height 26
click at [280, 587] on input "40" at bounding box center [235, 588] width 135 height 26
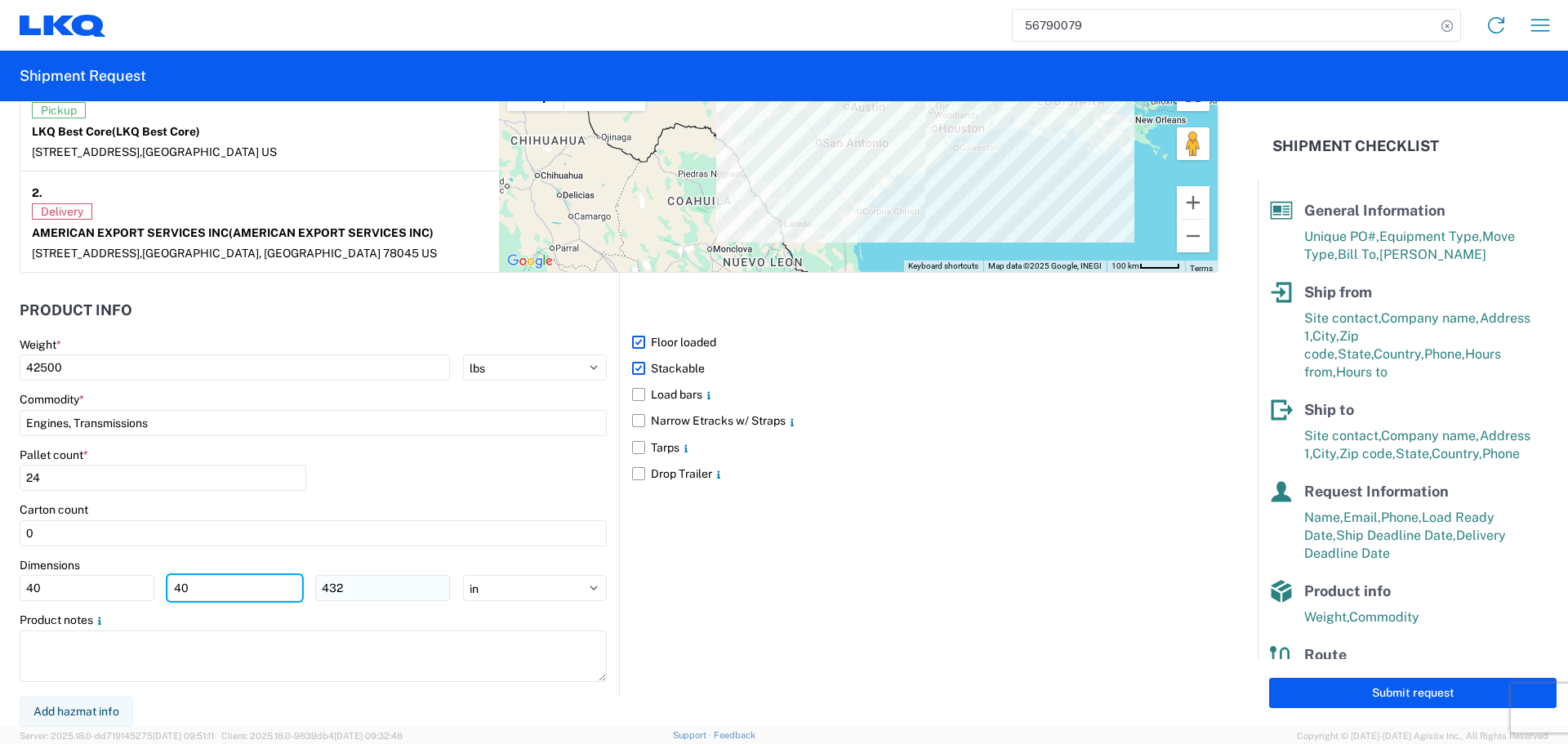
type input "40"
click at [335, 585] on input "432" at bounding box center [382, 588] width 135 height 26
click at [374, 585] on input "432" at bounding box center [382, 588] width 135 height 26
type input "4"
type input "36"
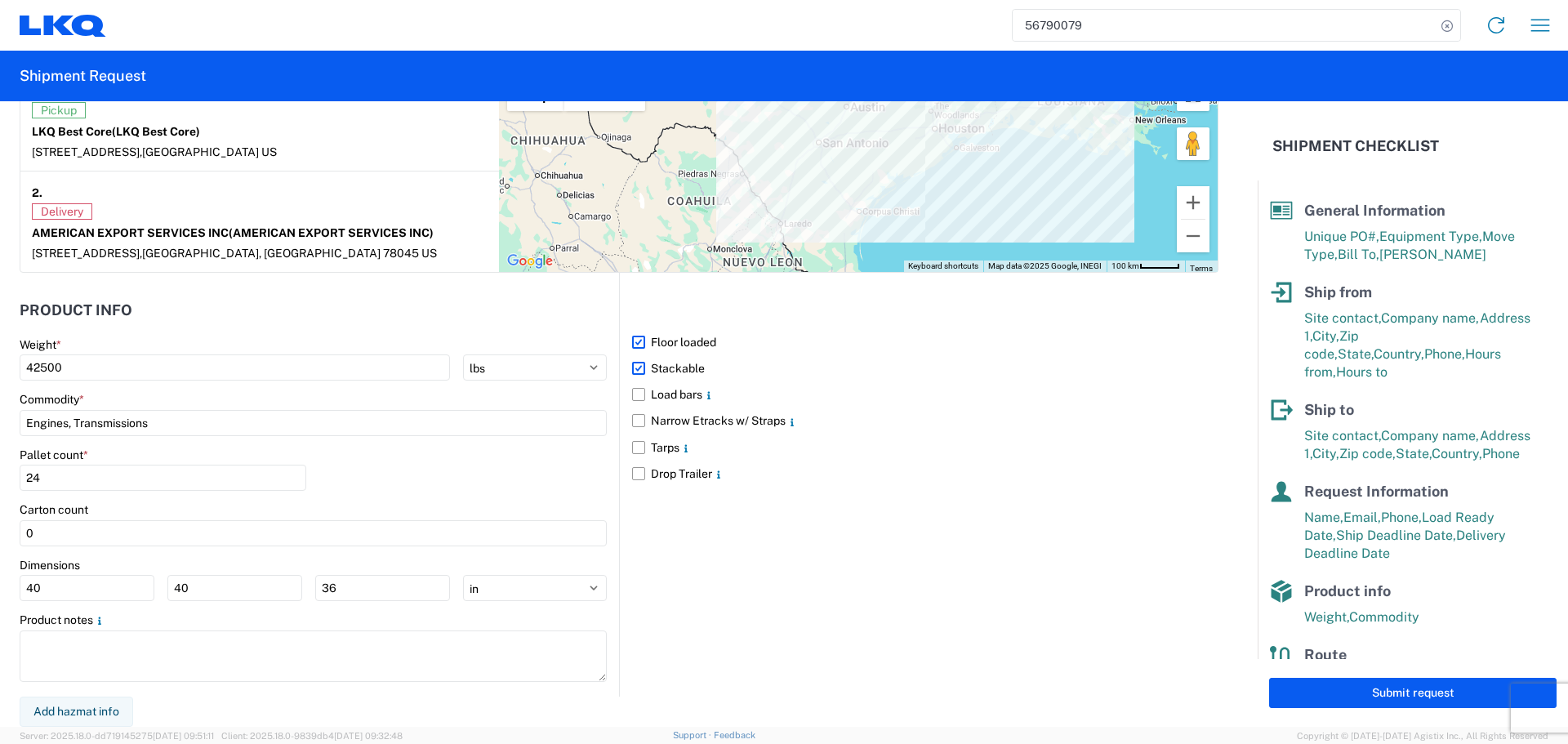
click at [438, 486] on div "Pallet count * 24" at bounding box center [313, 475] width 587 height 56
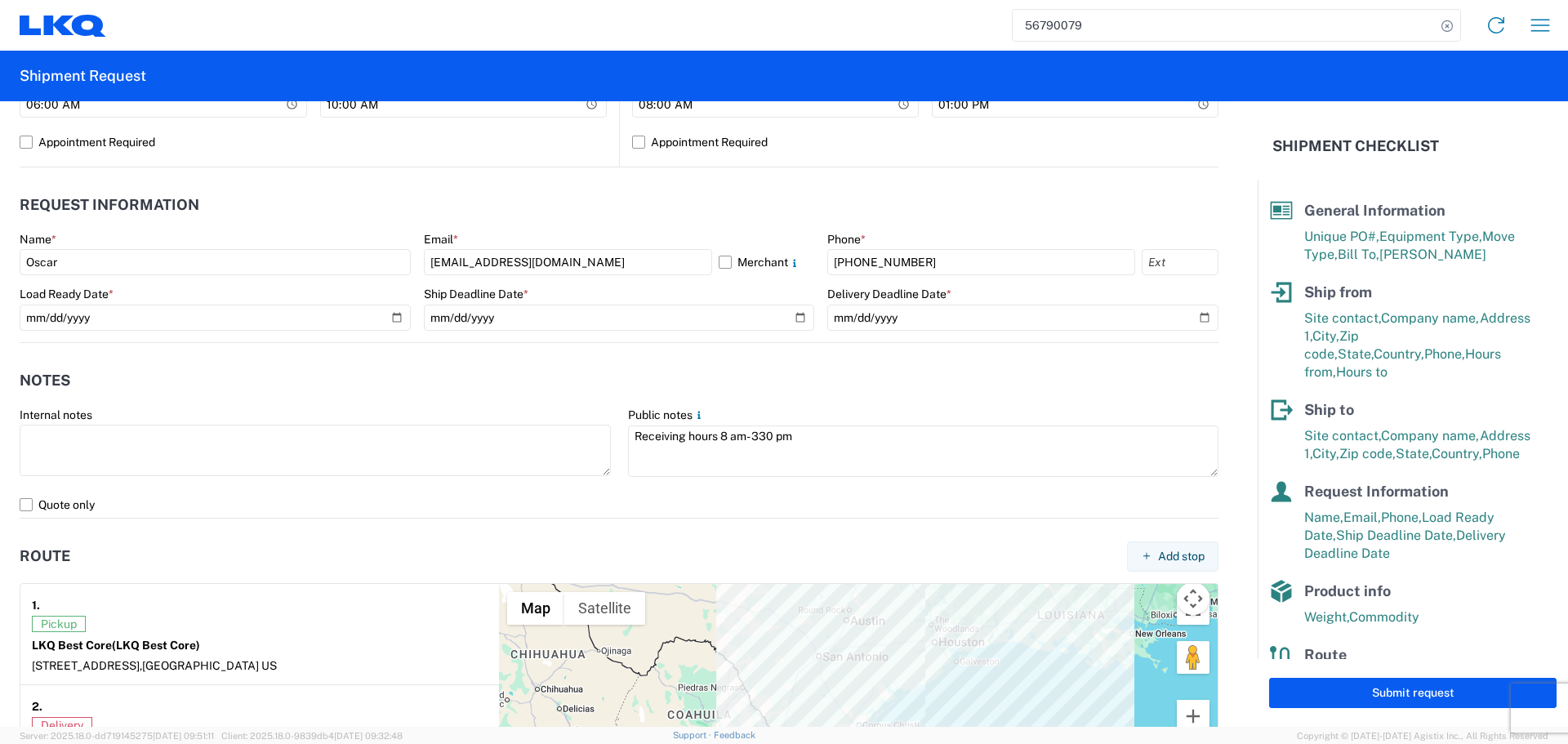
scroll to position [761, 0]
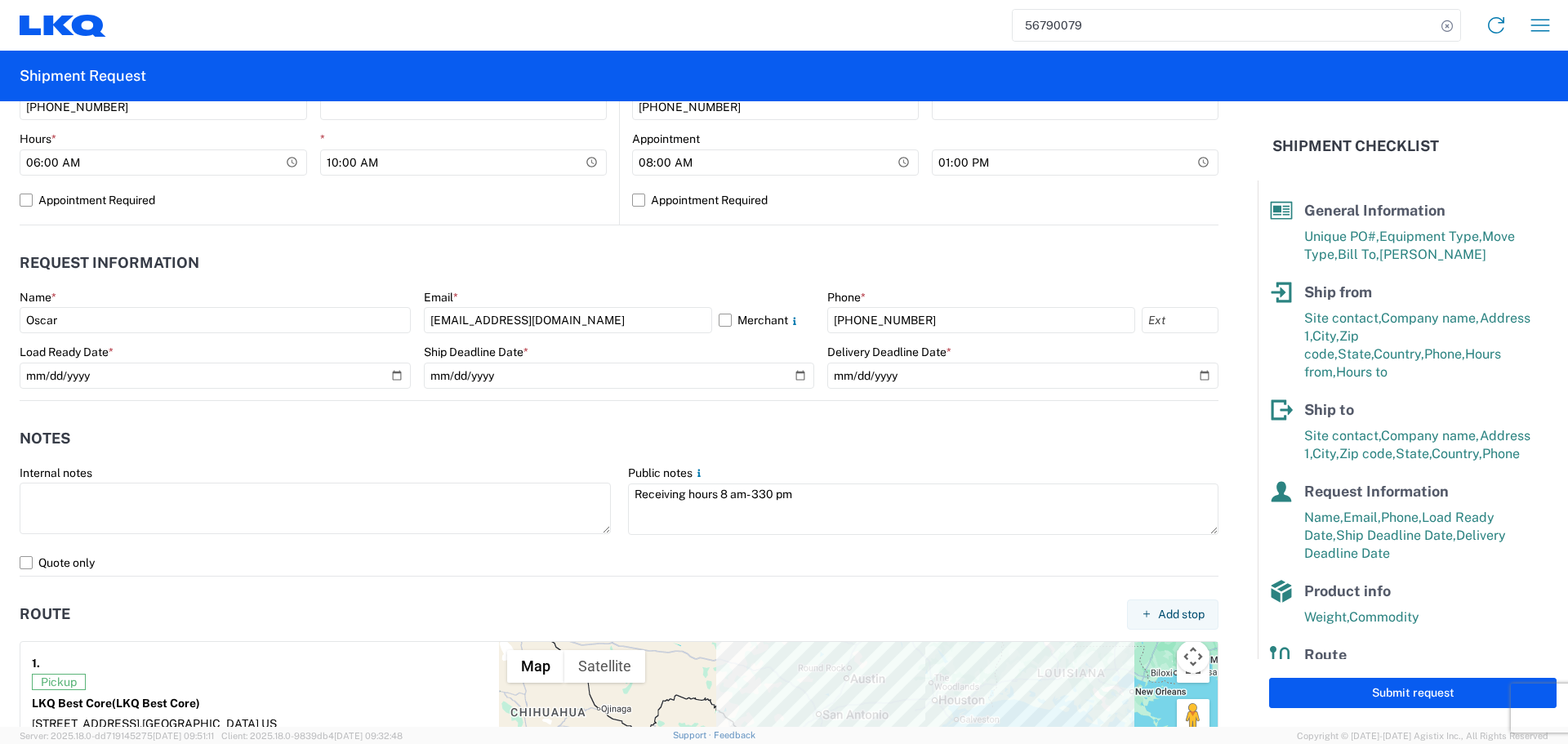
click at [582, 438] on header "Notes" at bounding box center [619, 439] width 1199 height 37
click at [615, 436] on header "Notes" at bounding box center [619, 439] width 1199 height 37
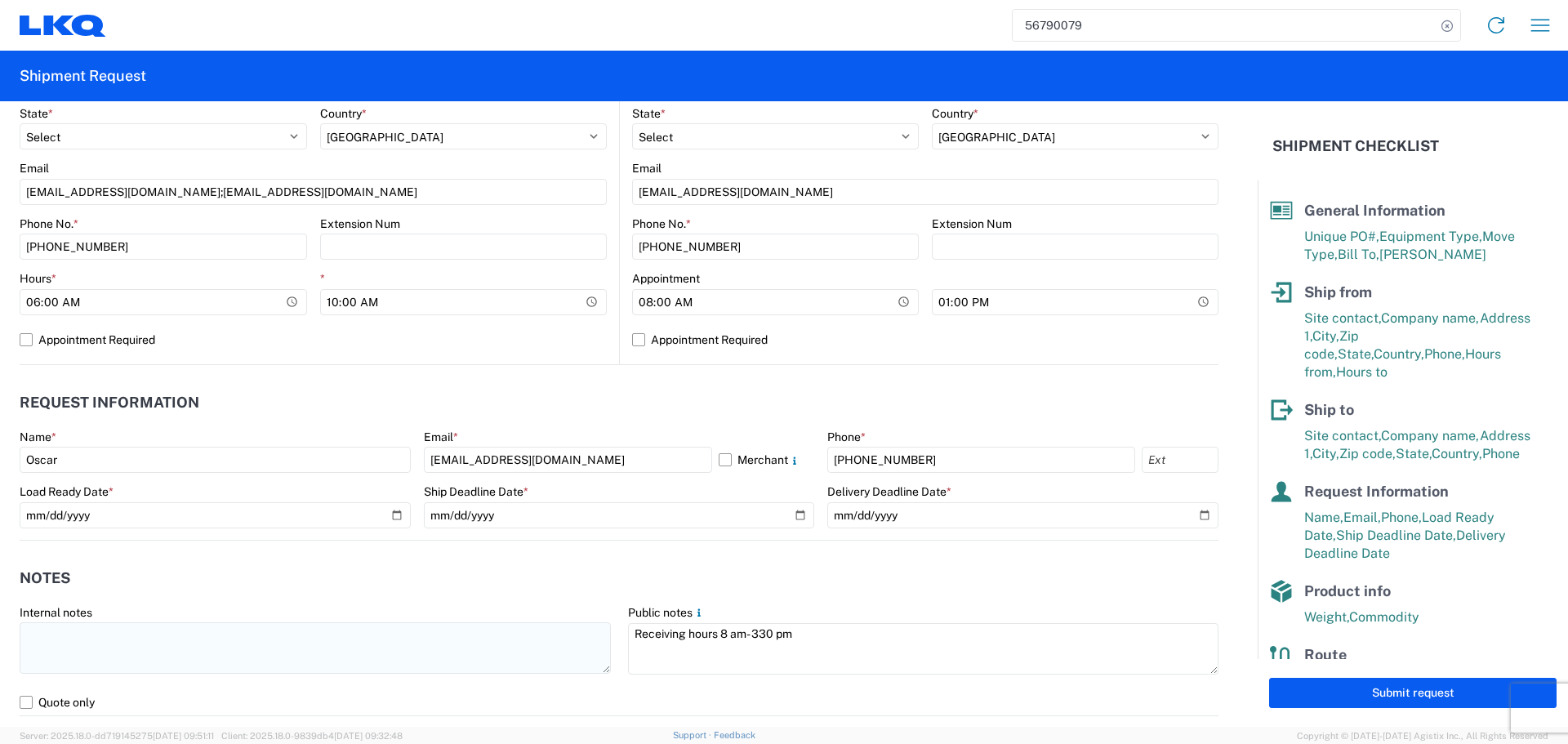
scroll to position [597, 0]
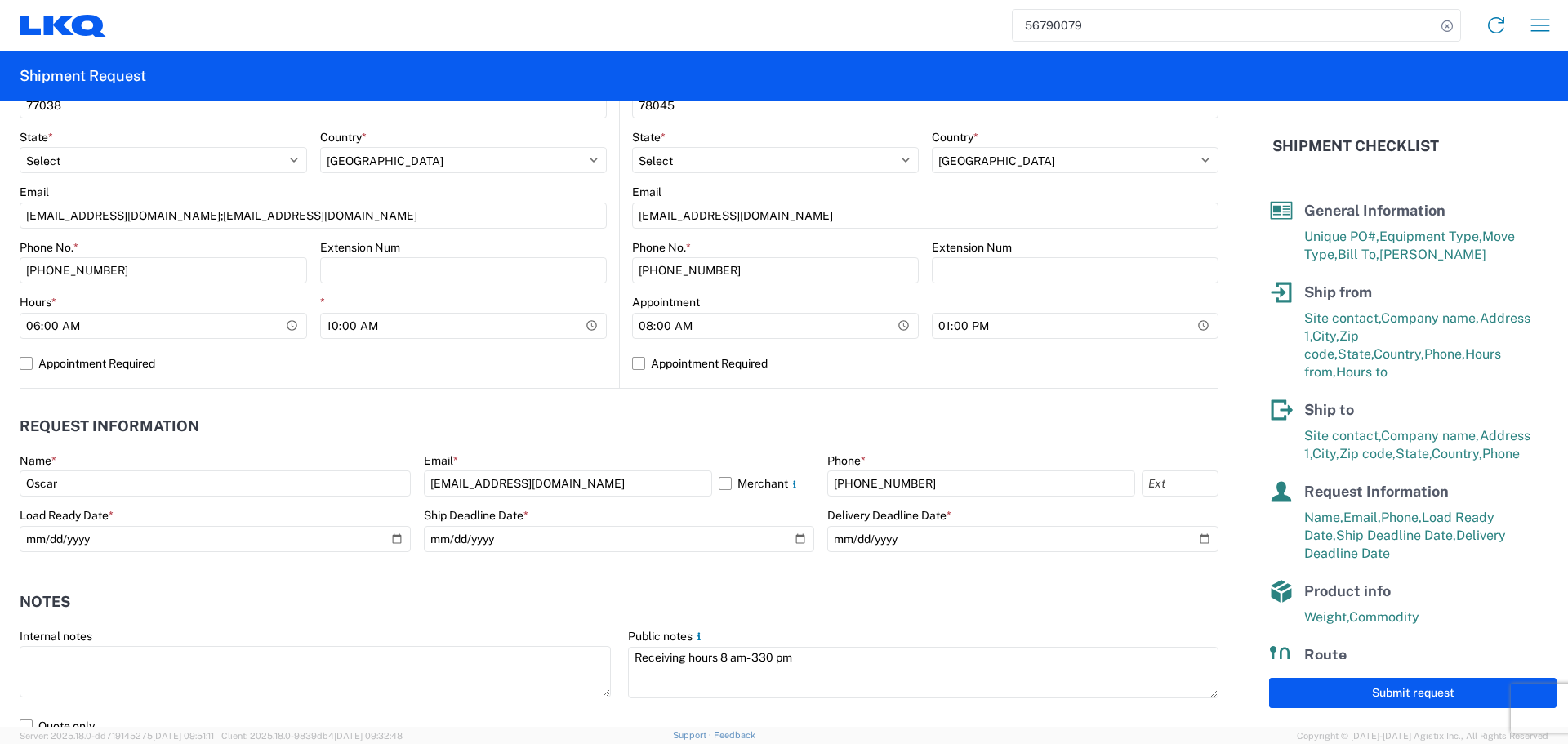
click at [654, 580] on agx-notes "Notes Internal notes Public notes Receiving hours 8 am- 330 pm Quote only" at bounding box center [619, 652] width 1199 height 176
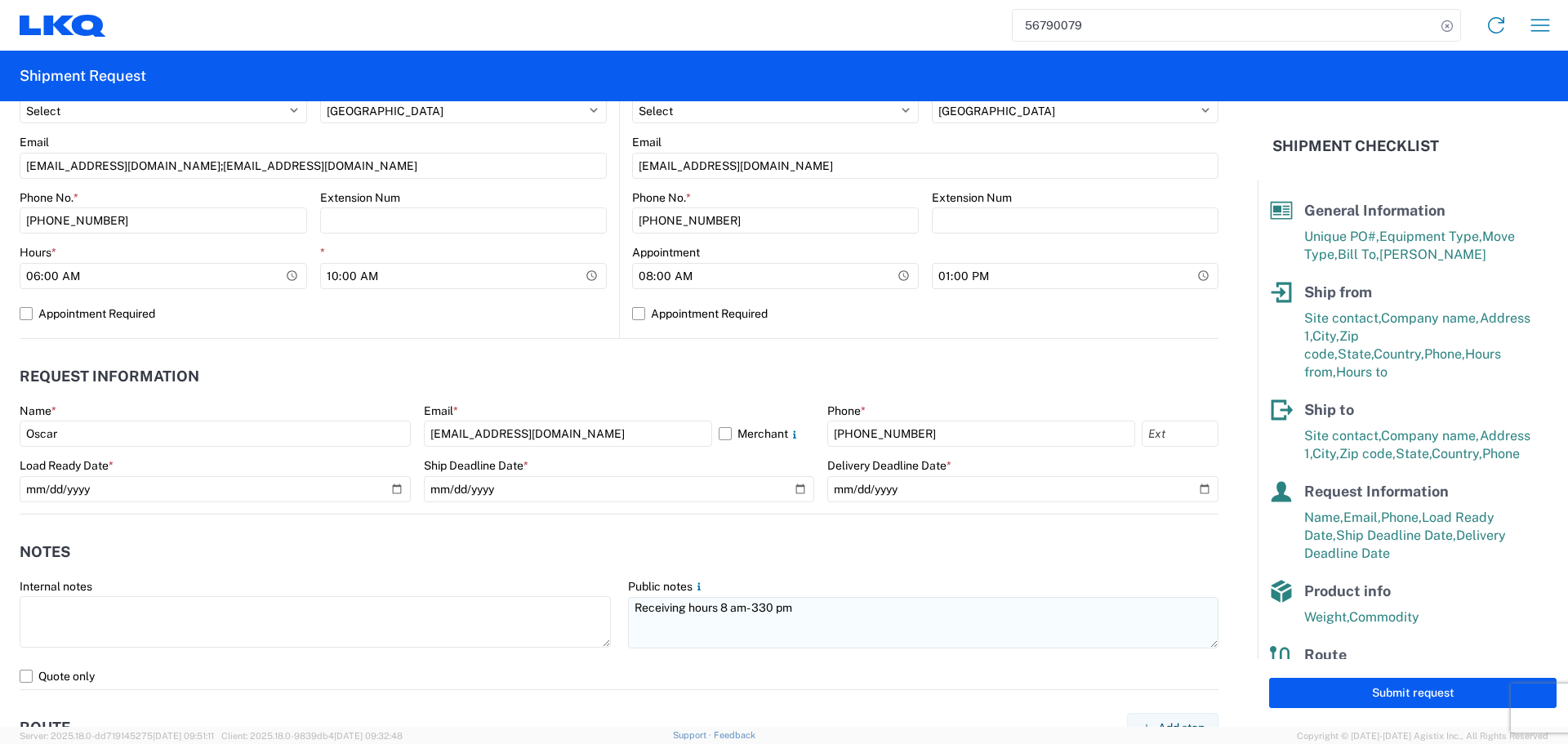
scroll to position [653, 0]
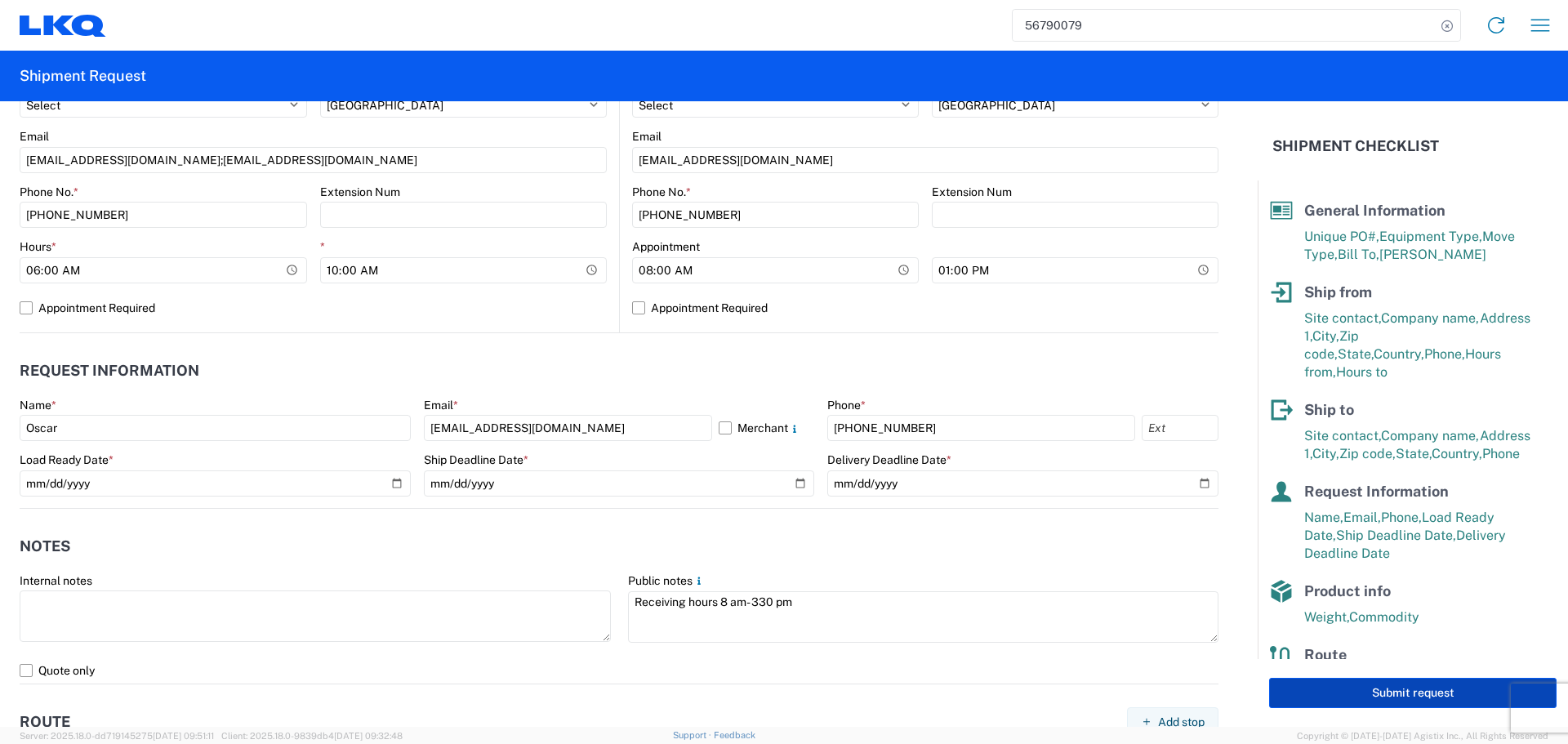
click at [1394, 705] on button "Submit request" at bounding box center [1413, 693] width 287 height 30
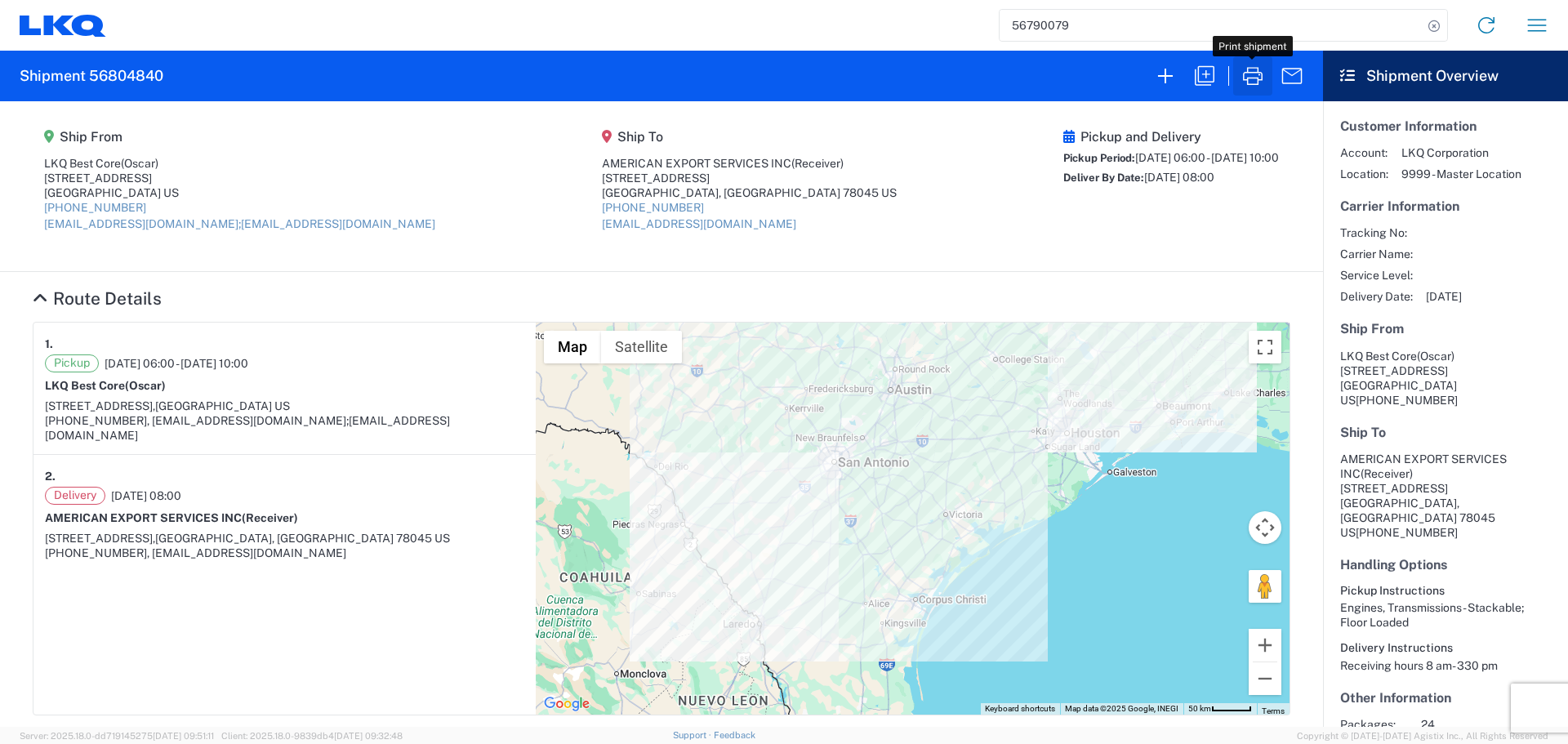
click at [1250, 63] on icon "button" at bounding box center [1253, 77] width 26 height 26
